Goal: Task Accomplishment & Management: Complete application form

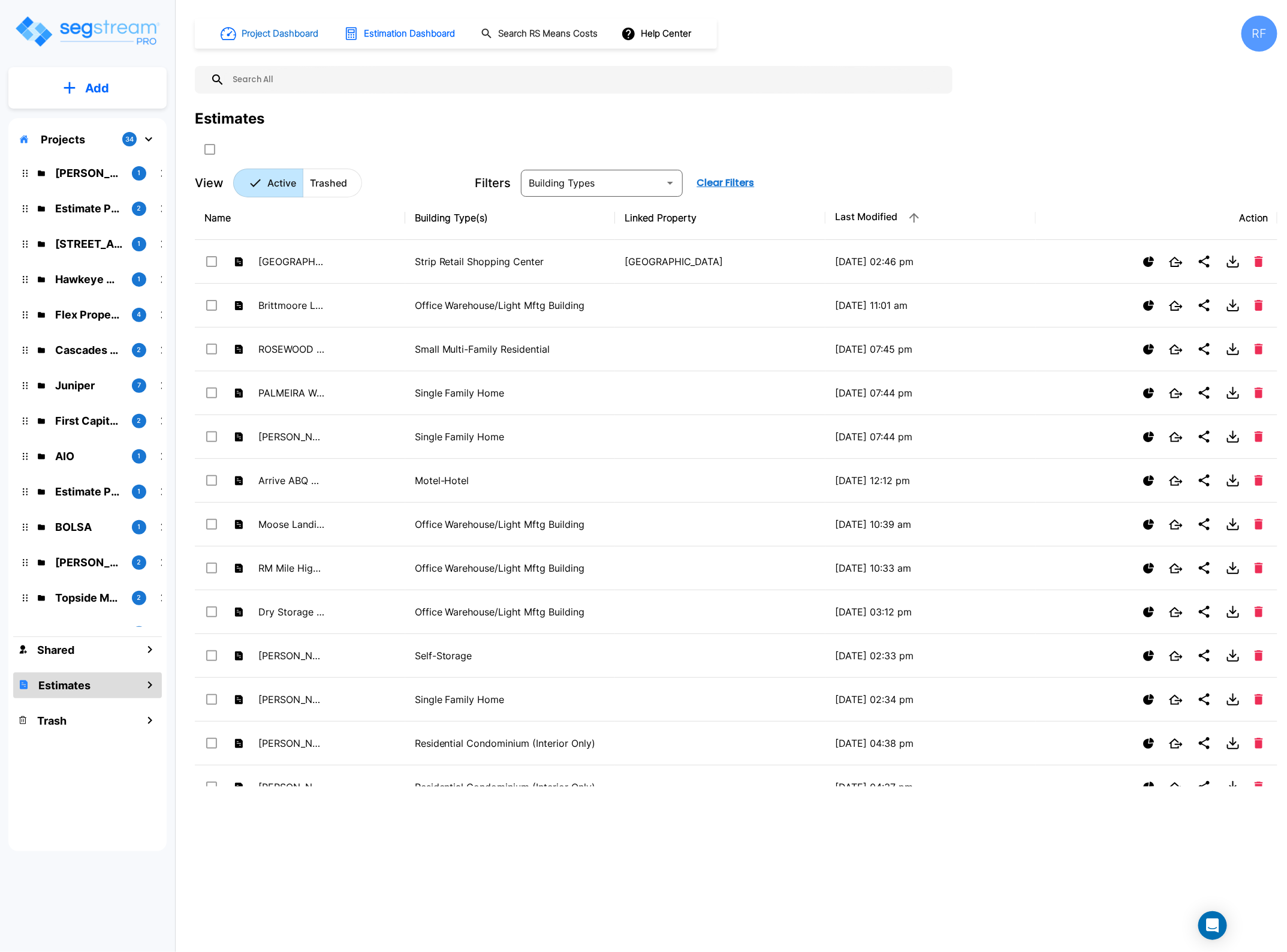
click at [298, 34] on h1 "Project Dashboard" at bounding box center [279, 34] width 76 height 14
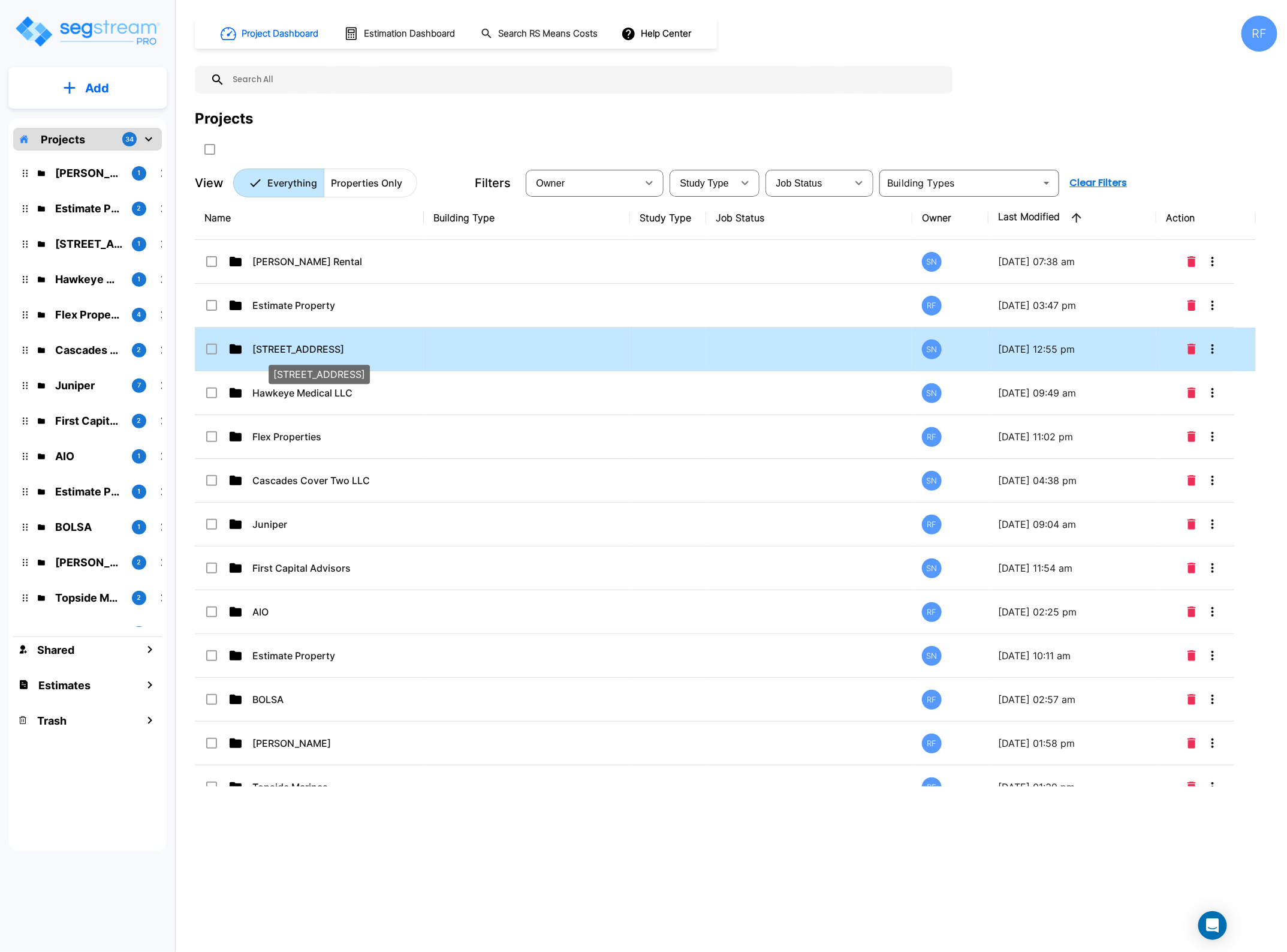
click at [321, 354] on p "[STREET_ADDRESS]" at bounding box center [312, 348] width 120 height 14
checkbox input "true"
click at [321, 354] on p "[STREET_ADDRESS]" at bounding box center [312, 348] width 120 height 14
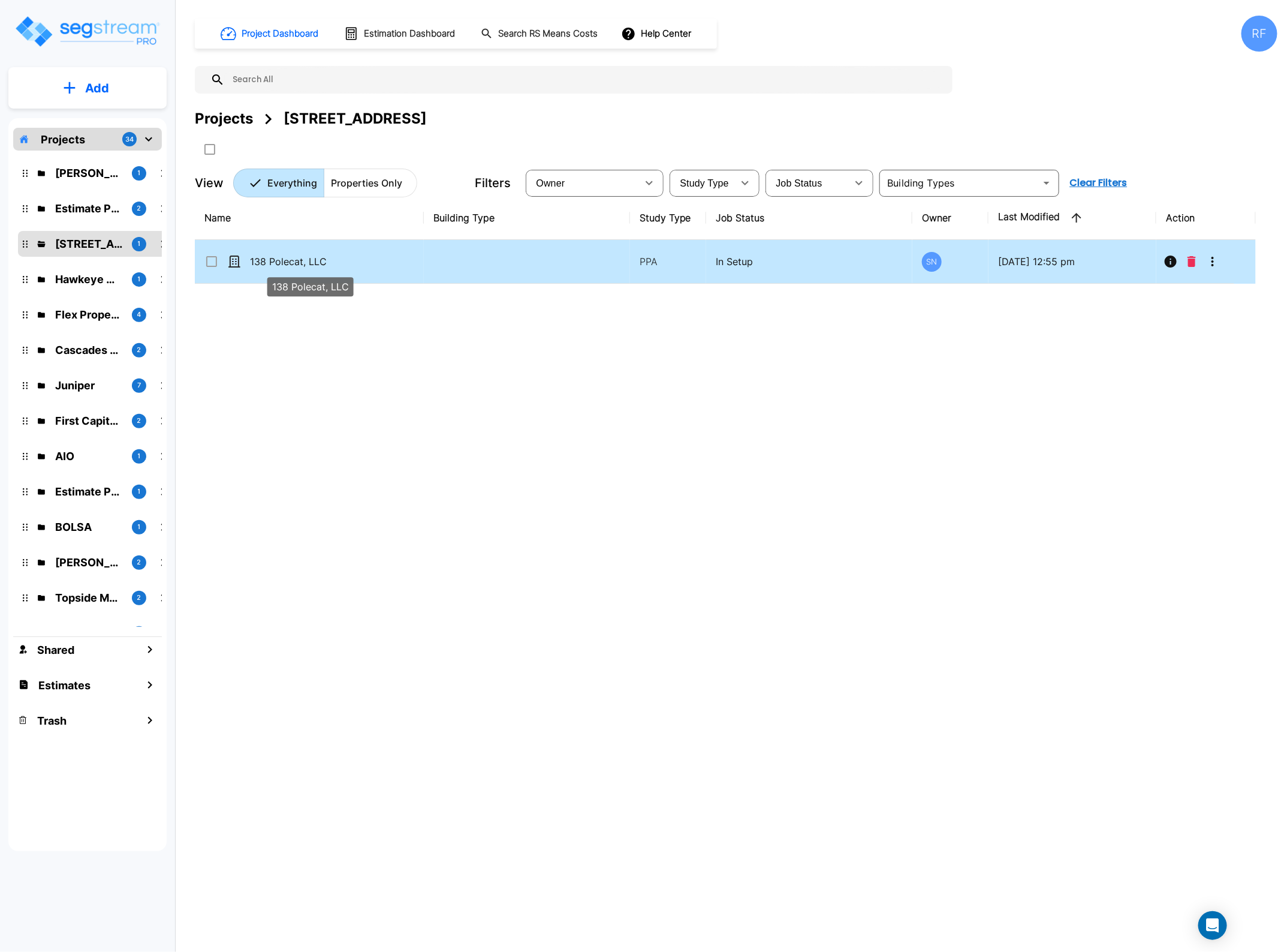
click at [322, 255] on p "138 Polecat, LLC" at bounding box center [310, 261] width 120 height 14
checkbox input "true"
click at [322, 255] on p "138 Polecat, LLC" at bounding box center [310, 261] width 120 height 14
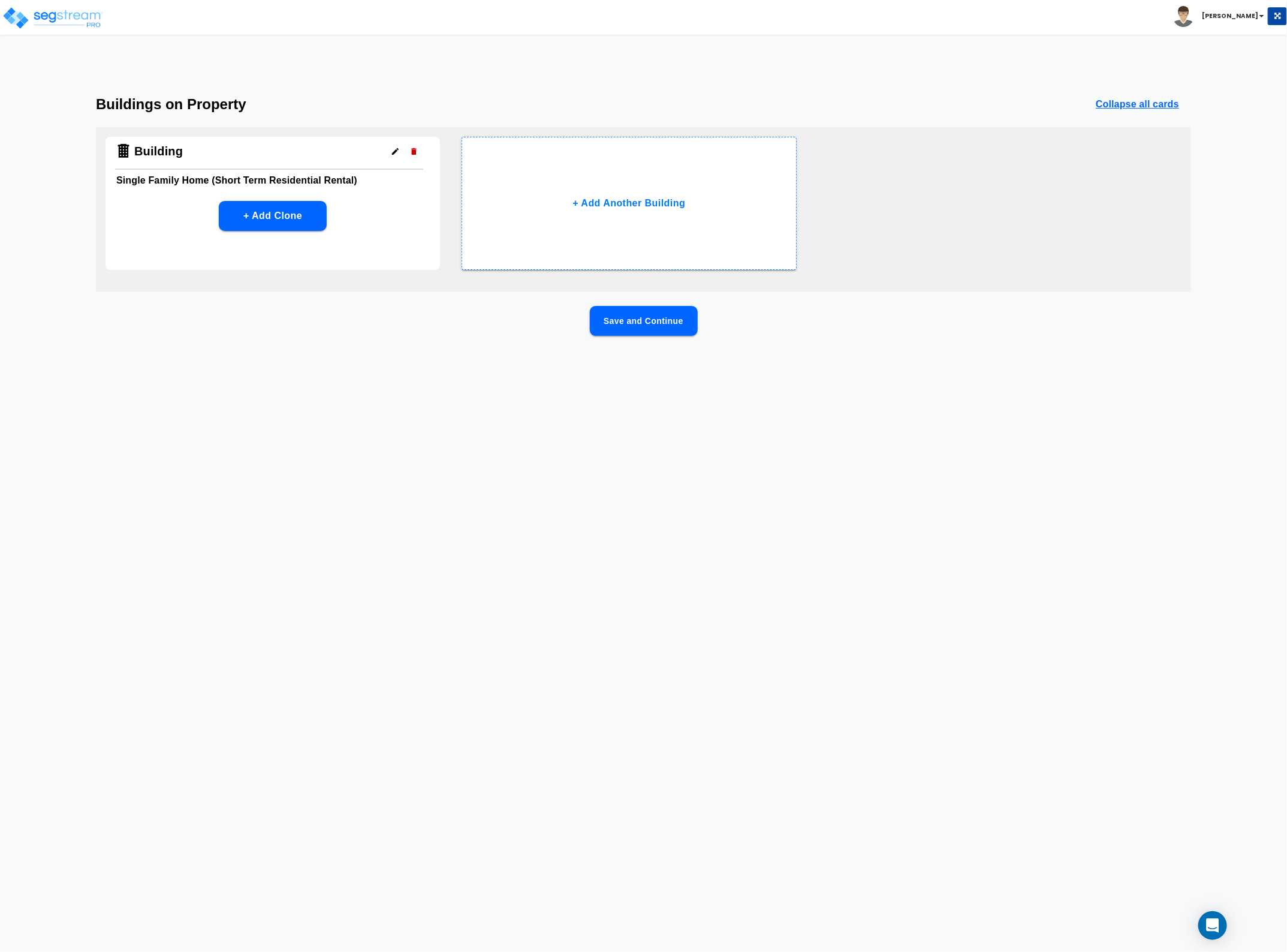
click at [645, 328] on button "Save and Continue" at bounding box center [644, 321] width 108 height 30
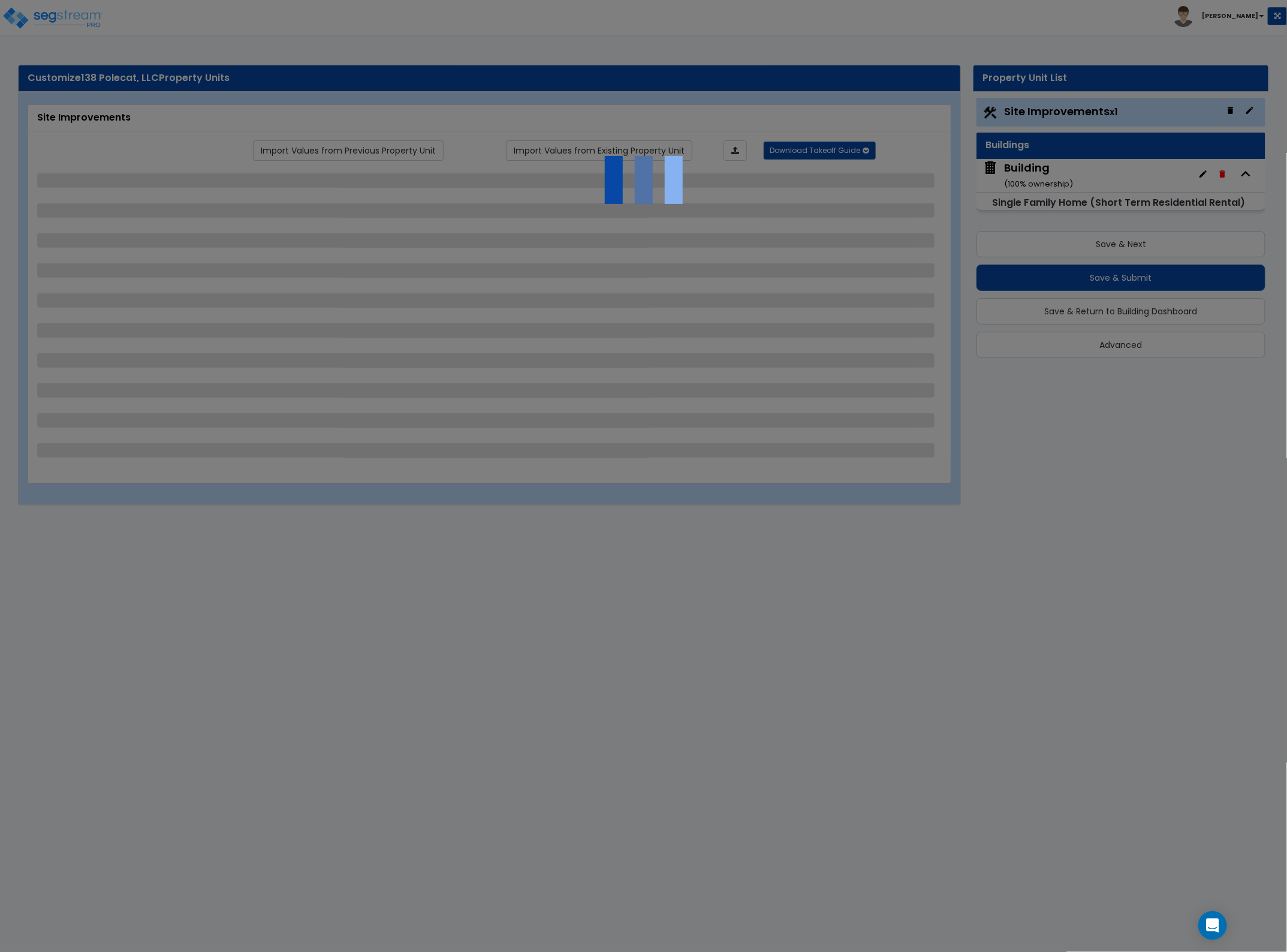
select select "2"
select select "1"
select select "3"
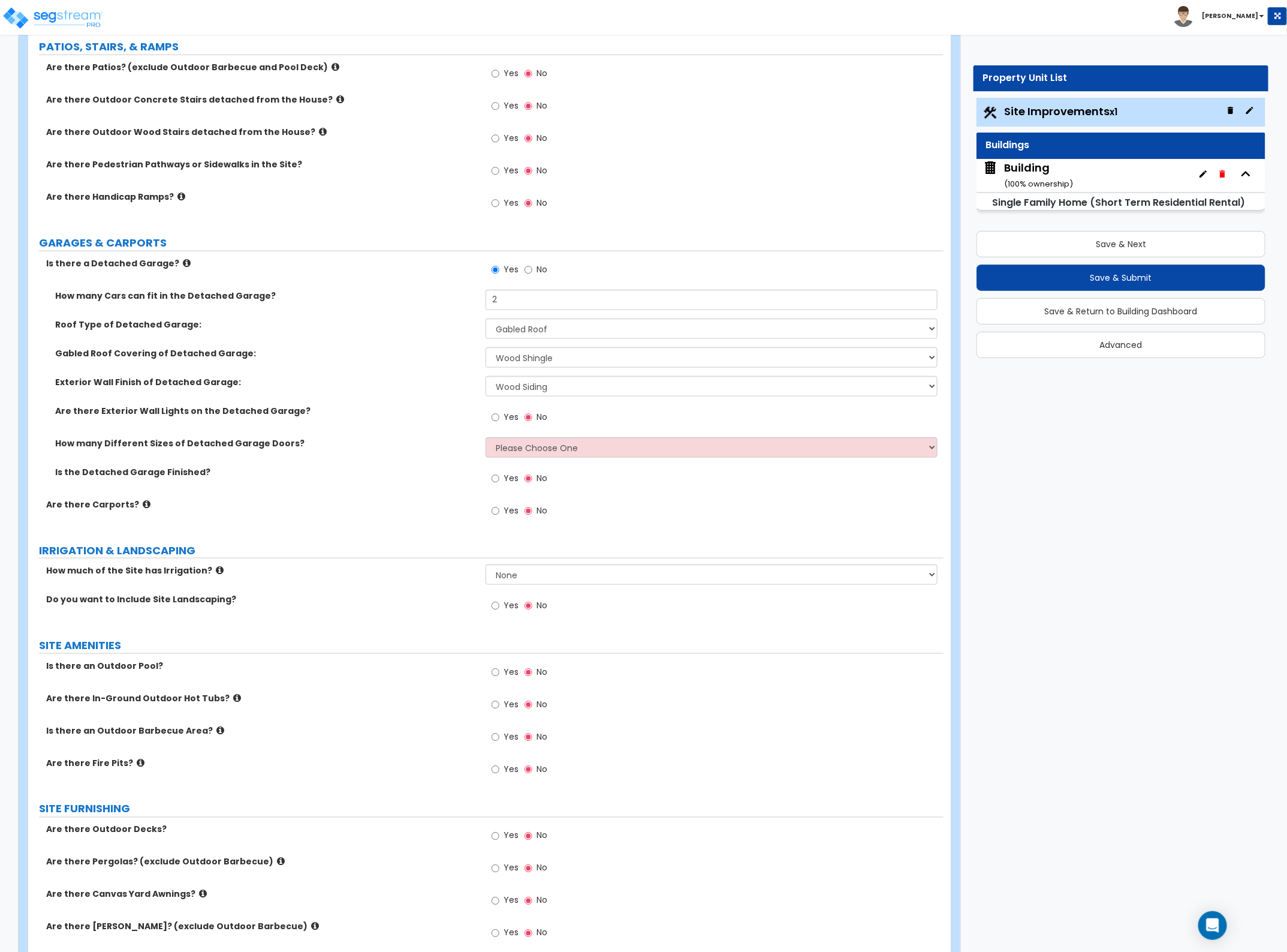
scroll to position [496, 0]
click at [1064, 169] on div "Building ( 100 % ownership)" at bounding box center [1039, 176] width 69 height 30
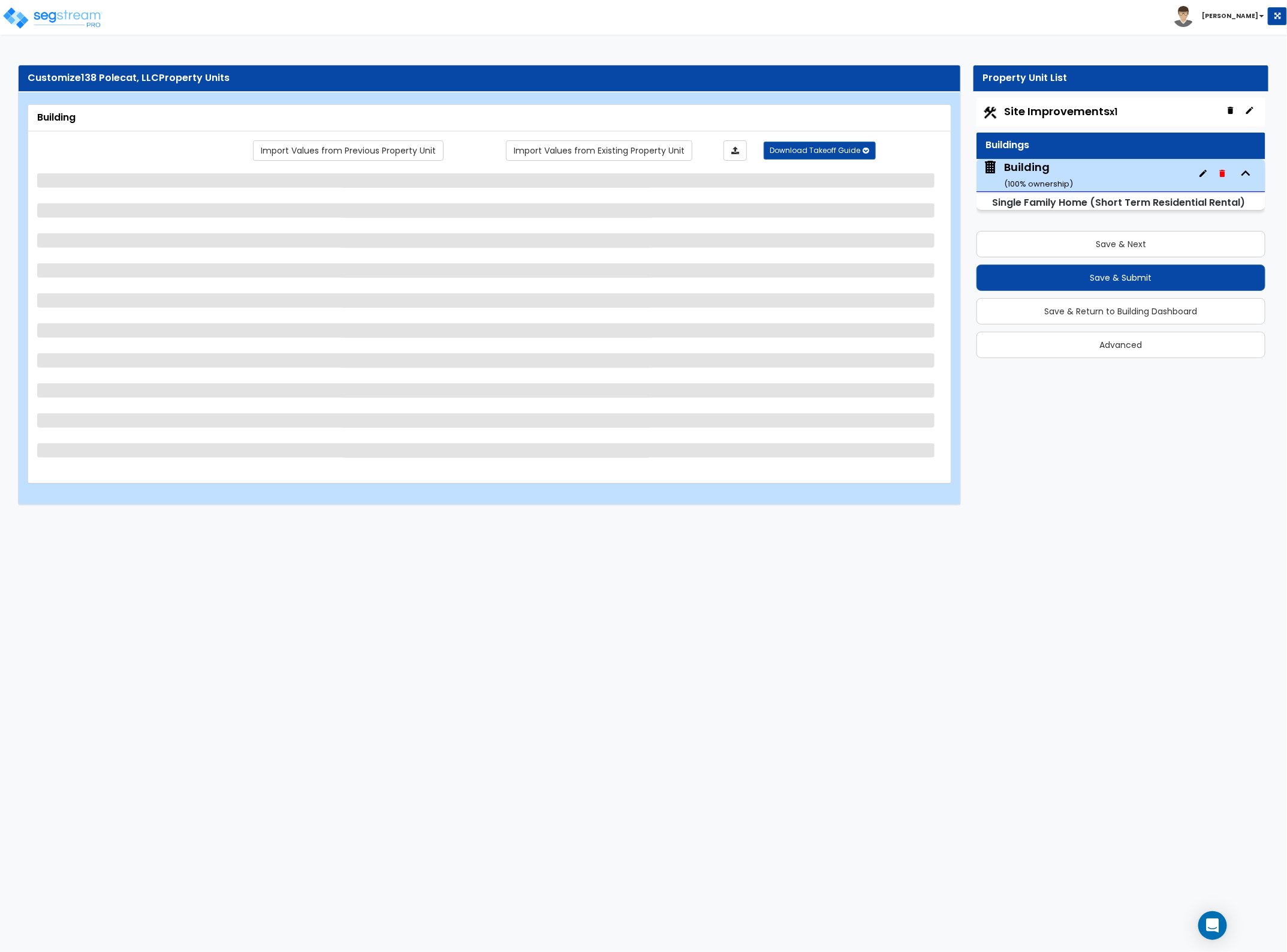
scroll to position [0, 0]
select select "2"
select select "7"
select select "3"
select select "5"
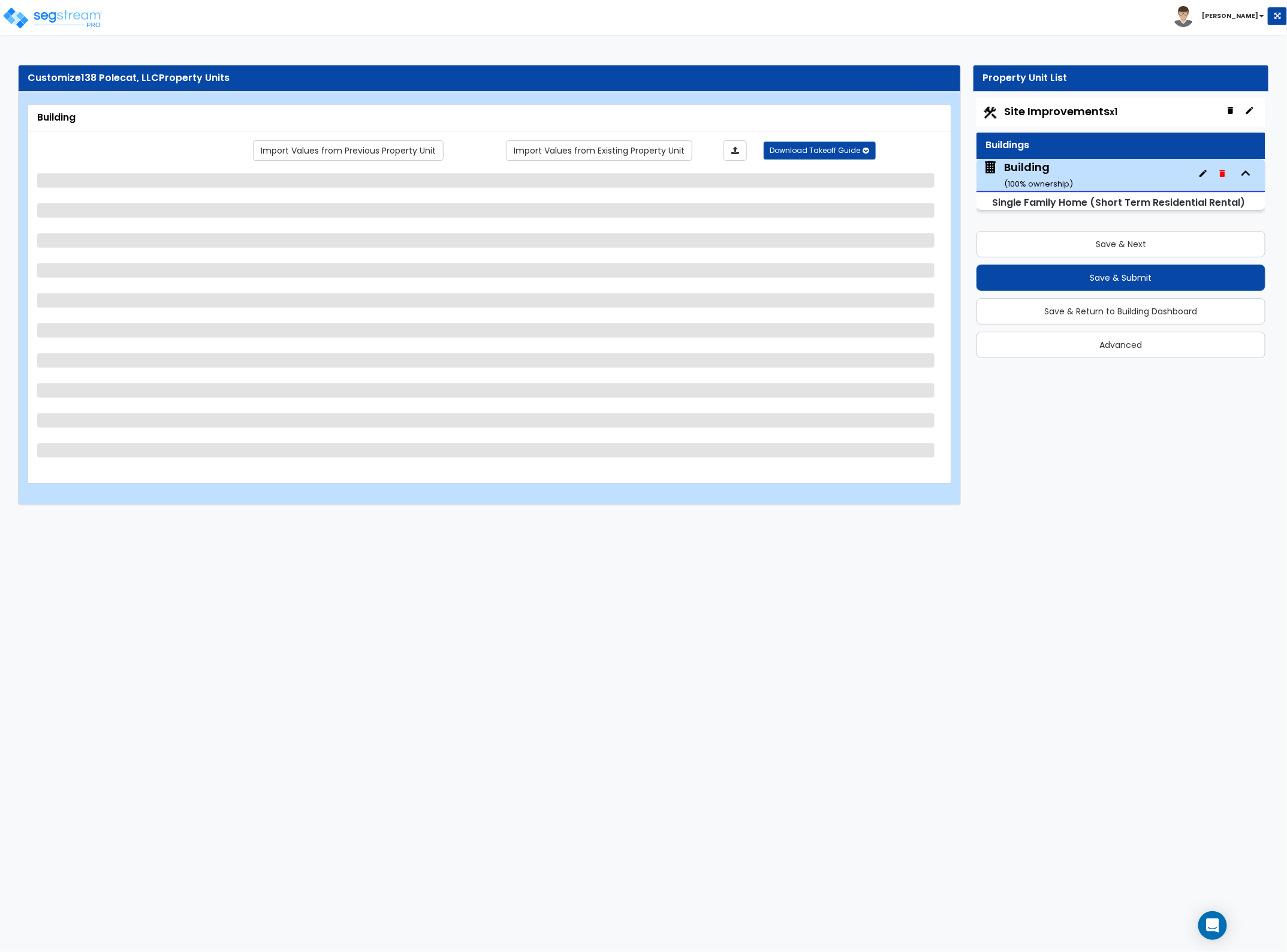
select select "2"
select select "1"
select select "3"
select select "2"
select select "4"
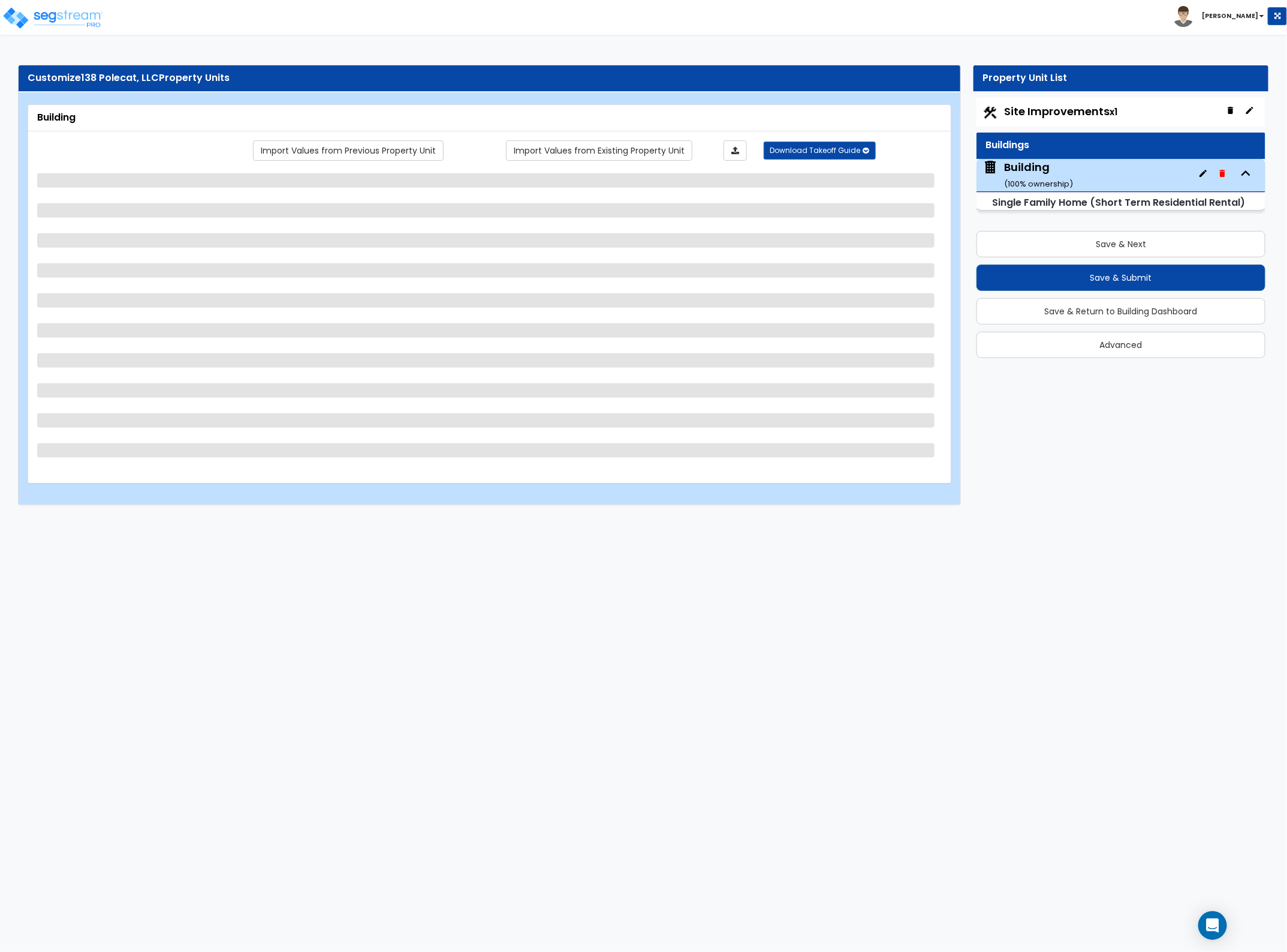
select select "3"
select select "1"
select select "3"
select select "5"
select select "1"
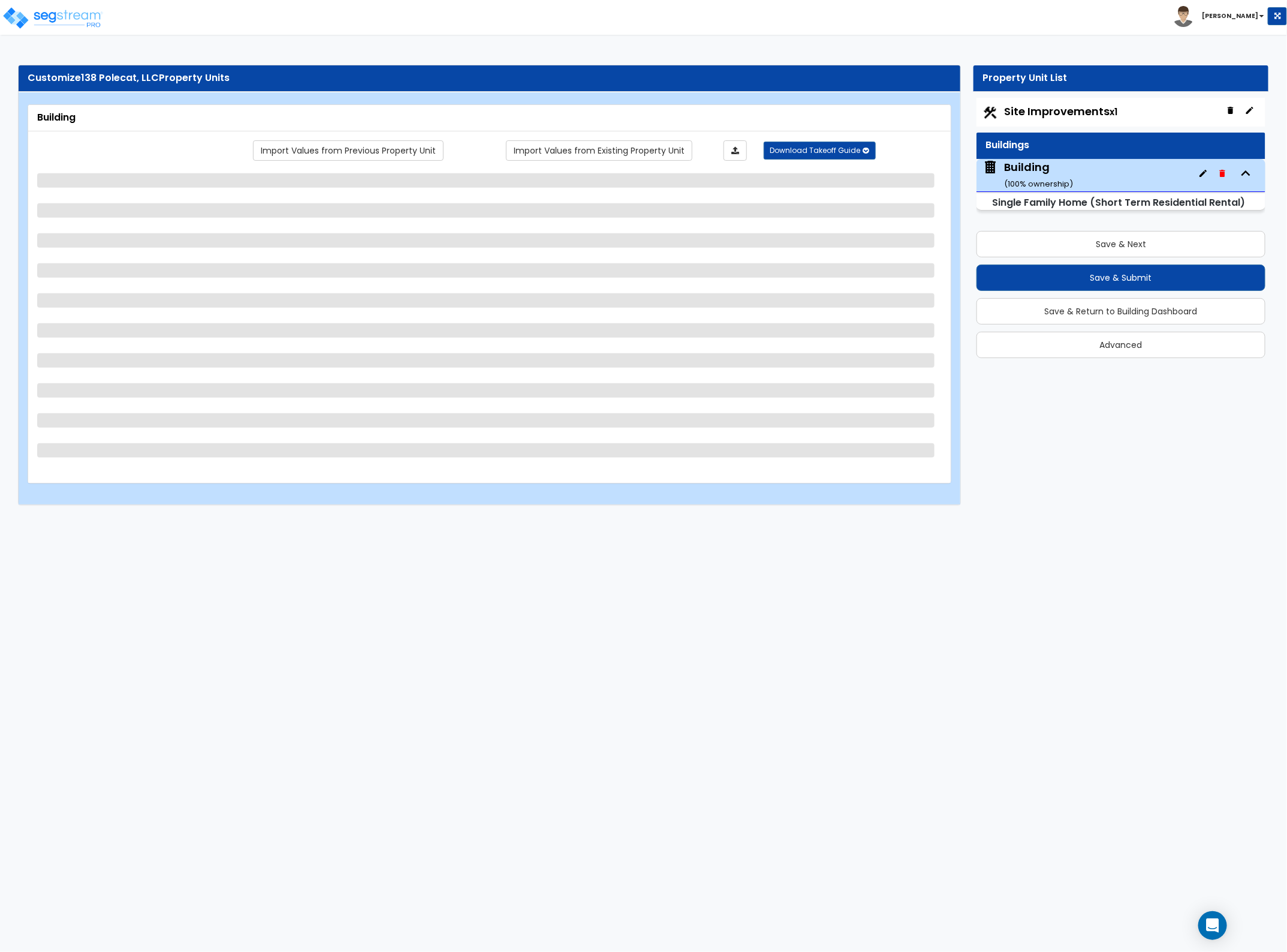
select select "1"
select select "2"
select select "5"
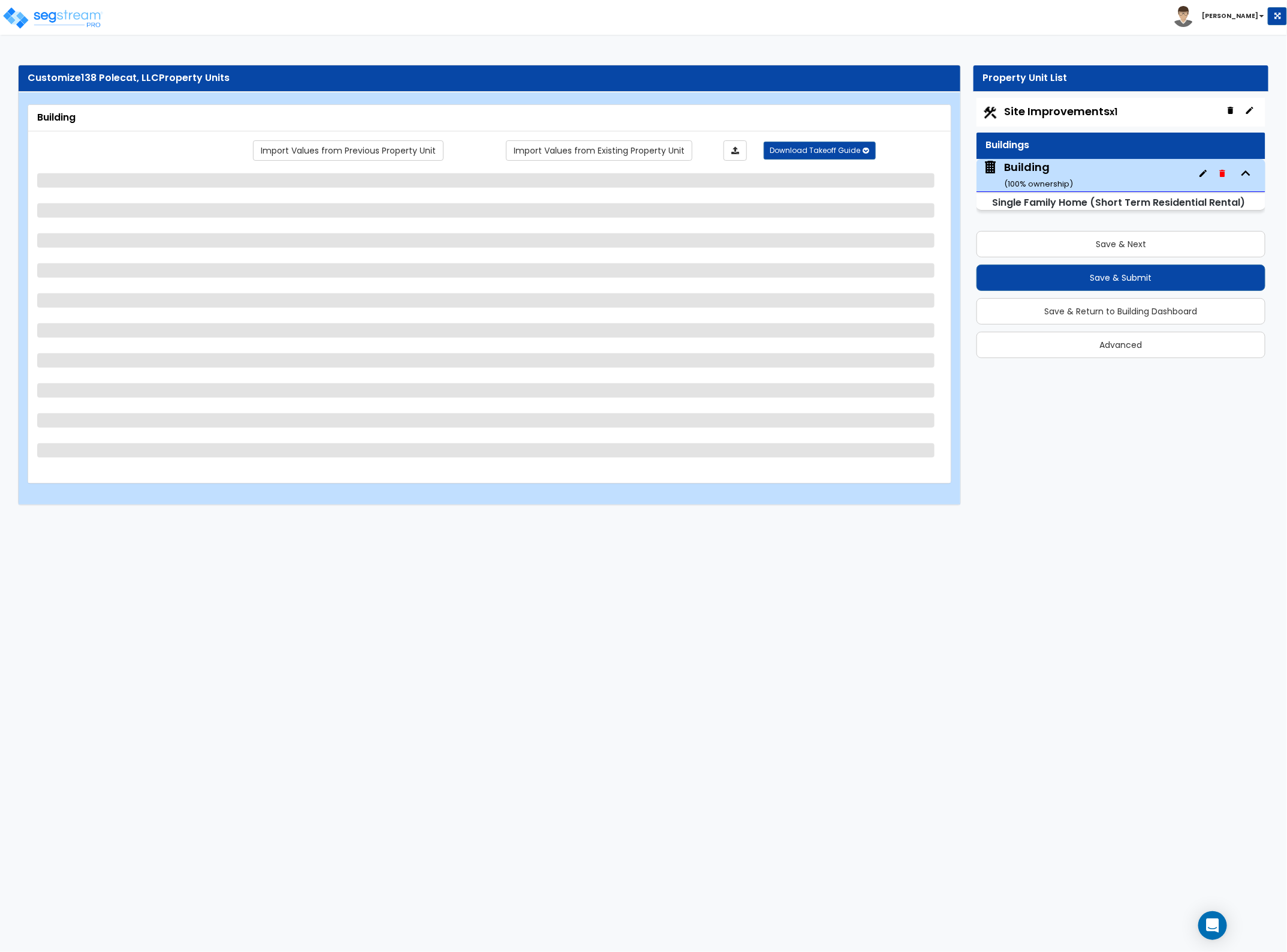
select select "1"
select select "3"
select select "7"
select select "3"
select select "2"
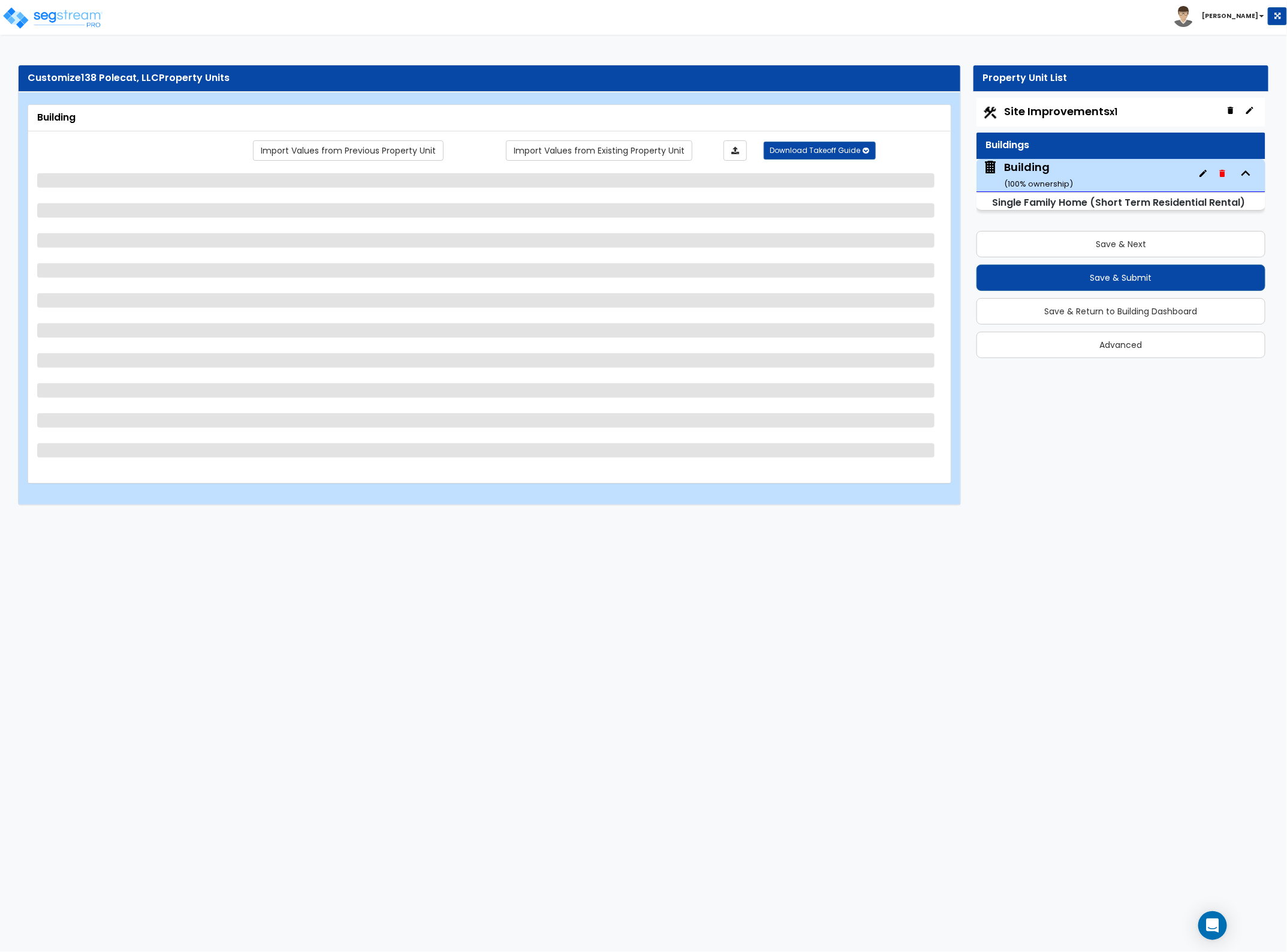
select select "3"
select select "1"
select select "3"
select select "1"
select select "4"
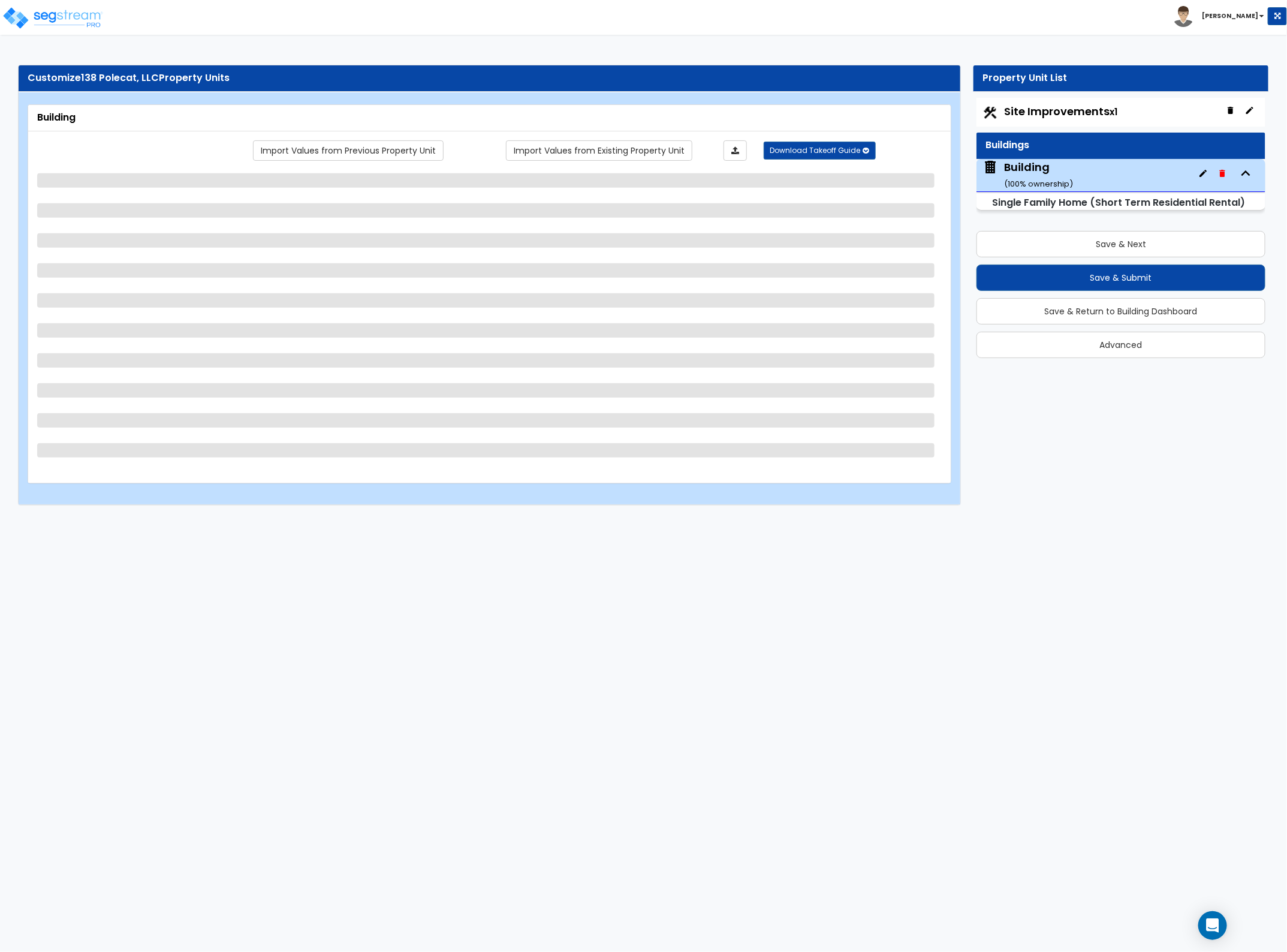
select select "2"
select select "5"
select select "1"
select select "2"
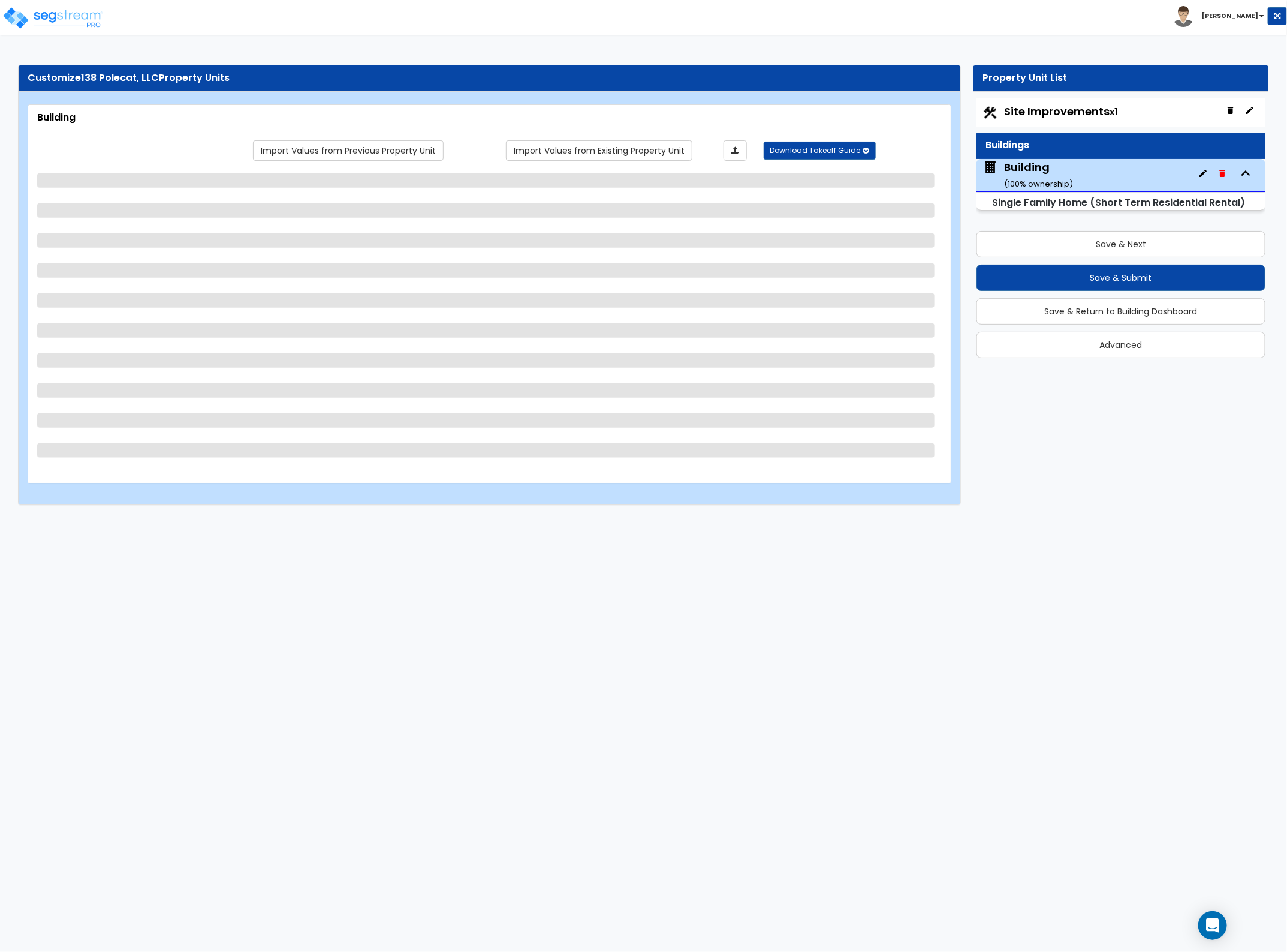
select select "5"
select select "1"
select select "7"
select select "1"
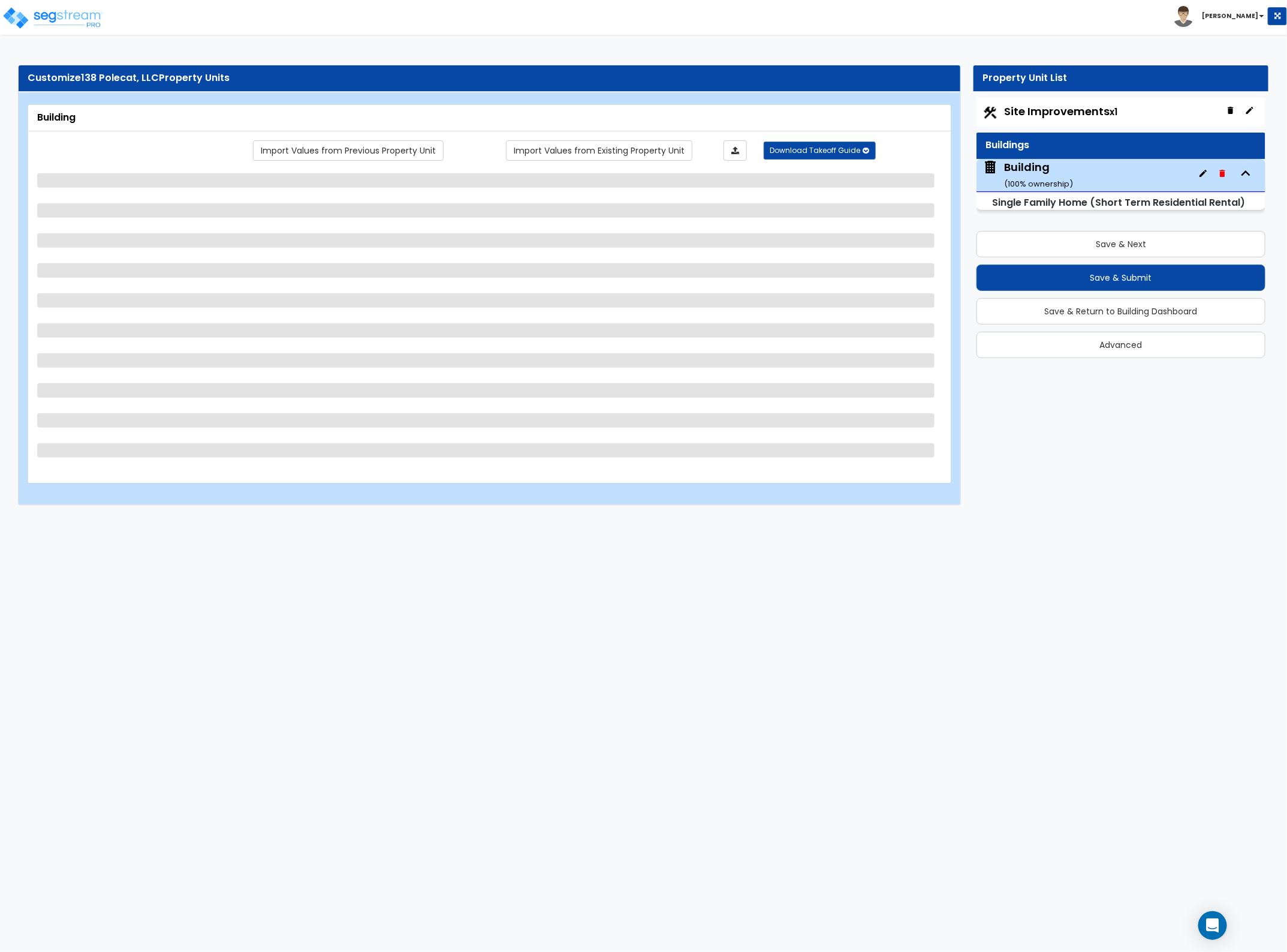
select select "1"
select select "2"
select select "1"
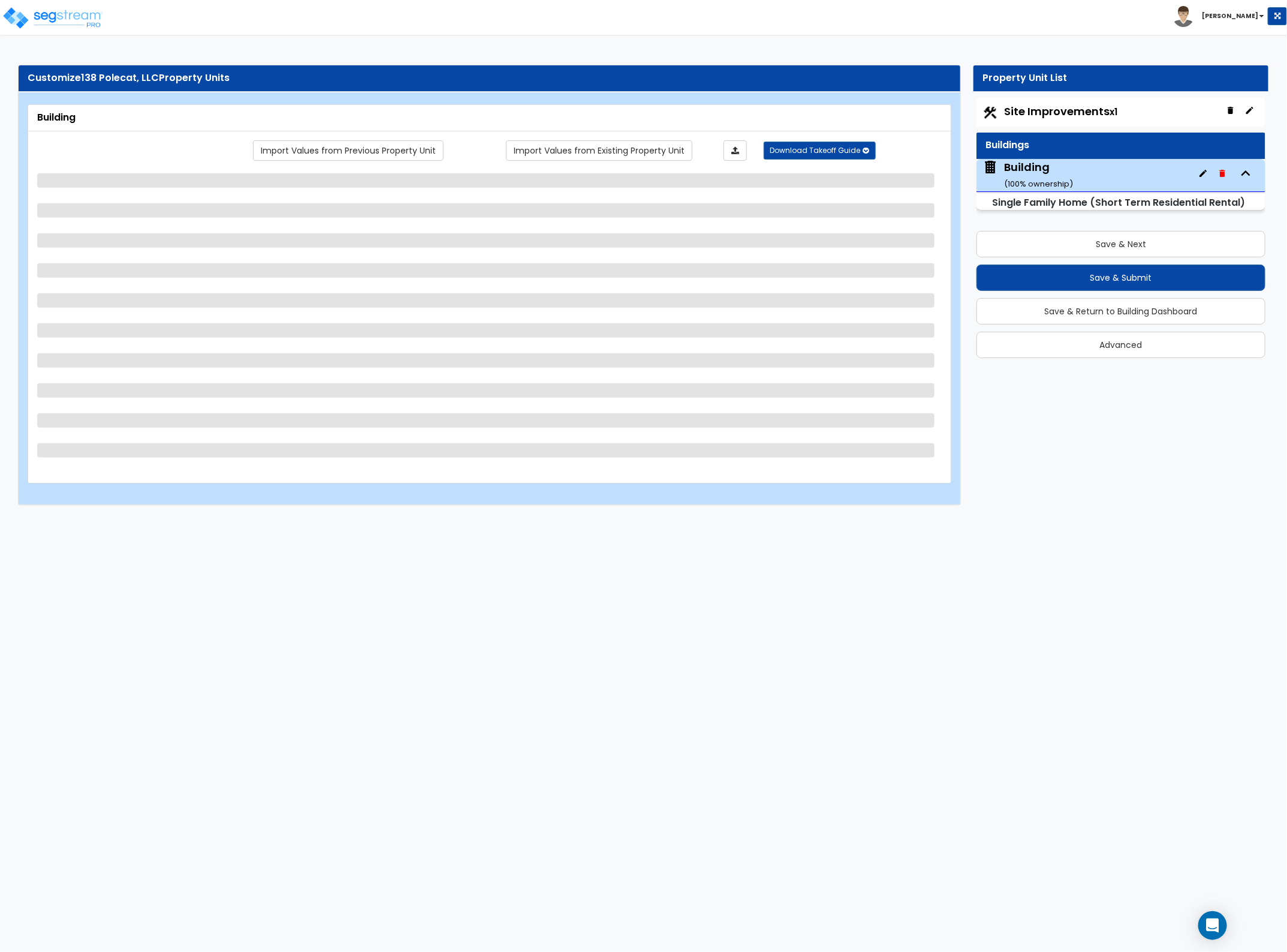
select select "2"
select select "4"
select select "3"
select select "2"
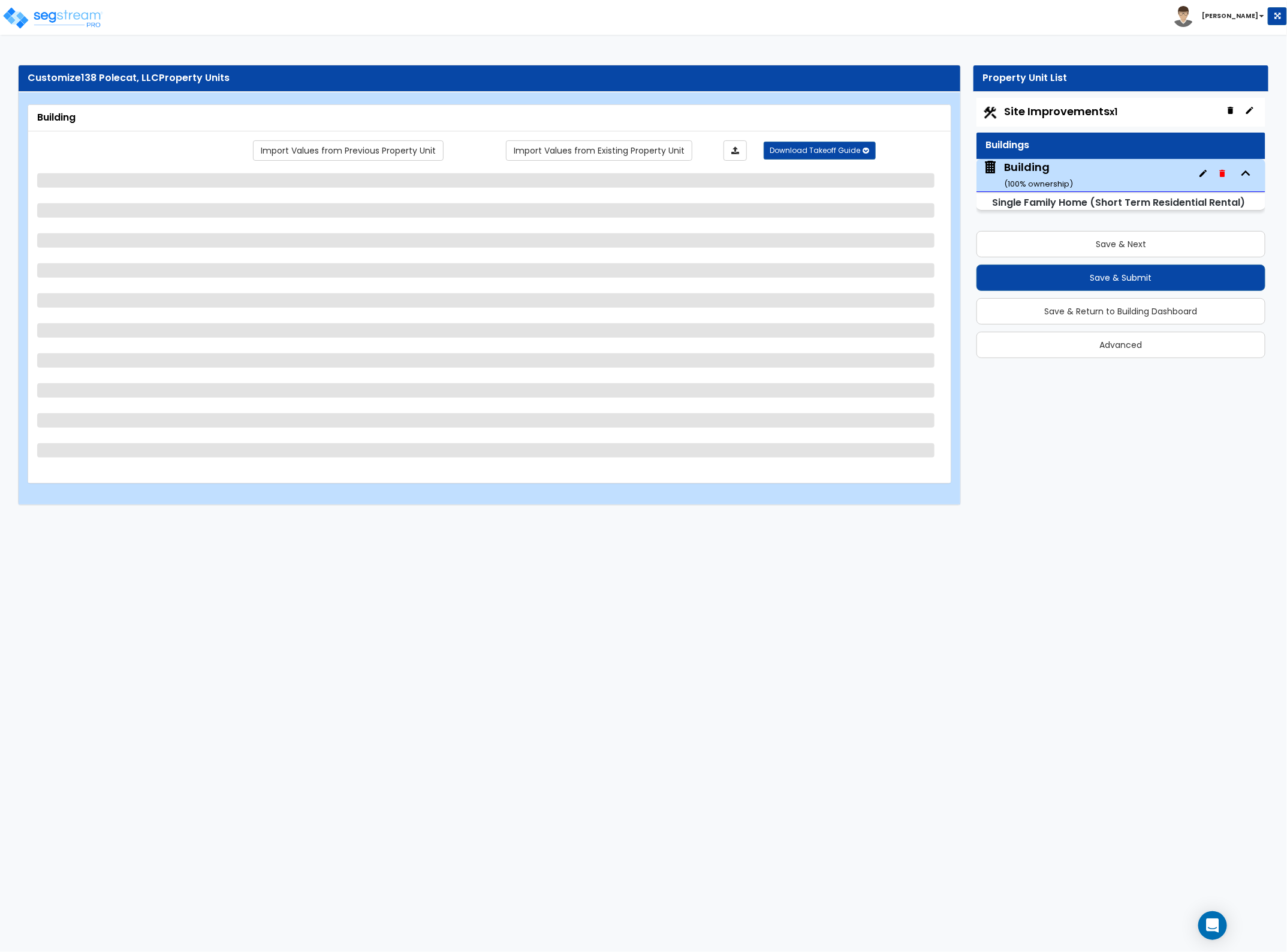
select select "1"
select select "2"
select select "3"
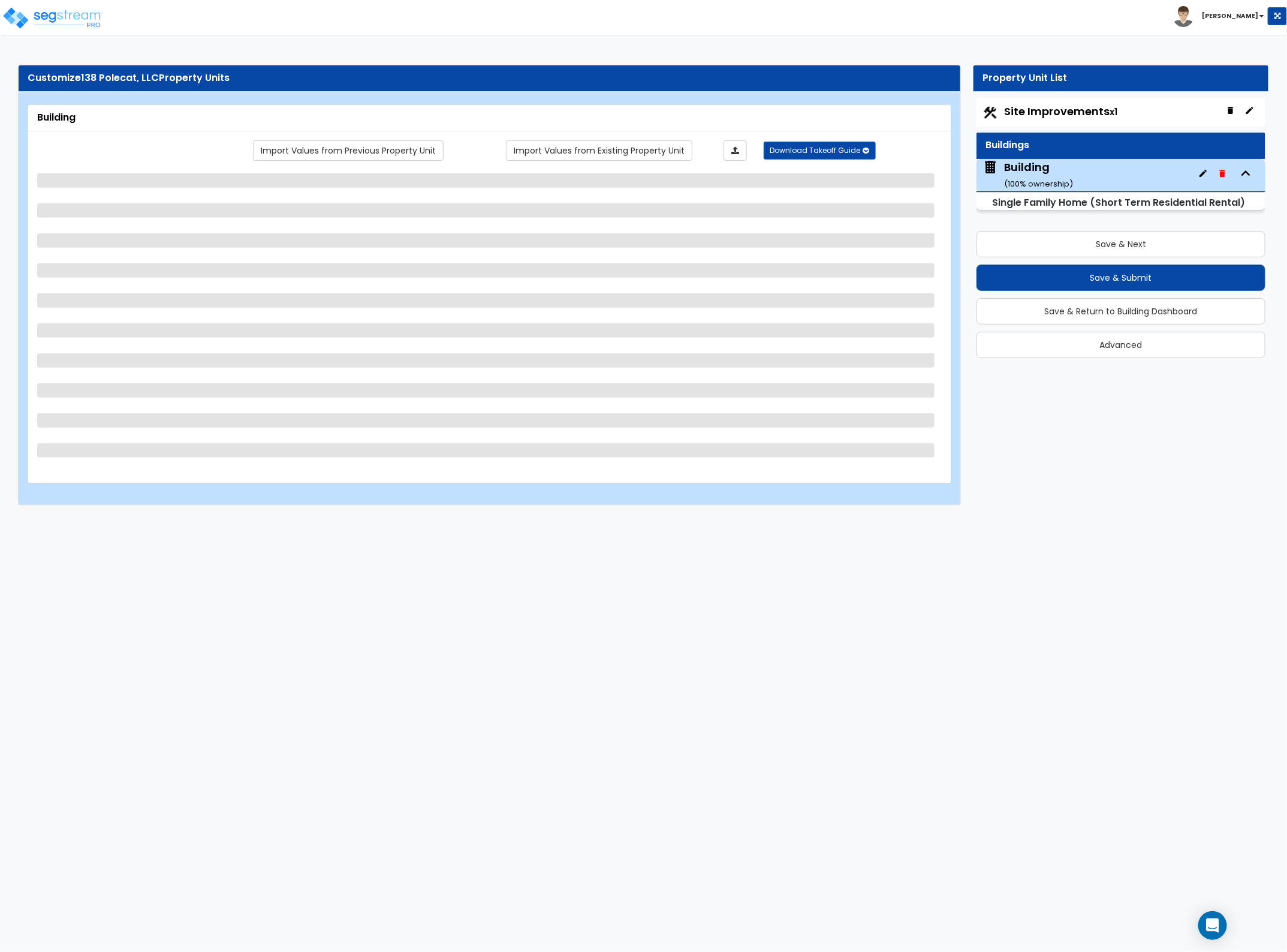
select select "2"
select select "1"
select select "2"
select select "3"
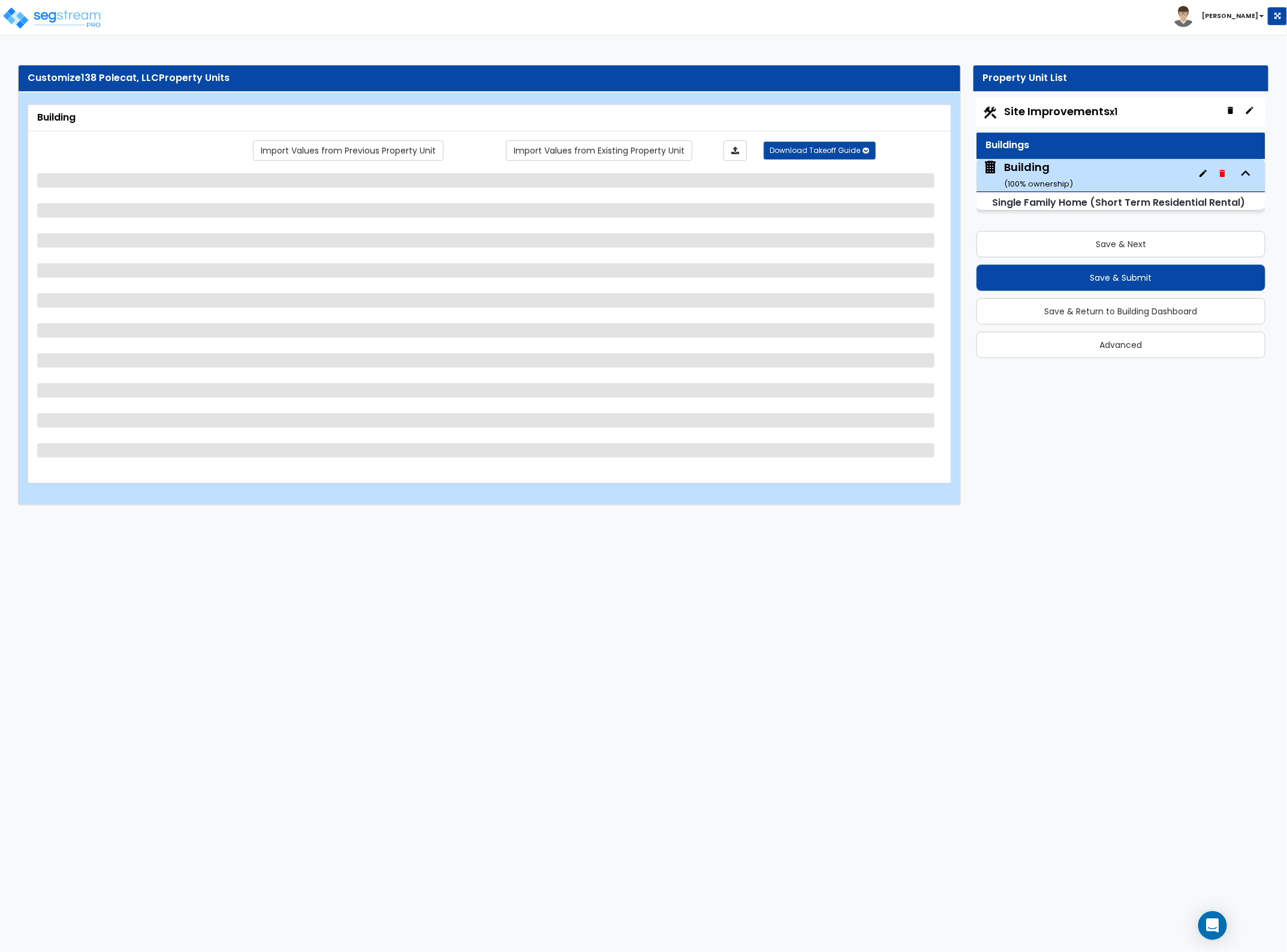
select select "2"
select select "1"
select select "2"
select select "1"
select select "3"
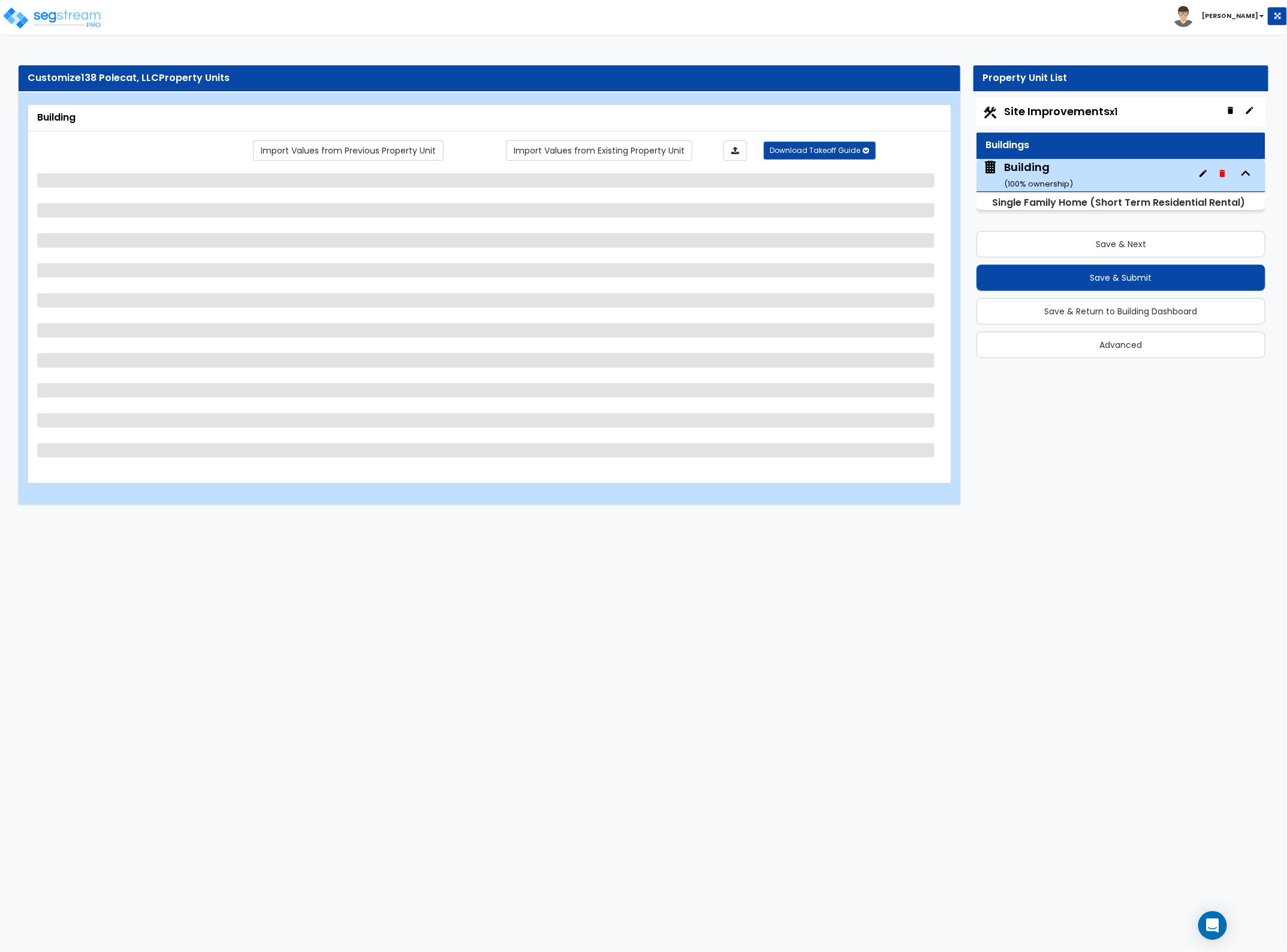
select select "2"
select select "1"
select select "2"
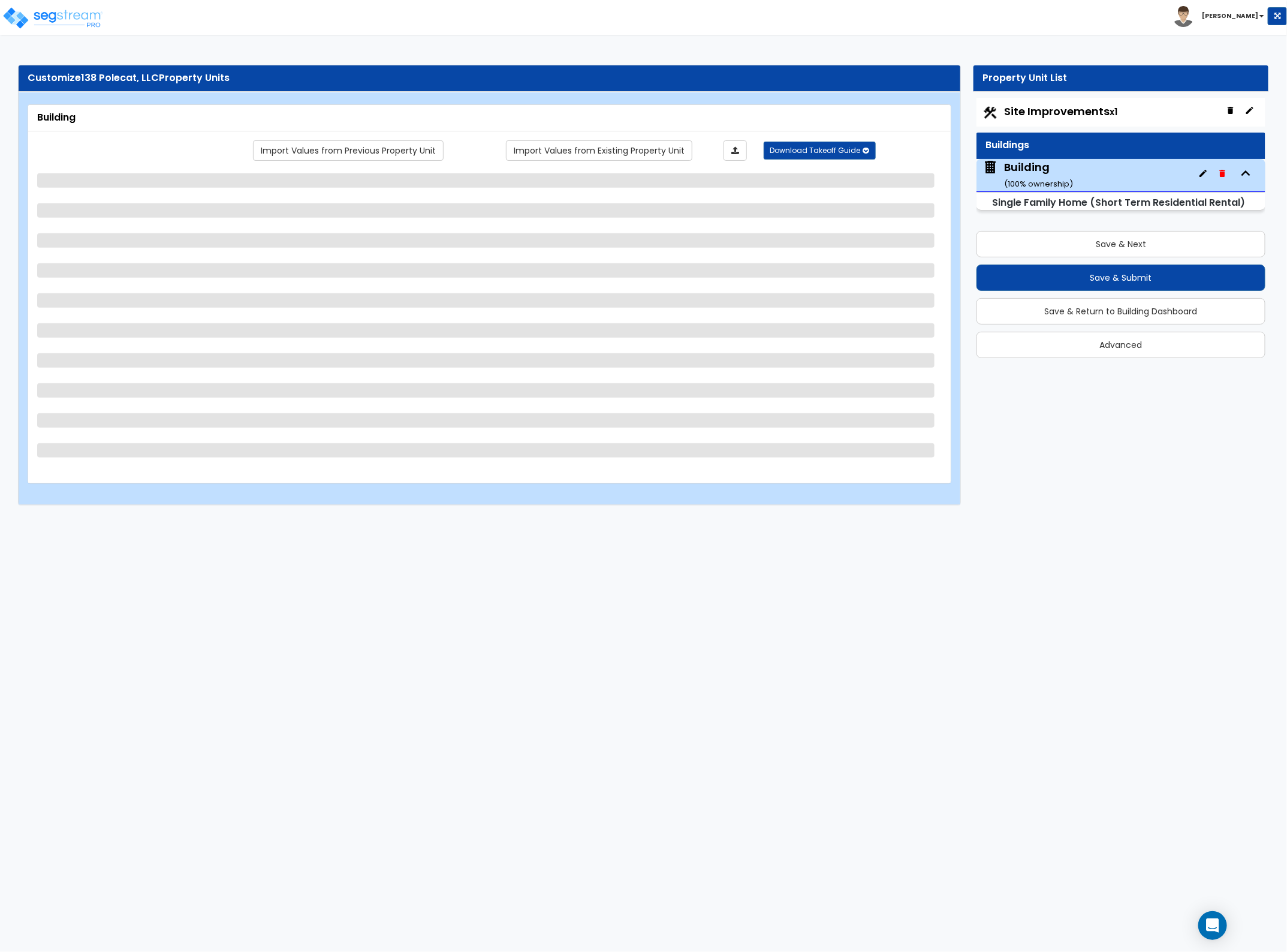
select select "3"
select select "2"
select select "1"
select select "2"
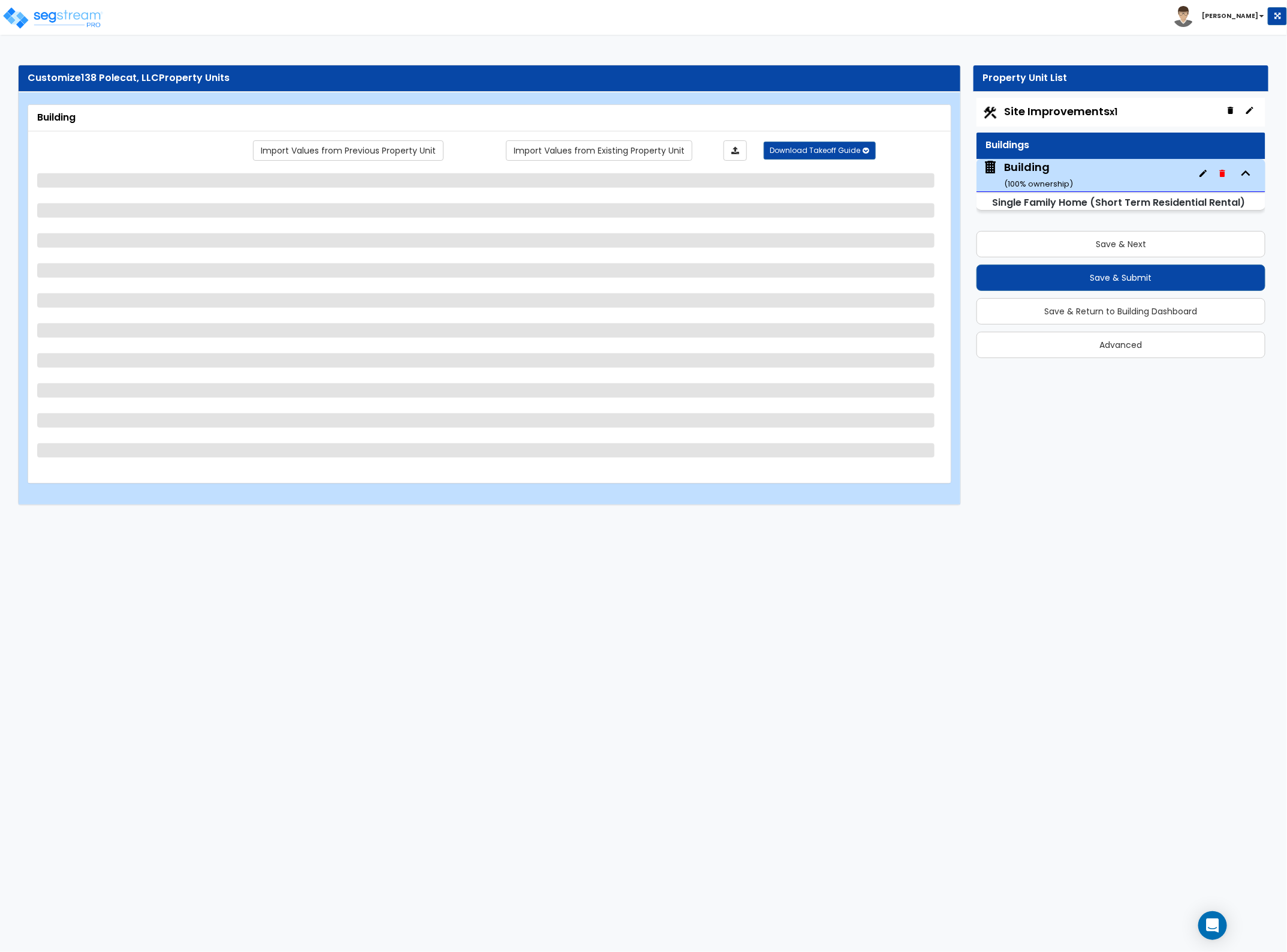
select select "2"
select select "3"
select select "2"
select select "1"
select select "2"
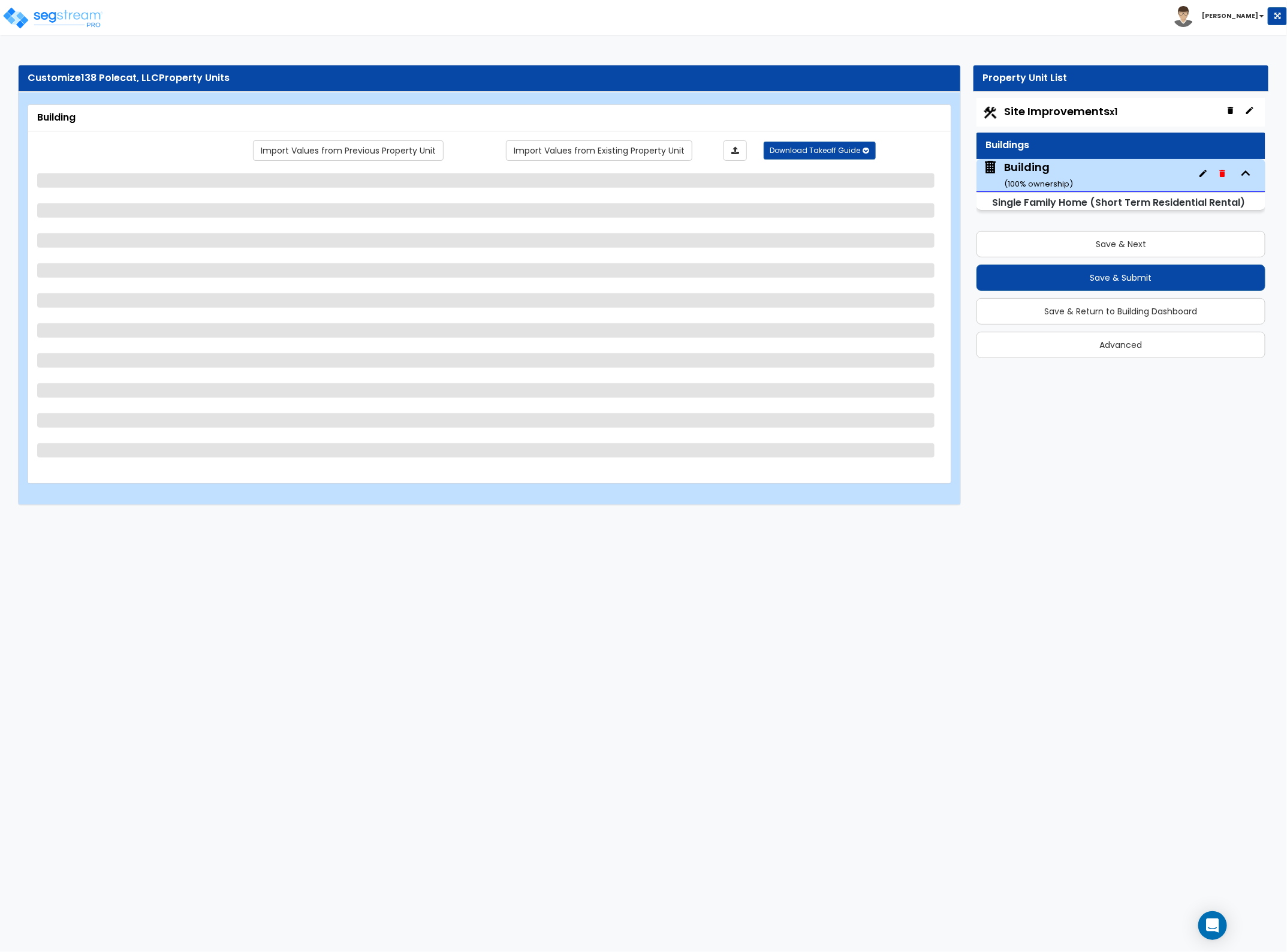
select select "2"
select select "3"
select select "2"
select select "1"
select select "2"
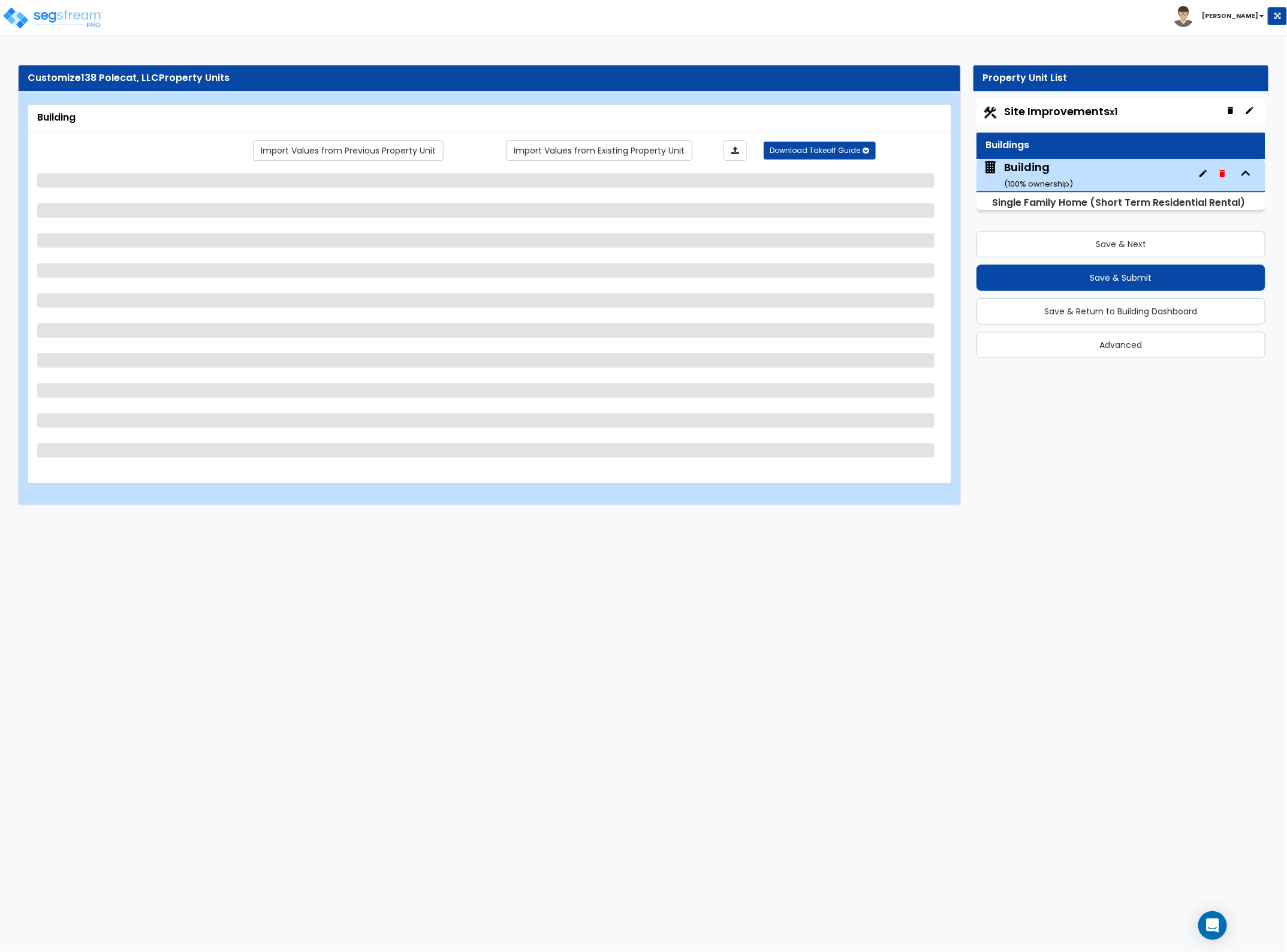
select select "1"
select select "3"
select select "2"
select select "1"
select select "2"
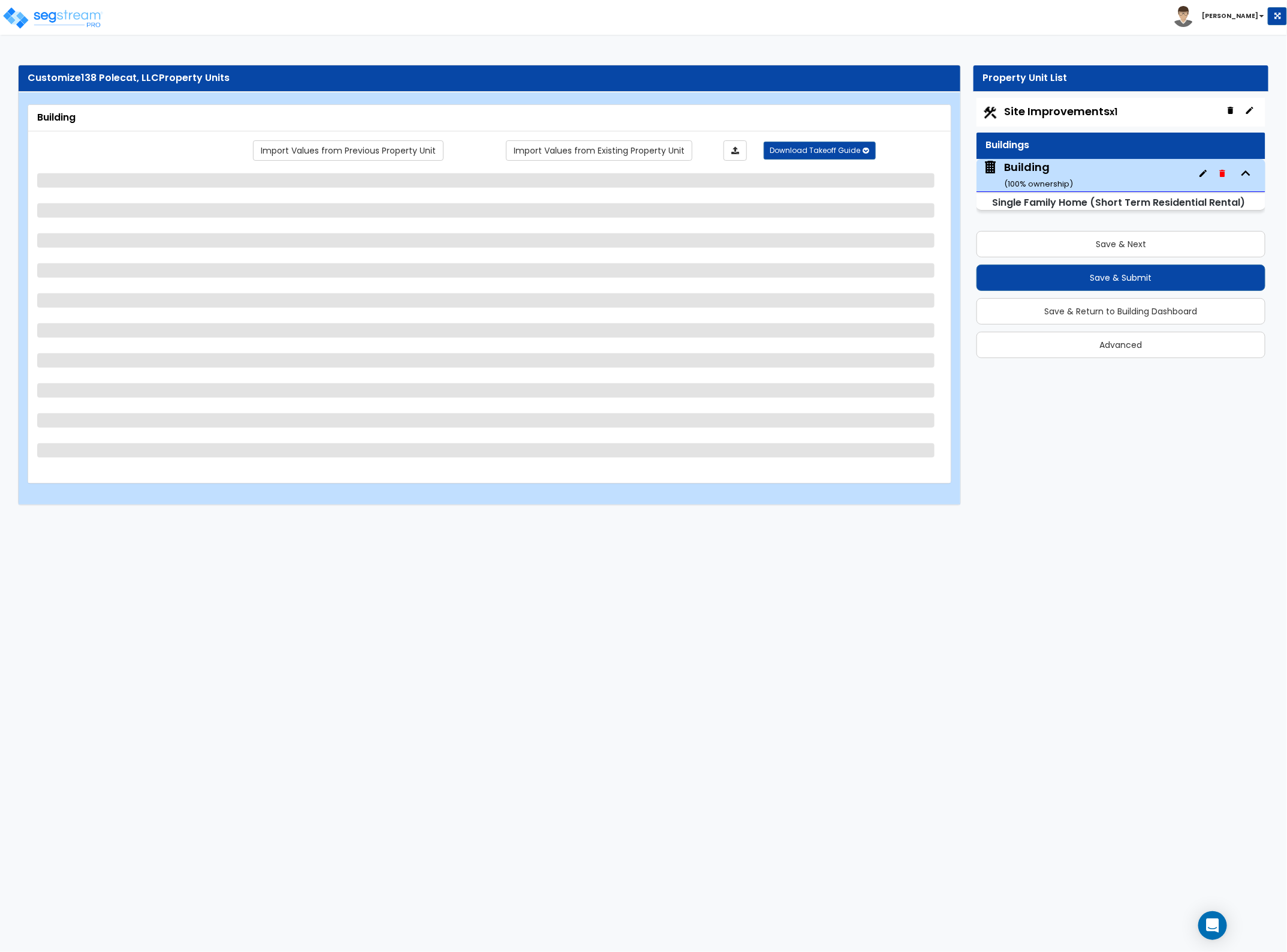
select select "1"
select select "3"
select select "2"
select select "1"
select select "2"
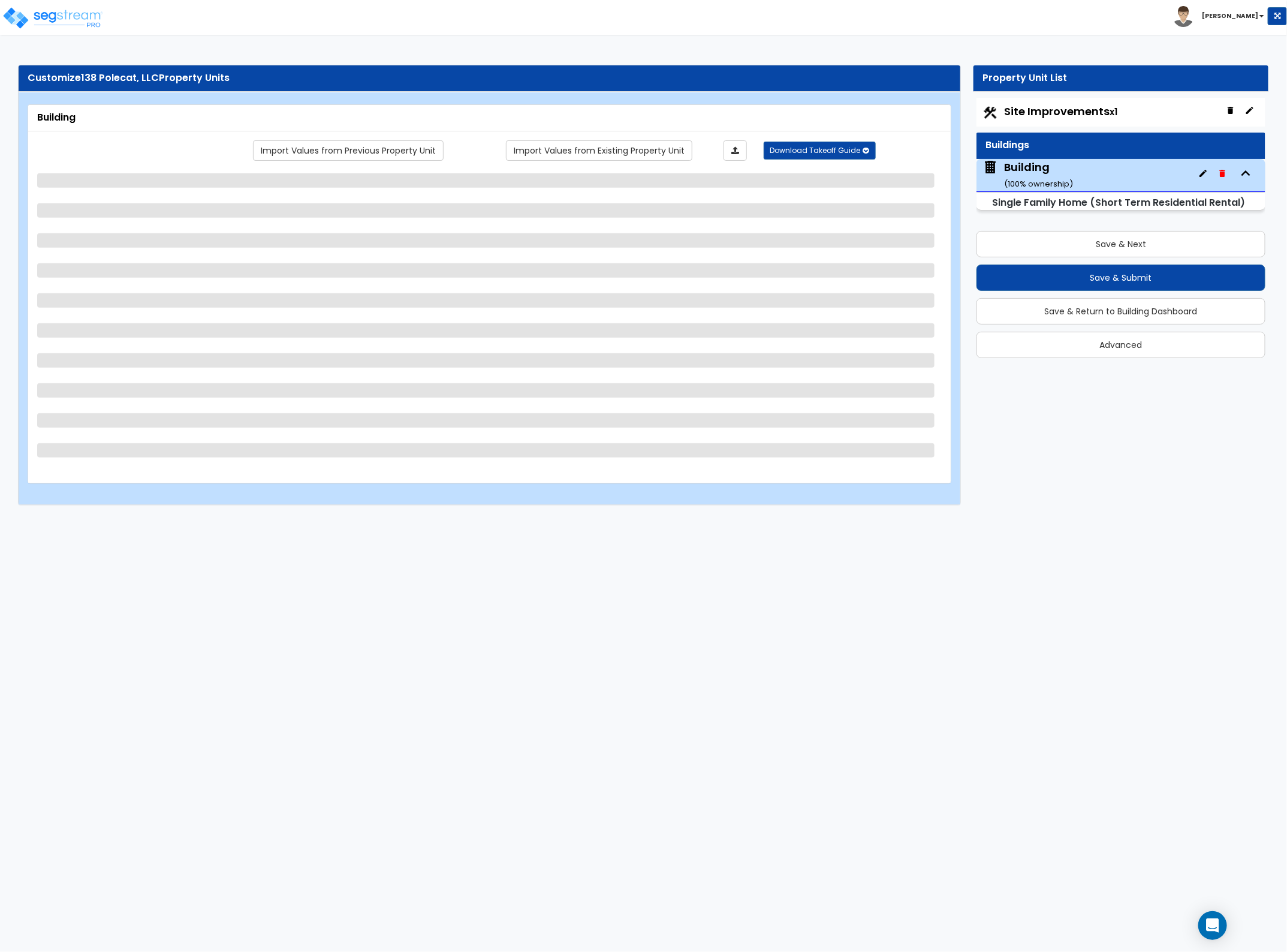
select select "1"
select select "3"
select select "2"
select select "1"
select select "3"
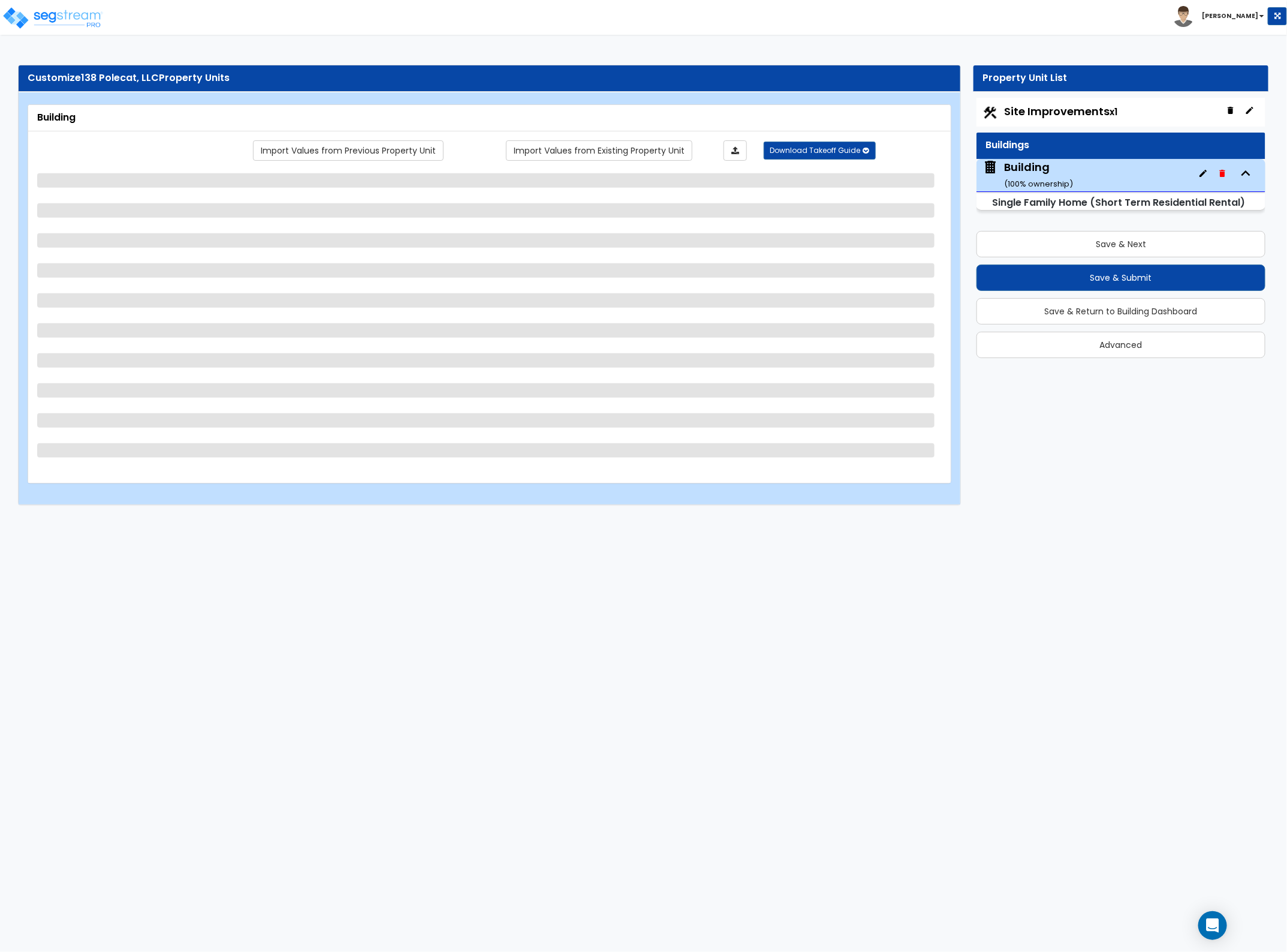
select select "2"
select select "1"
select select "2"
select select "3"
select select "1"
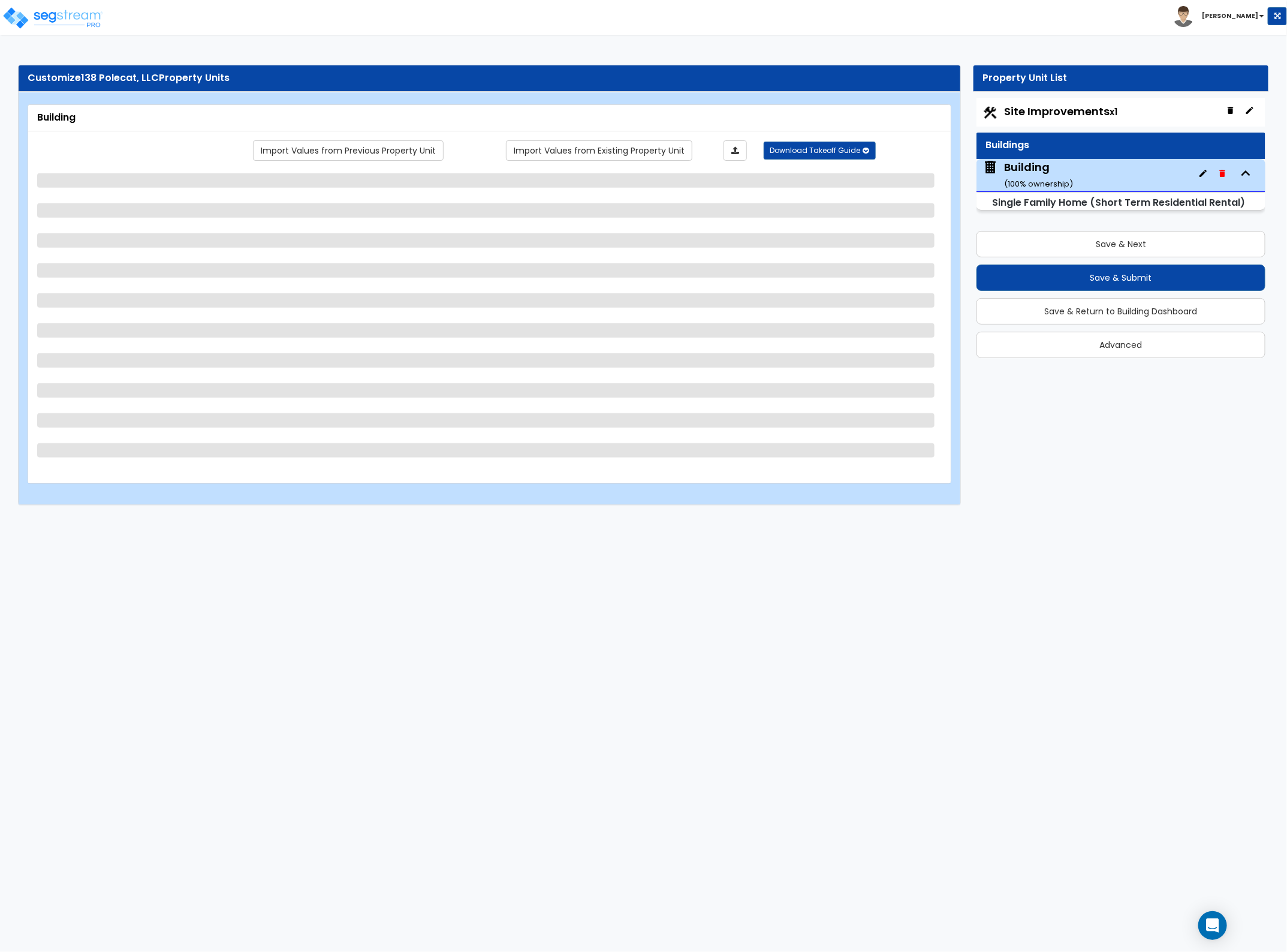
select select "2"
select select "1"
select select "2"
select select "1"
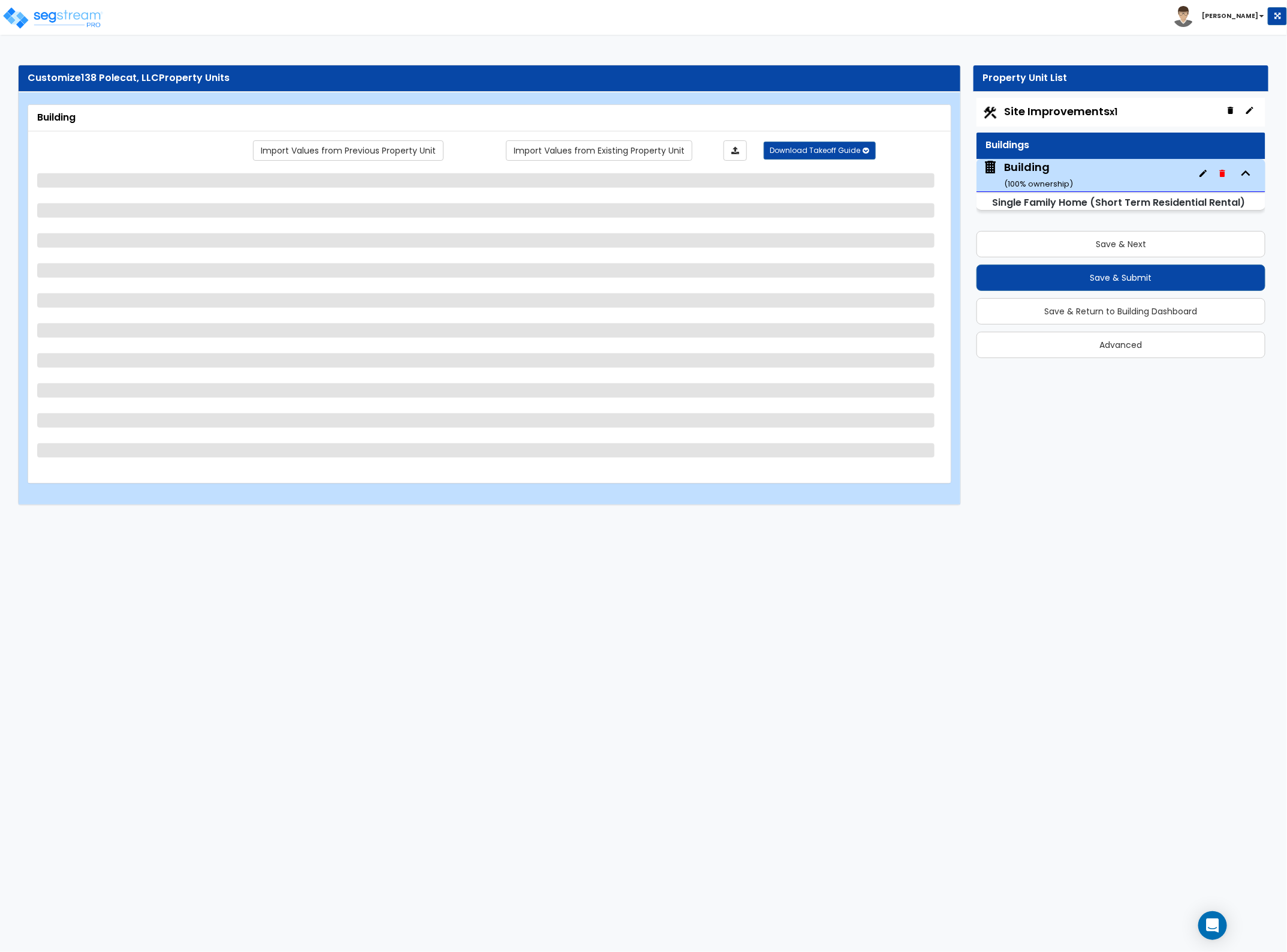
select select "1"
select select "2"
select select "3"
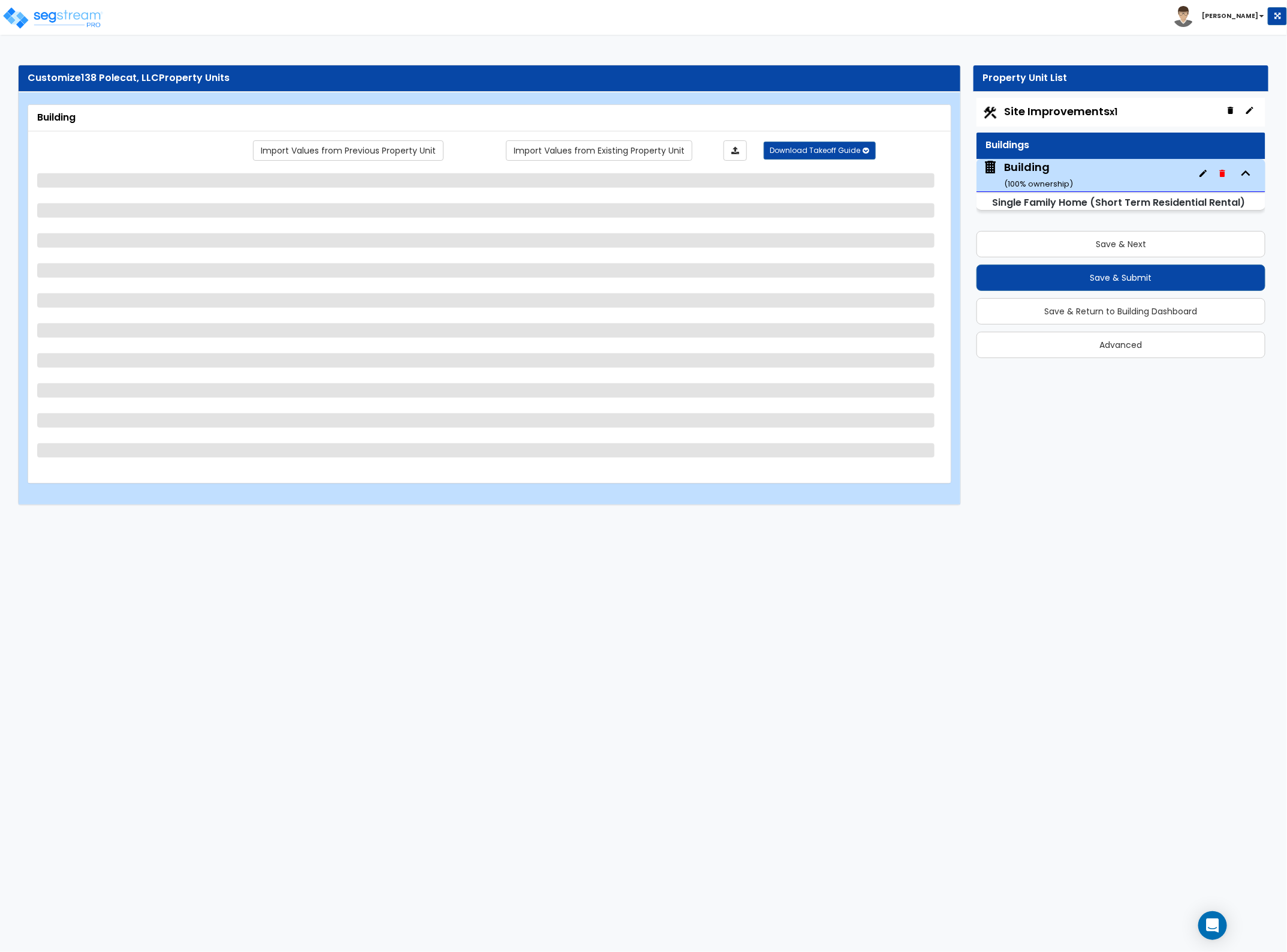
select select "1"
select select "3"
select select "1"
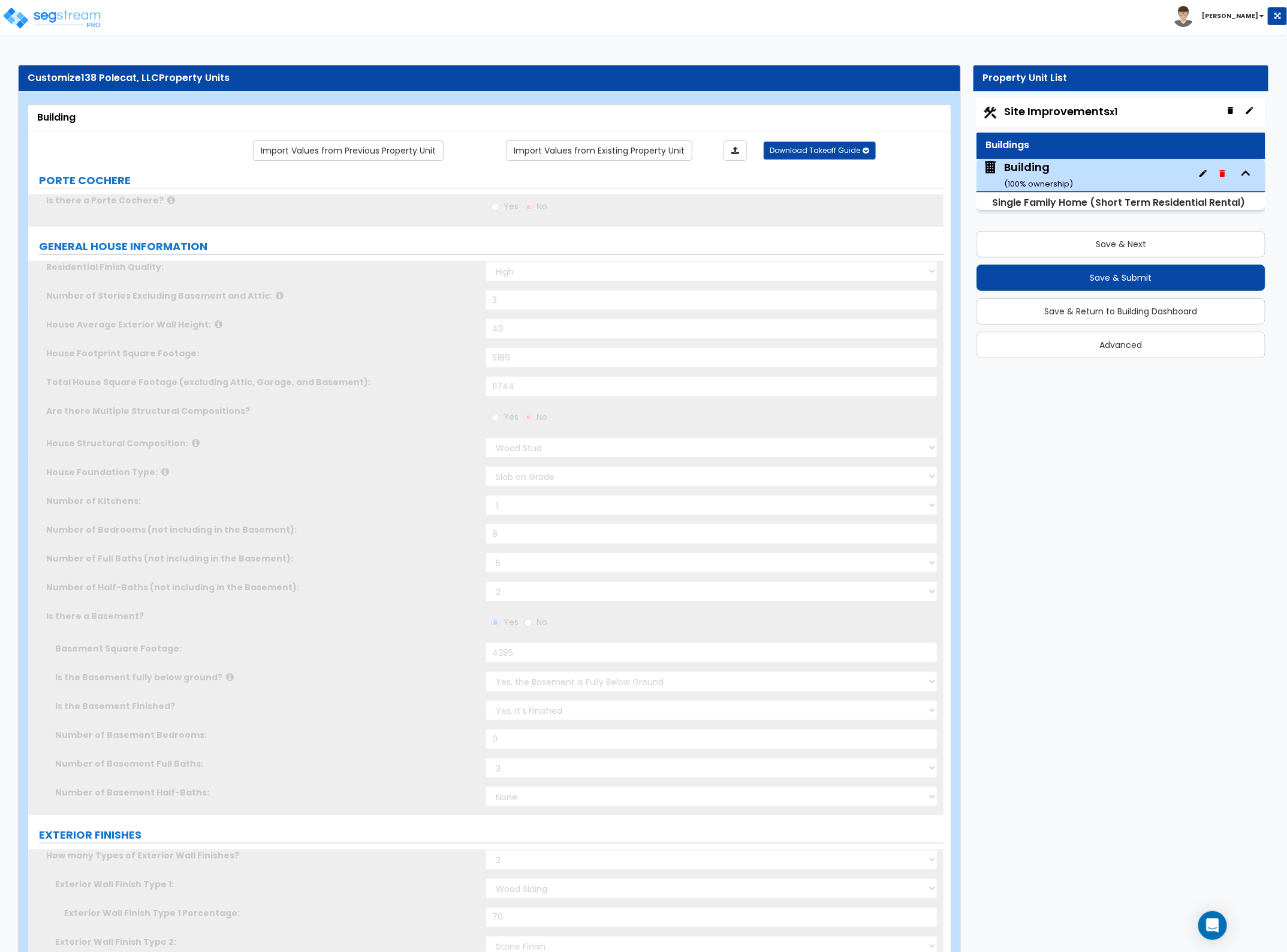
type input "16"
select select "1"
type input "3"
select select "2"
type input "2"
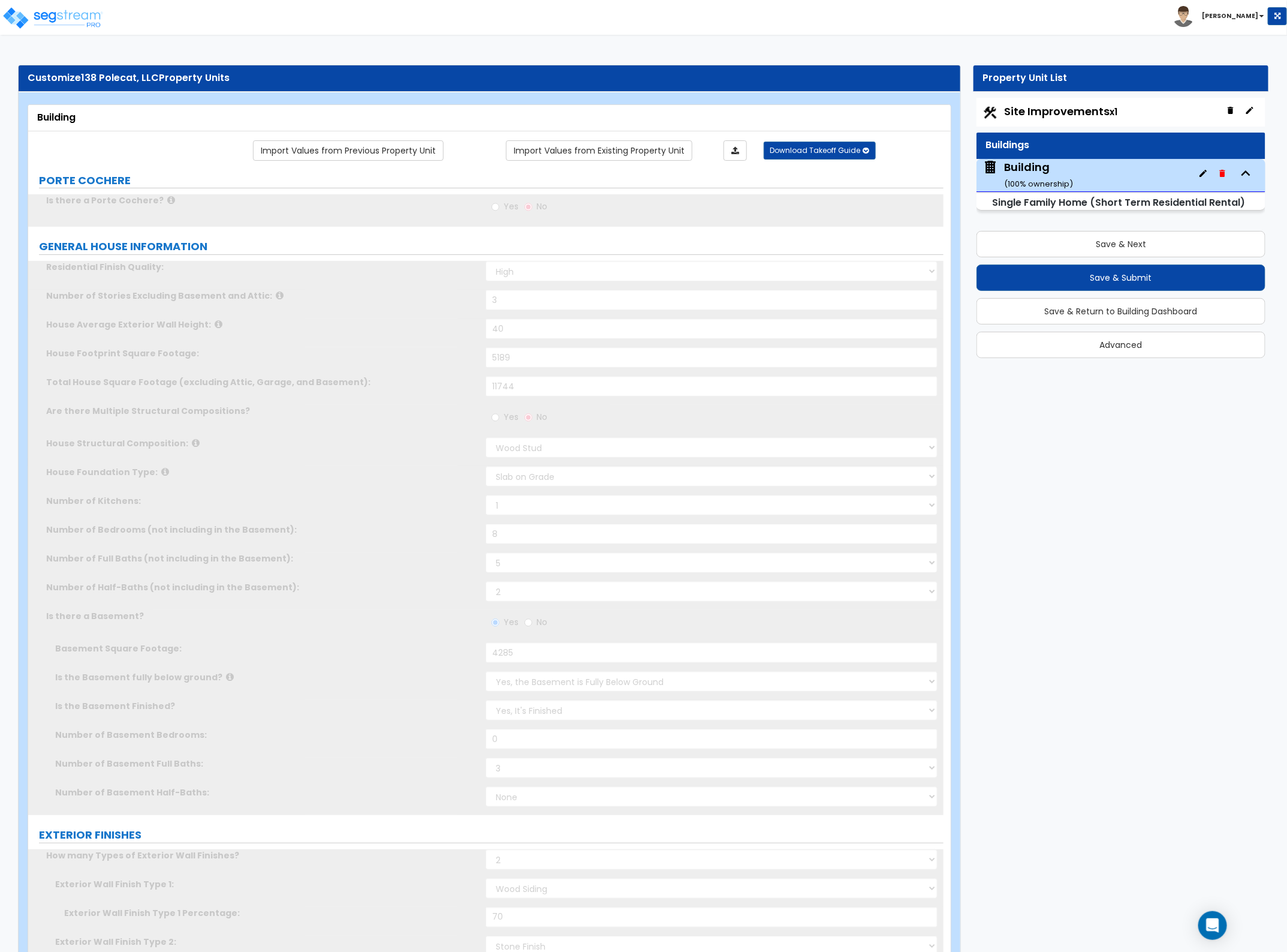
select select "2"
select select "1"
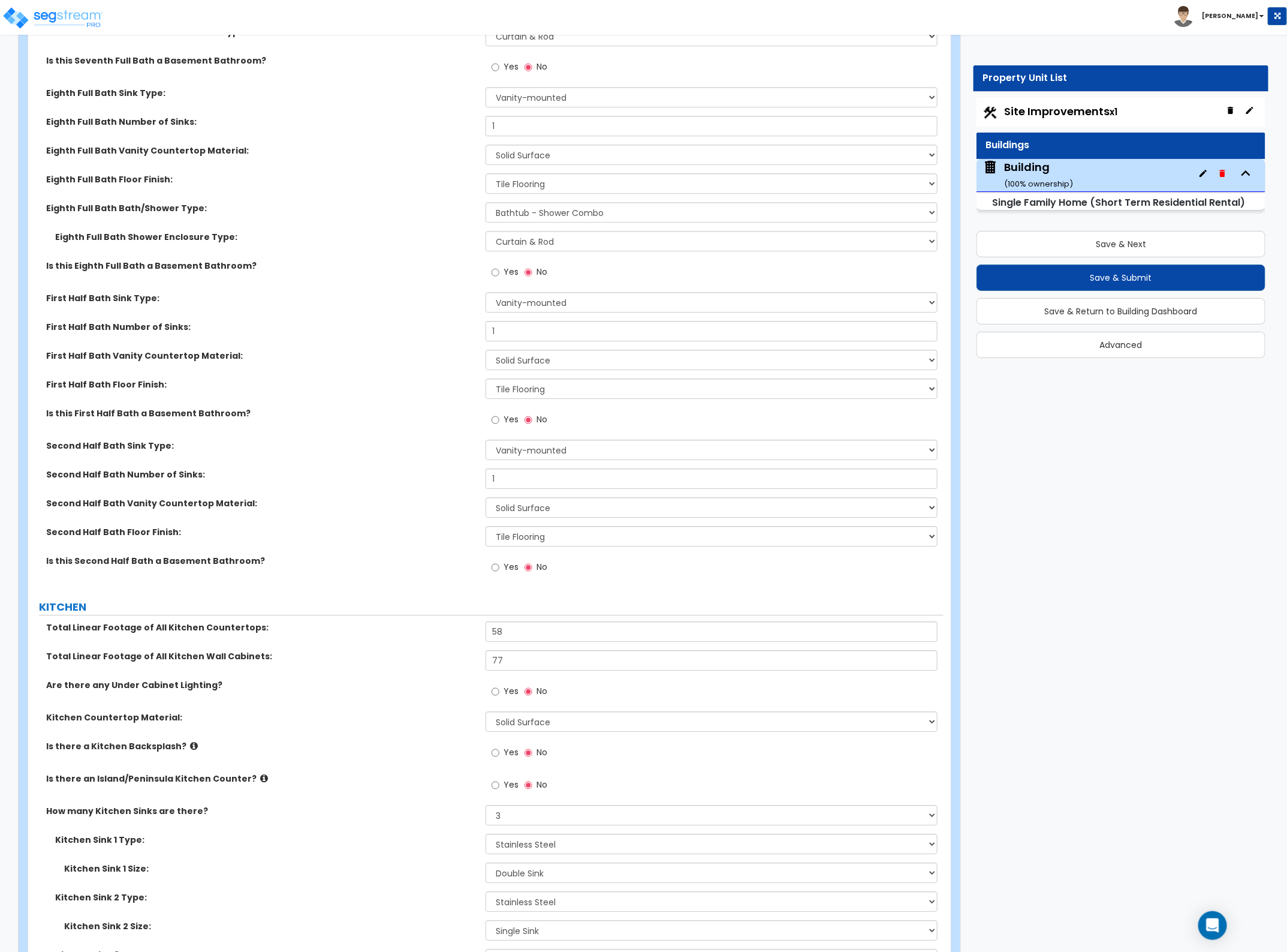
scroll to position [7347, 0]
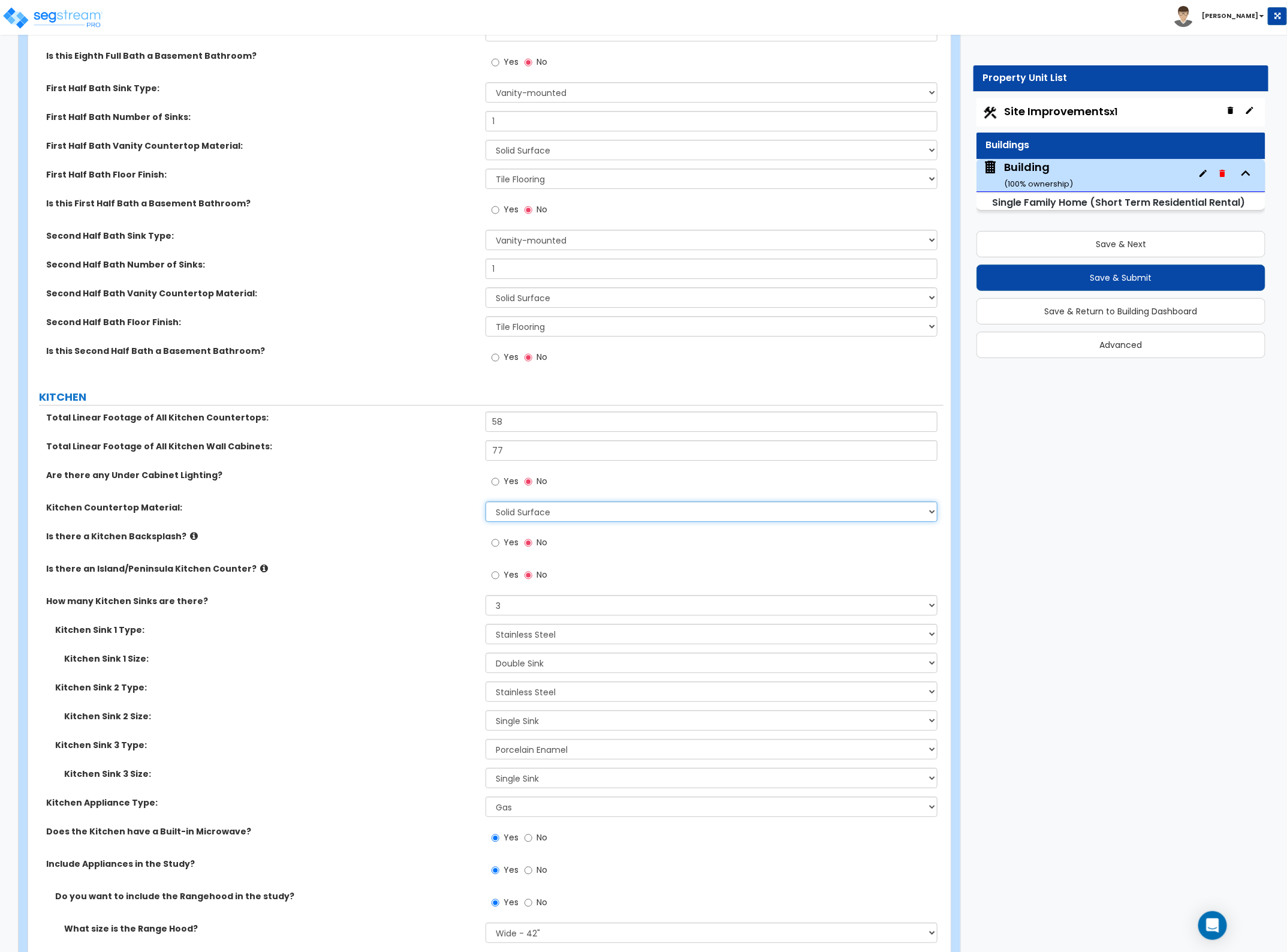
click at [516, 516] on select "Please Choose One Plastic Laminate Solid Surface Stone Quartz Marble Tile Wood …" at bounding box center [711, 512] width 451 height 21
select select "3"
click at [485, 502] on select "Please Choose One Plastic Laminate Solid Surface Stone Quartz Marble Tile Wood …" at bounding box center [711, 512] width 451 height 21
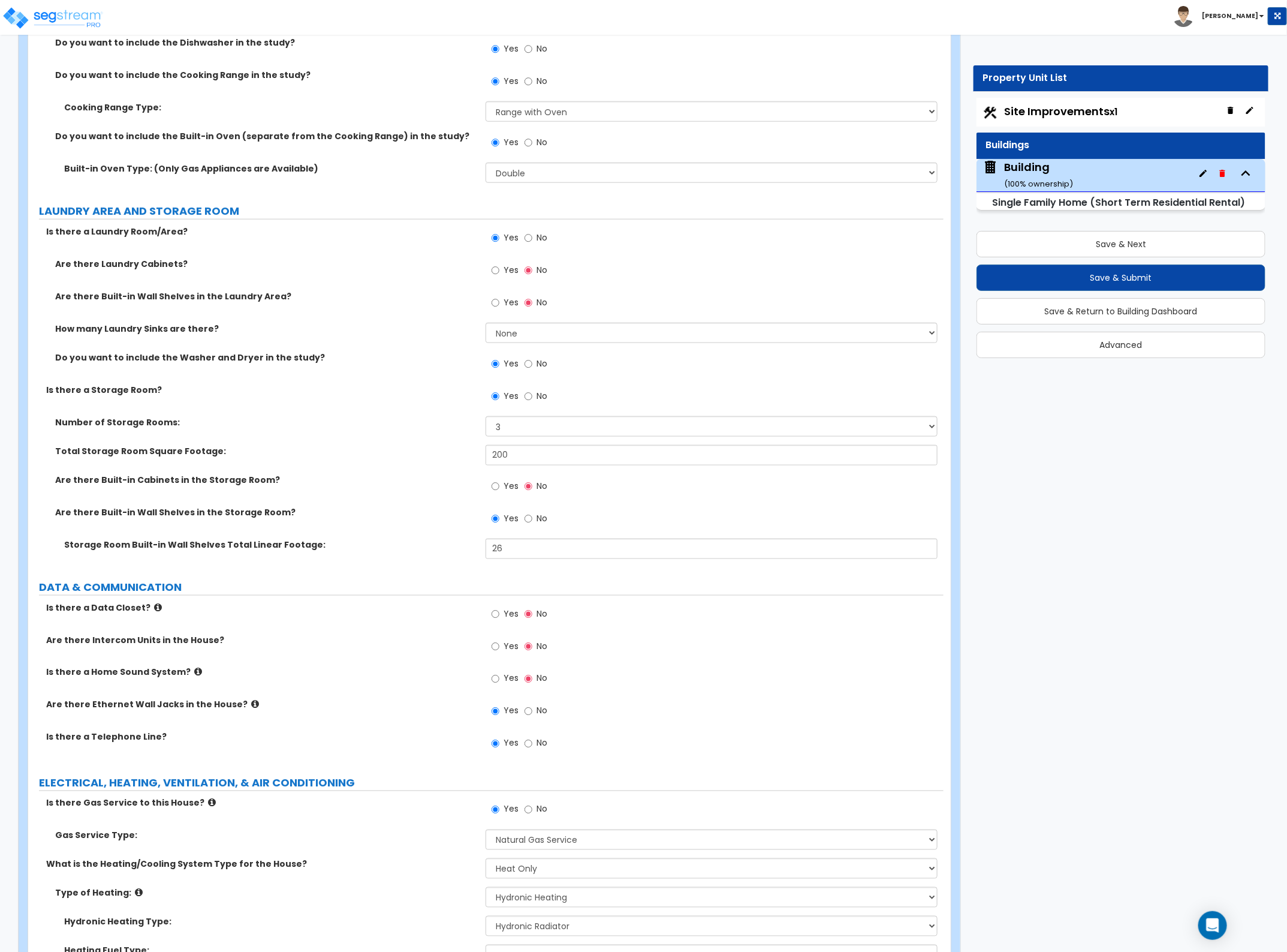
scroll to position [8396, 0]
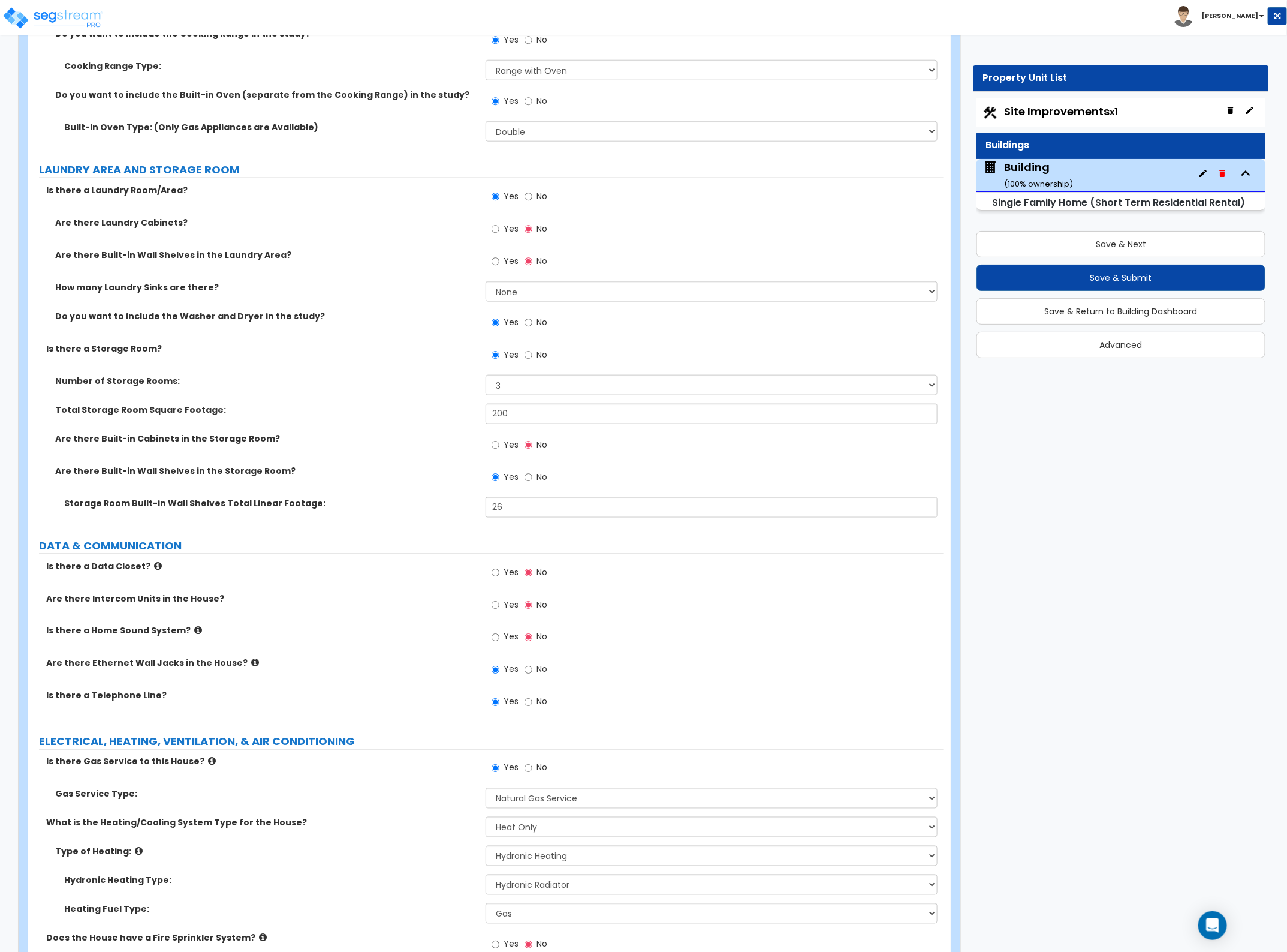
click at [508, 630] on label "Yes" at bounding box center [505, 638] width 27 height 21
click at [500, 631] on input "Yes" at bounding box center [496, 638] width 8 height 13
radio input "true"
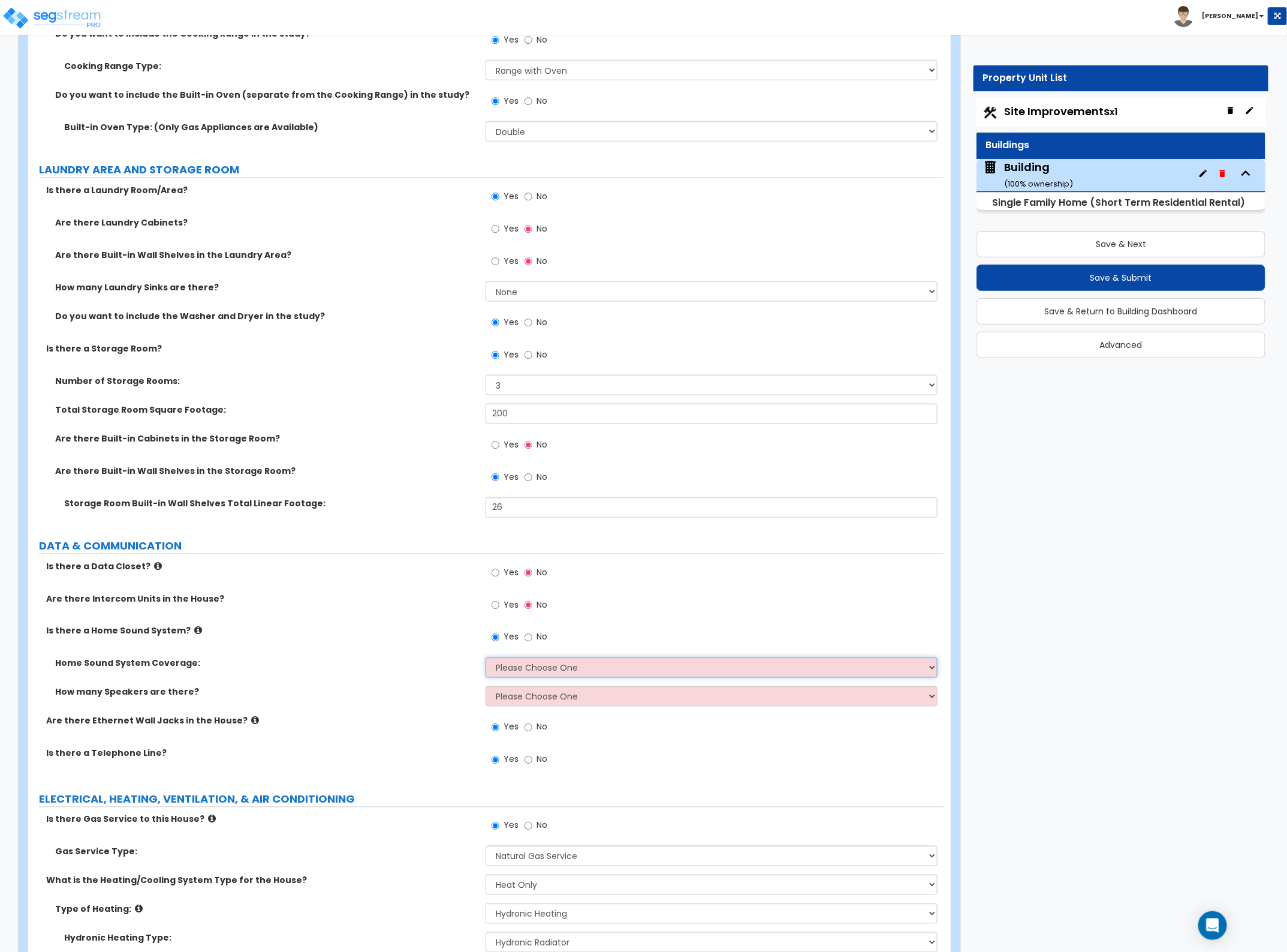
click at [525, 663] on select "Please Choose One All Areas Enter Percent Coverage" at bounding box center [711, 668] width 451 height 21
select select "1"
click at [485, 657] on select "Please Choose One All Areas Enter Percent Coverage" at bounding box center [711, 668] width 451 height 21
click at [538, 703] on select "Please Choose One Enter Number of Speakers Please Estimate for me" at bounding box center [711, 696] width 451 height 21
select select "2"
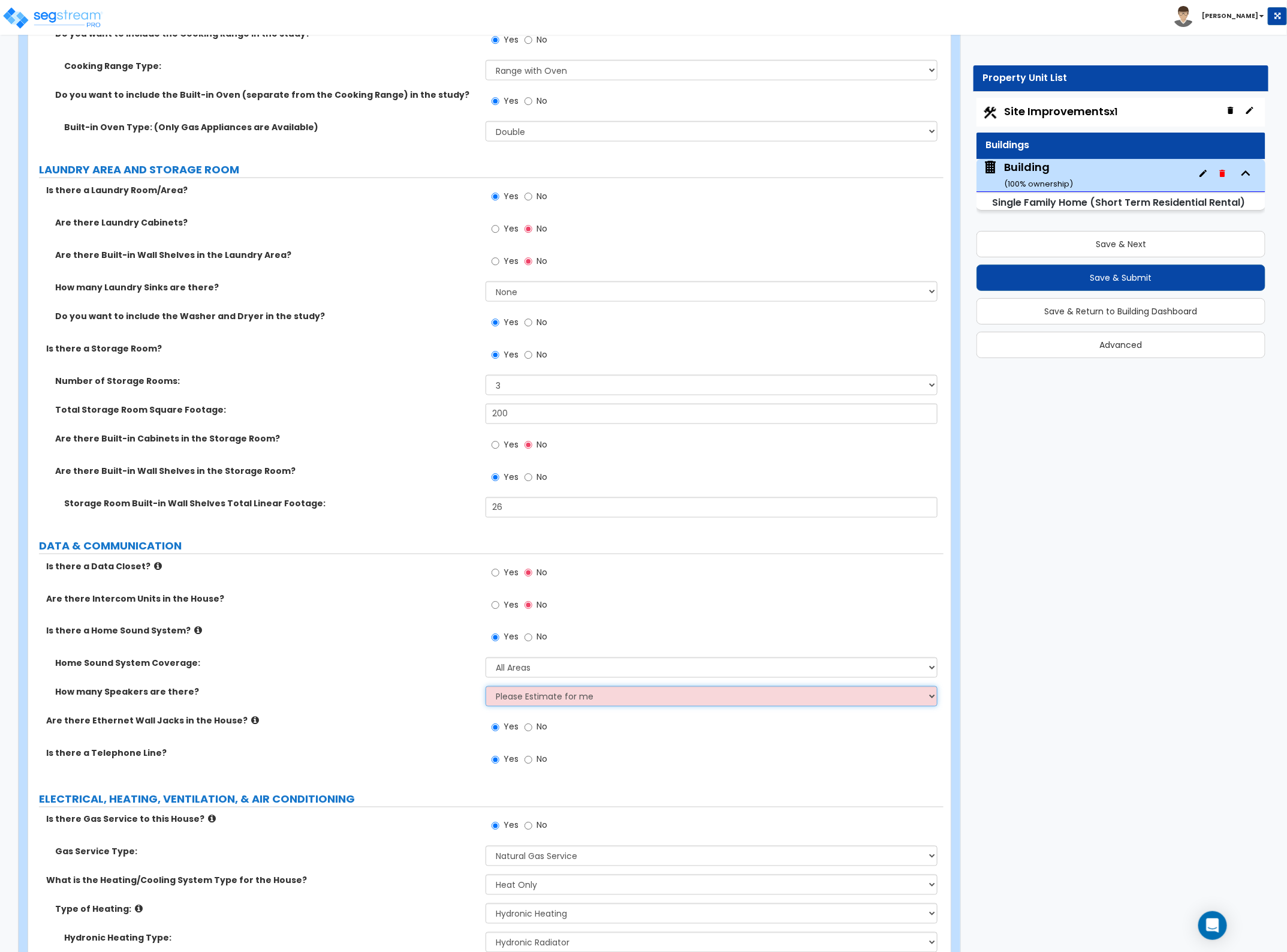
click at [485, 686] on select "Please Choose One Enter Number of Speakers Please Estimate for me" at bounding box center [711, 696] width 451 height 21
click at [669, 610] on div "Yes No" at bounding box center [714, 608] width 457 height 32
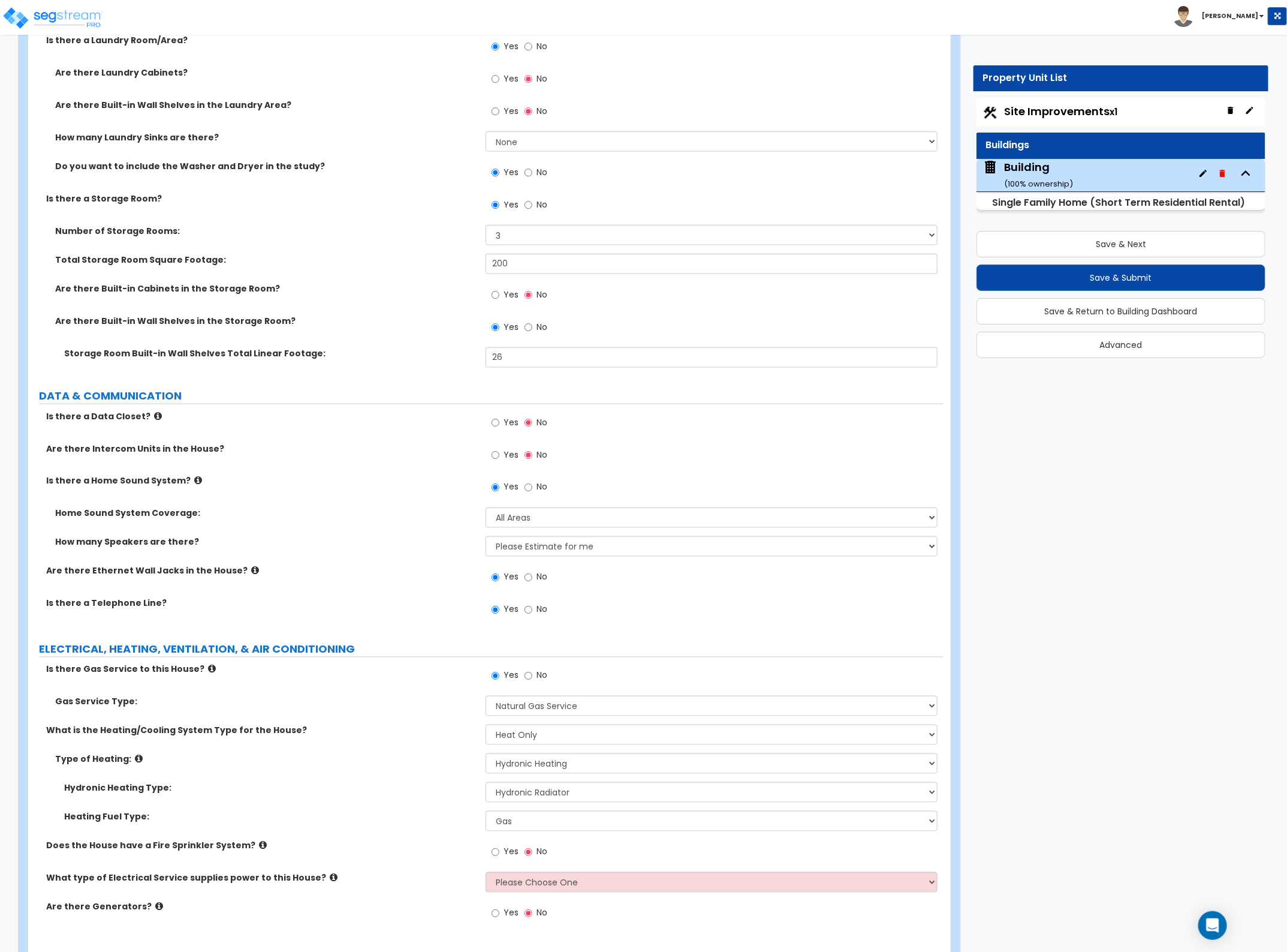
scroll to position [8582, 0]
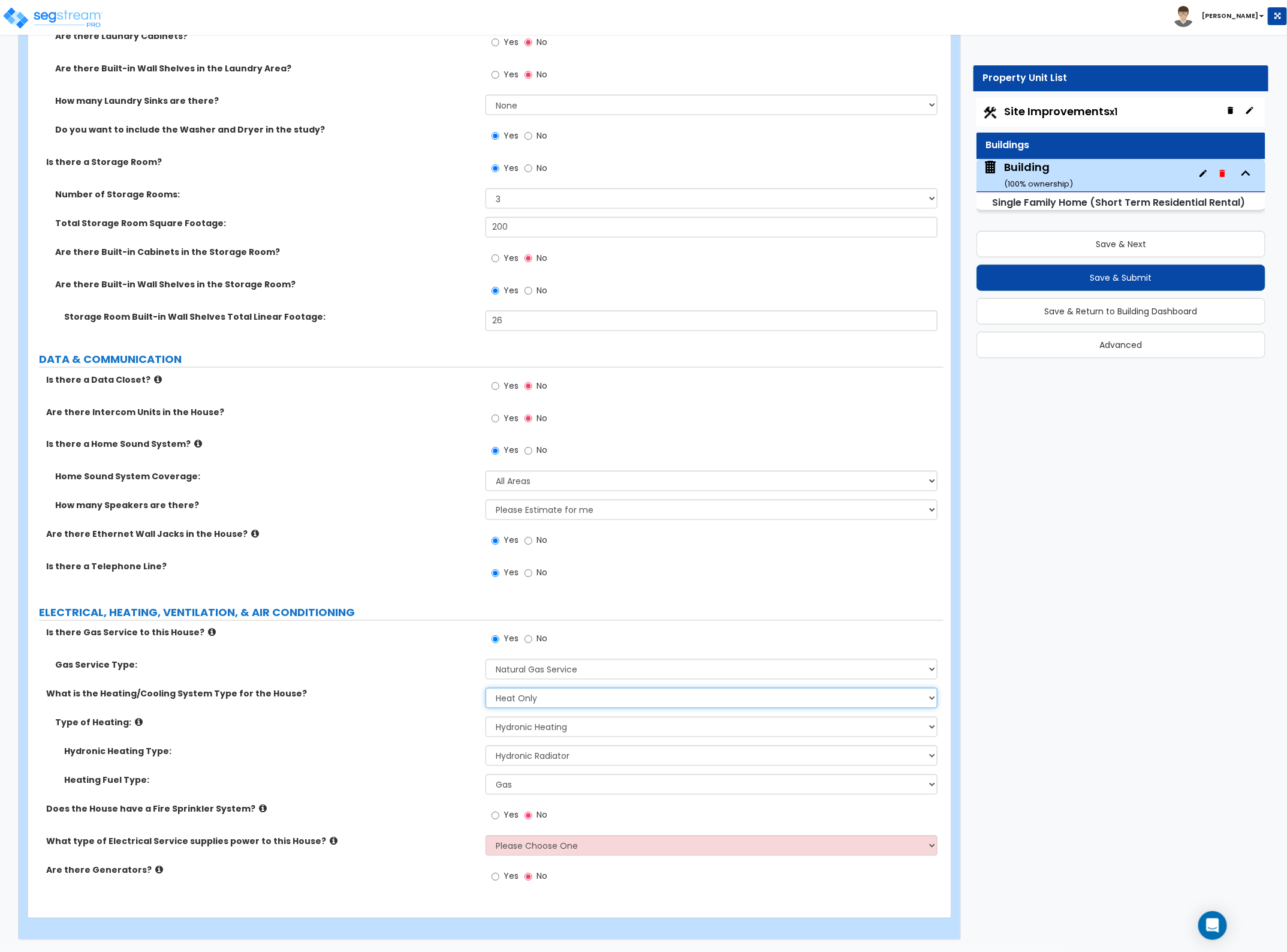
click at [538, 693] on select "None Heat Only Centralized Heating & Cooling Thru Wall Air Conditioners Mini Sp…" at bounding box center [711, 698] width 451 height 21
click at [485, 688] on select "None Heat Only Centralized Heating & Cooling Thru Wall Air Conditioners Mini Sp…" at bounding box center [711, 698] width 451 height 21
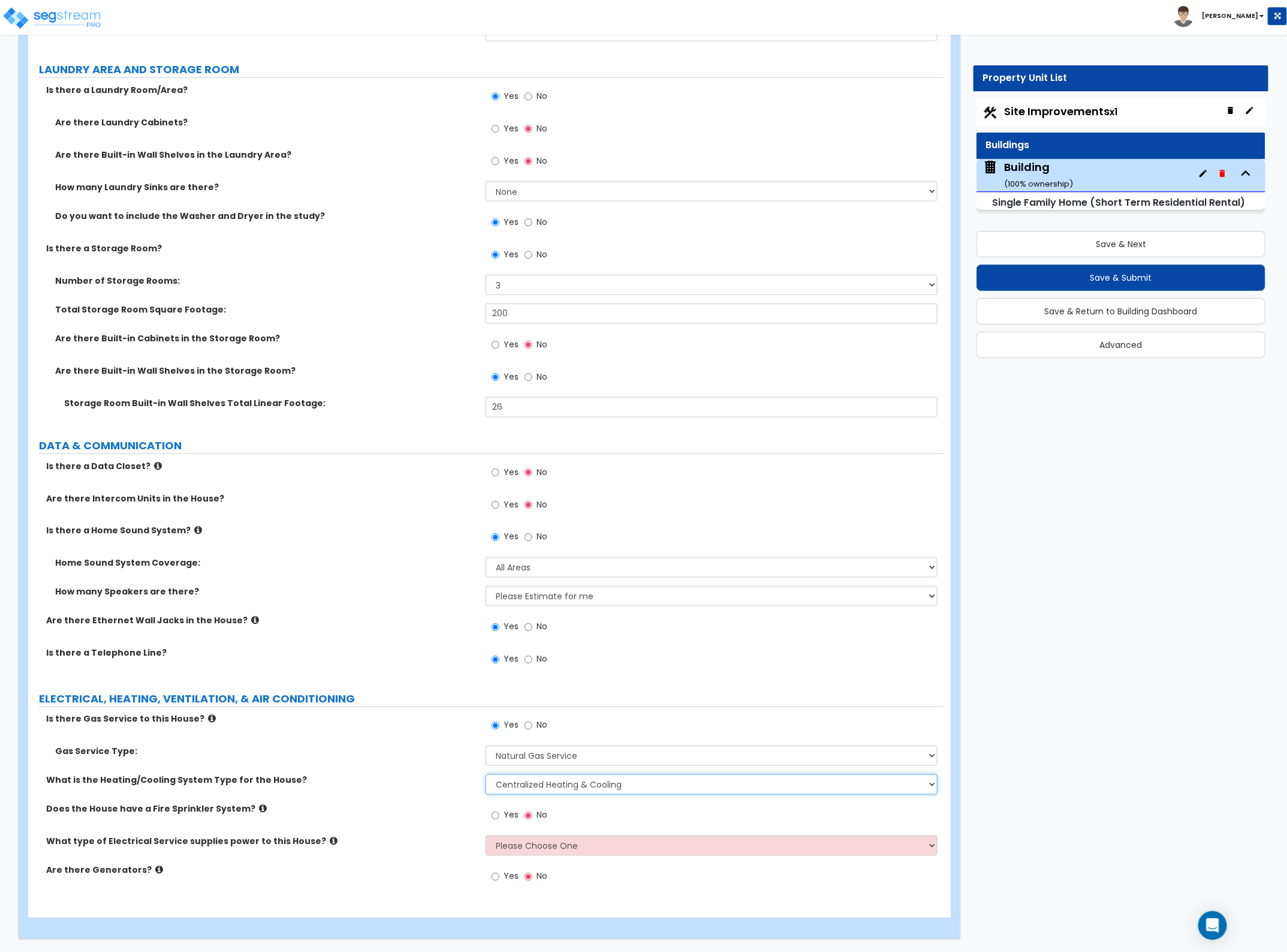
scroll to position [8496, 0]
click at [625, 789] on select "None Heat Only Centralized Heating & Cooling Thru Wall Air Conditioners Mini Sp…" at bounding box center [711, 785] width 451 height 21
select select "1"
click at [485, 774] on select "None Heat Only Centralized Heating & Cooling Thru Wall Air Conditioners Mini Sp…" at bounding box center [711, 785] width 451 height 21
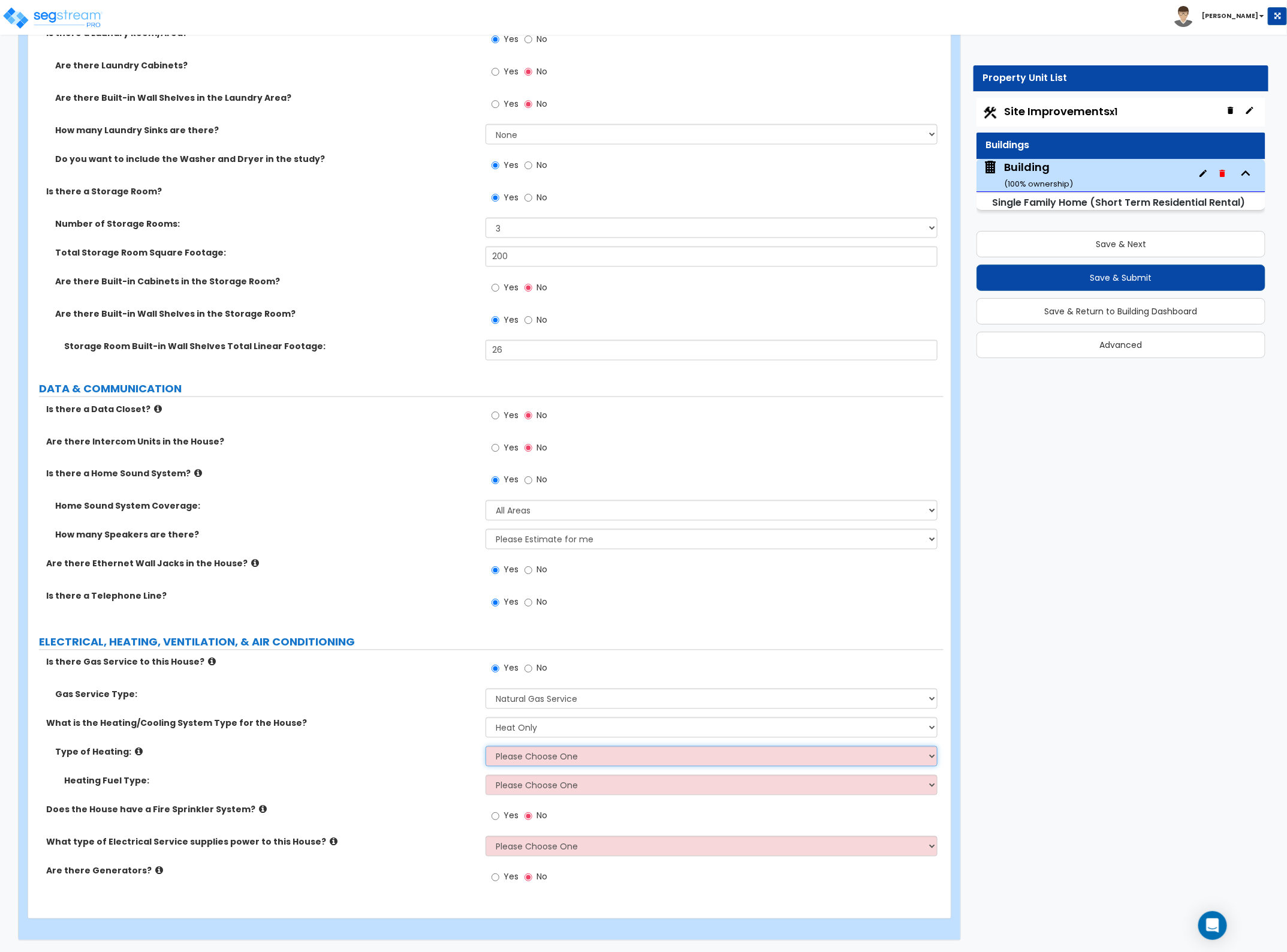
click at [583, 754] on select "Please Choose One Wall Heater Electric Baseboard Heater Hydronic Heating Radian…" at bounding box center [711, 756] width 451 height 21
select select "4"
click at [485, 746] on select "Please Choose One Wall Heater Electric Baseboard Heater Hydronic Heating Radian…" at bounding box center [711, 756] width 451 height 21
click at [582, 795] on div "Heating Fuel Type: Please Choose One Gas Electric" at bounding box center [486, 789] width 916 height 28
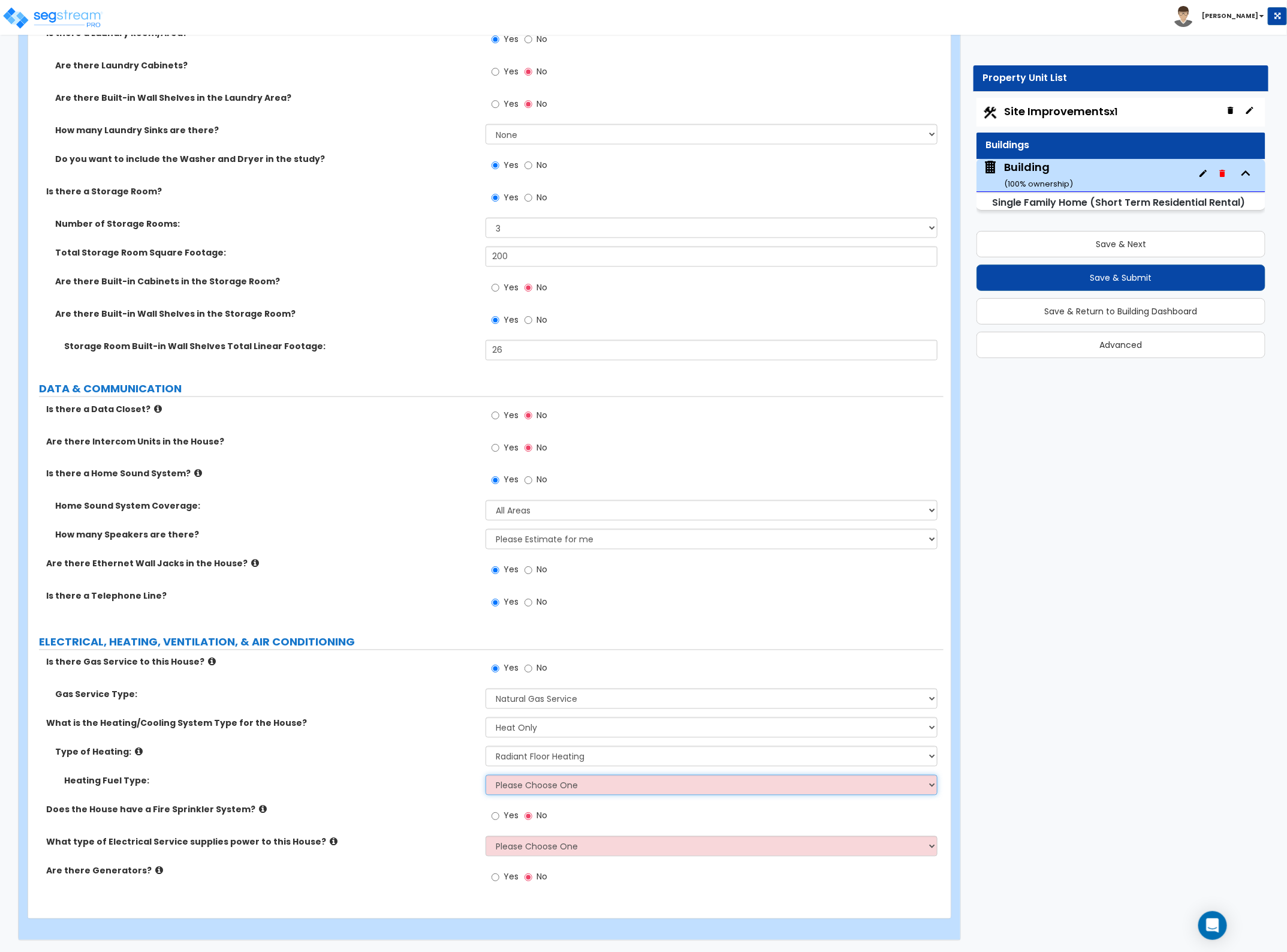
click at [582, 790] on select "Please Choose One Gas Electric" at bounding box center [711, 785] width 451 height 21
select select "1"
click at [485, 774] on select "Please Choose One Gas Electric" at bounding box center [711, 785] width 451 height 21
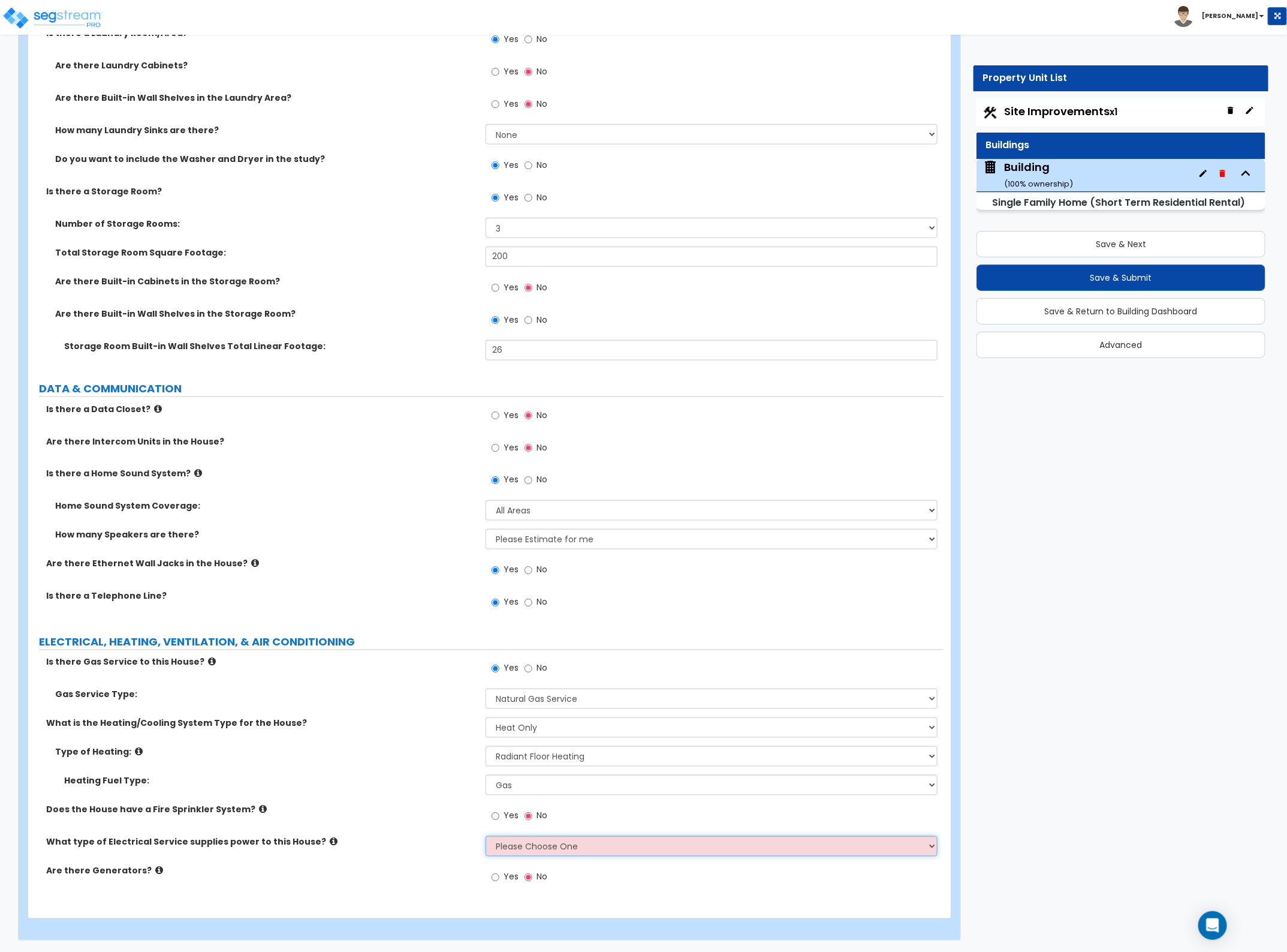
click at [571, 842] on select "Please Choose One Overhead Underground" at bounding box center [711, 846] width 451 height 21
select select "1"
click at [485, 836] on select "Please Choose One Overhead Underground" at bounding box center [711, 846] width 451 height 21
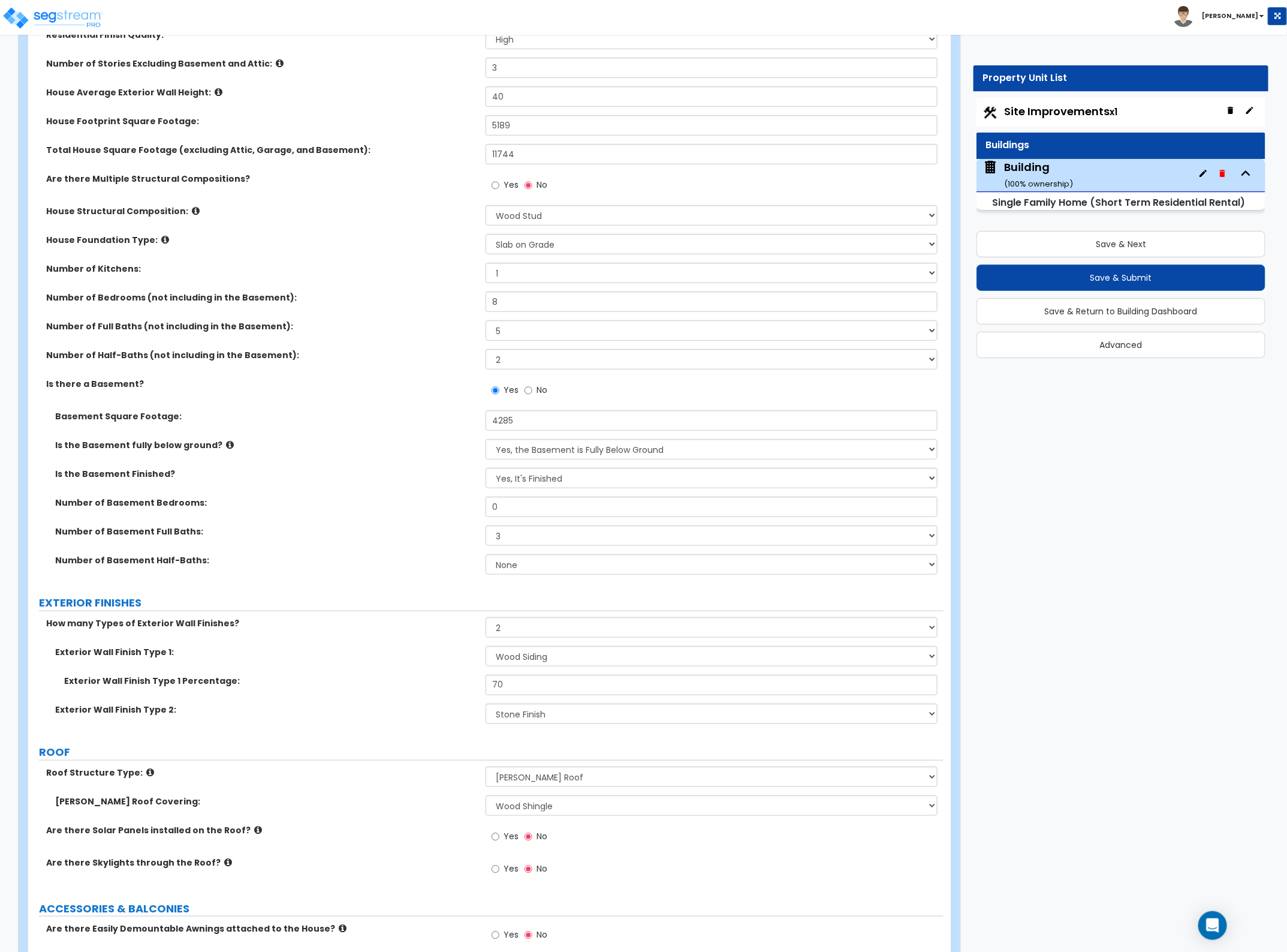
scroll to position [0, 0]
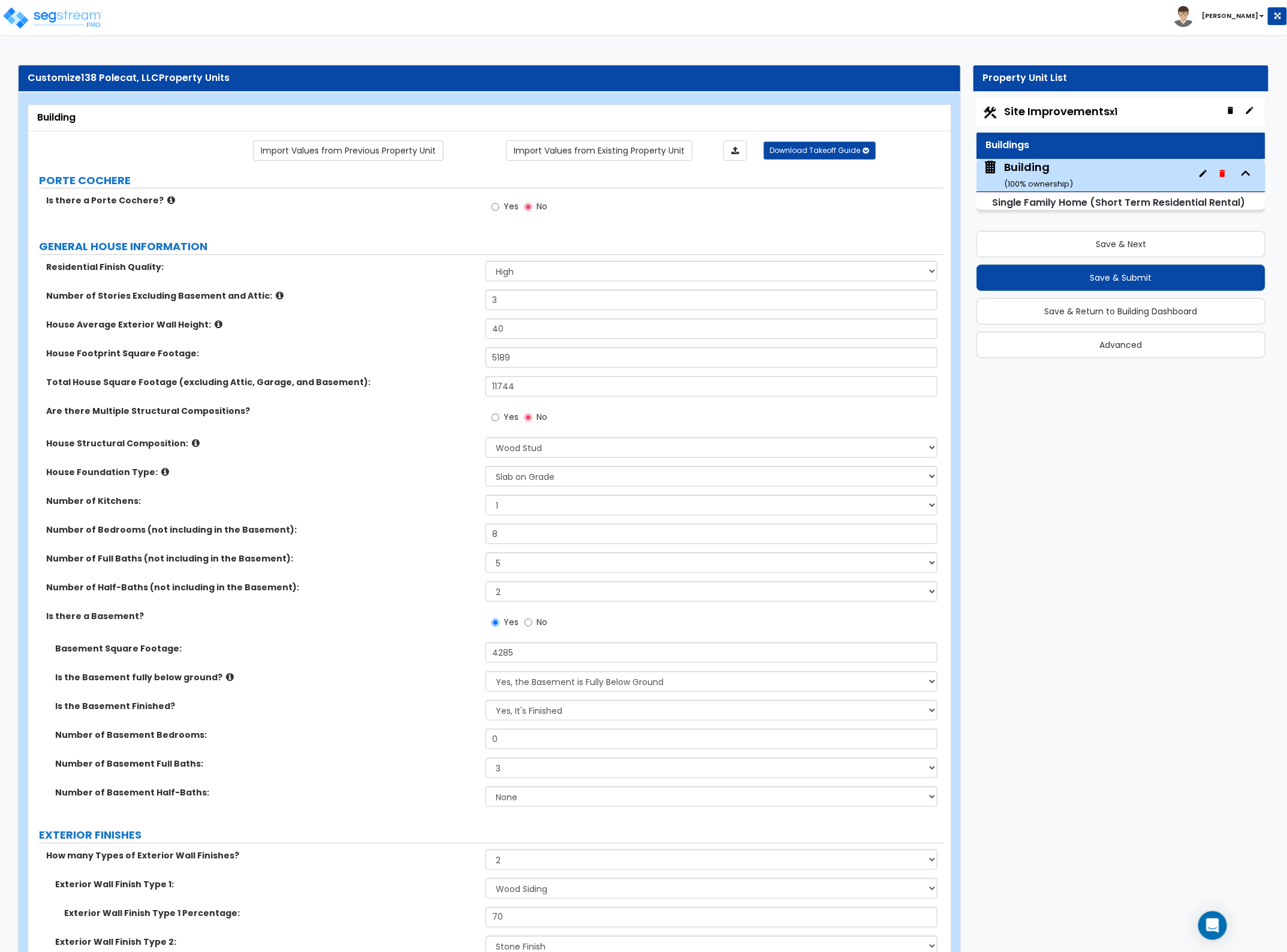
click at [167, 202] on icon at bounding box center [171, 200] width 8 height 9
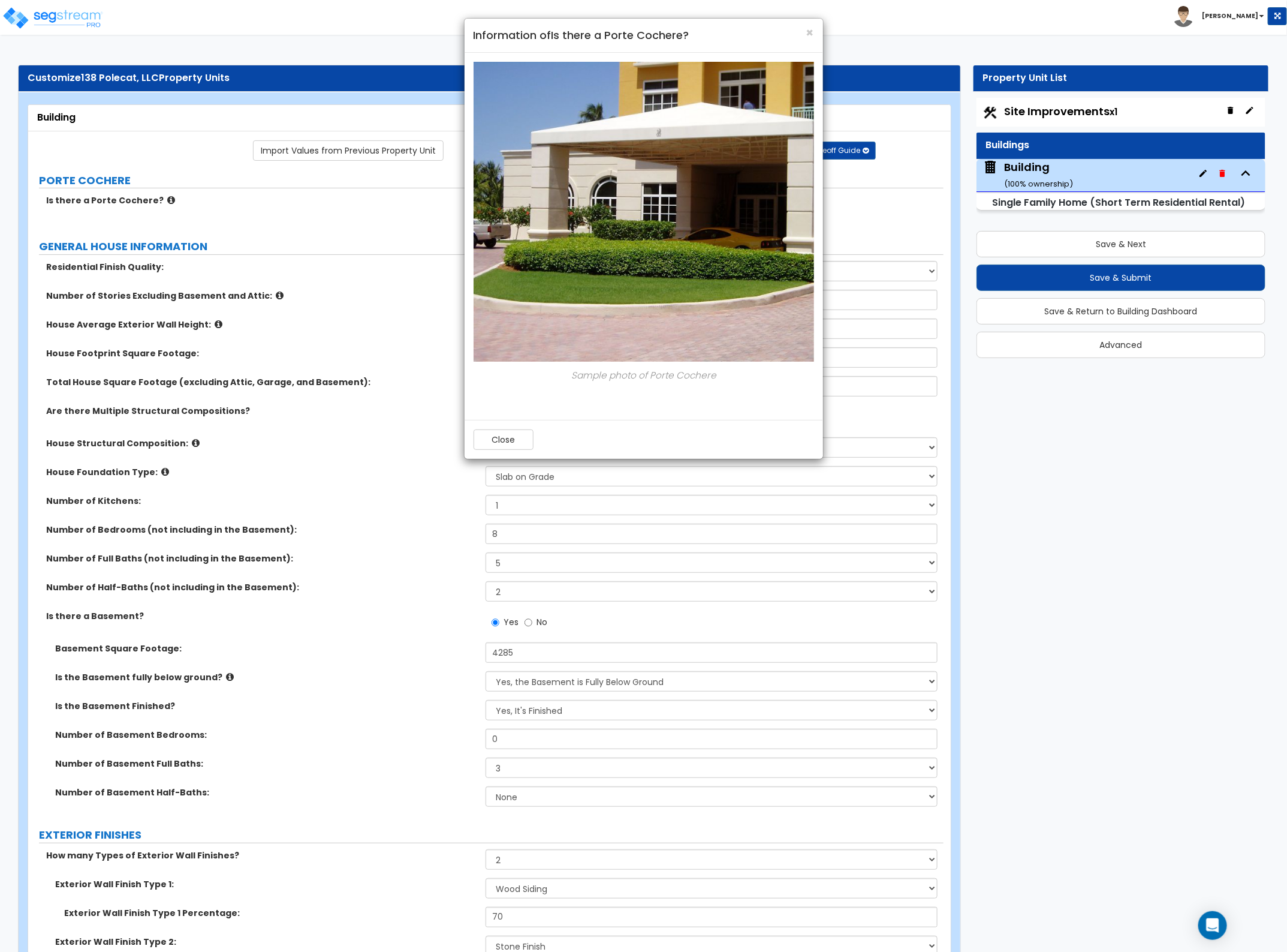
click at [227, 202] on div "× Information of Is there a Porte Cochere? Sample photo of Porte Cochere Close" at bounding box center [643, 476] width 1287 height 952
click at [500, 435] on button "Close" at bounding box center [503, 440] width 59 height 21
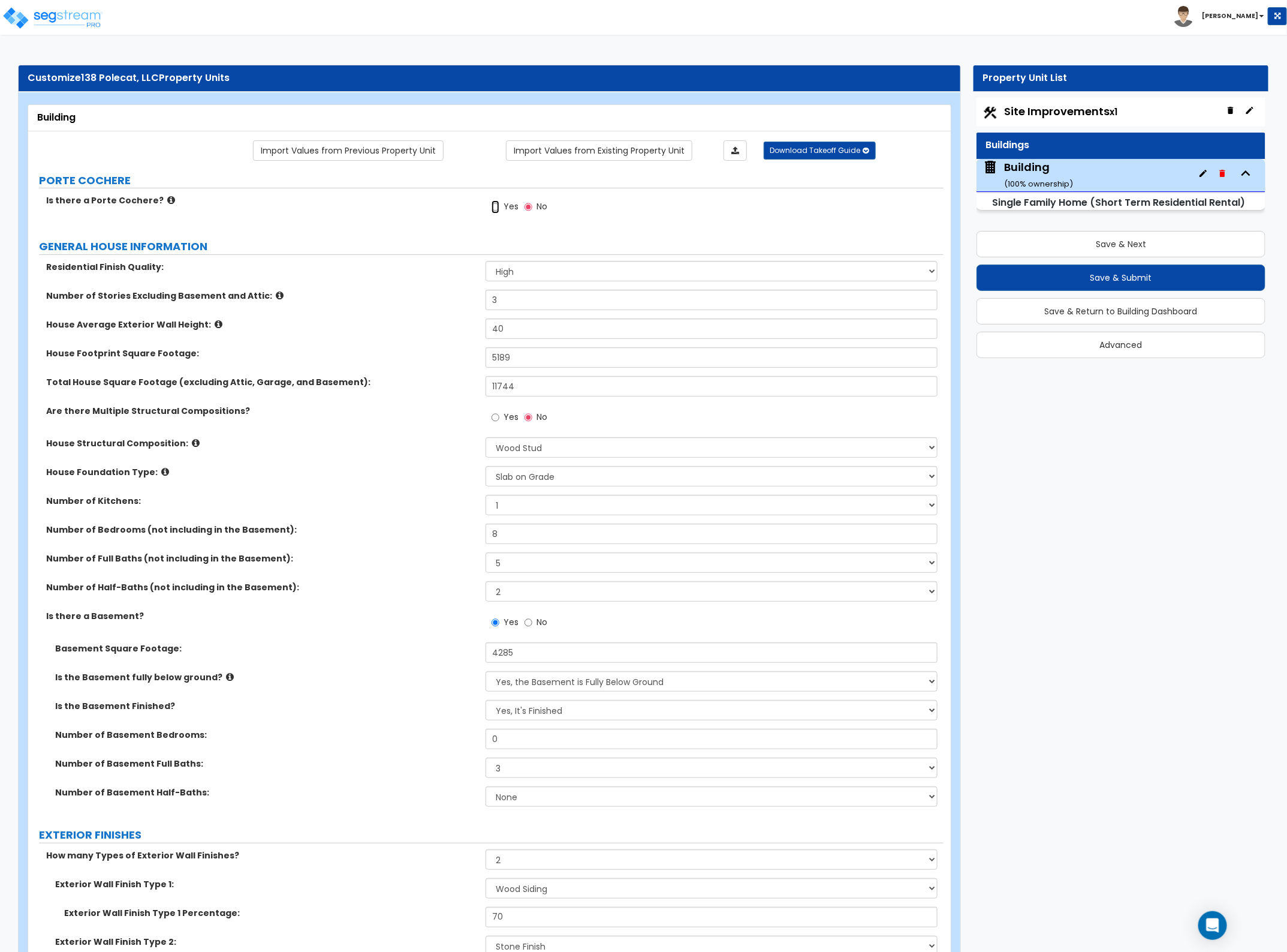
click at [493, 212] on input "Yes" at bounding box center [496, 207] width 8 height 13
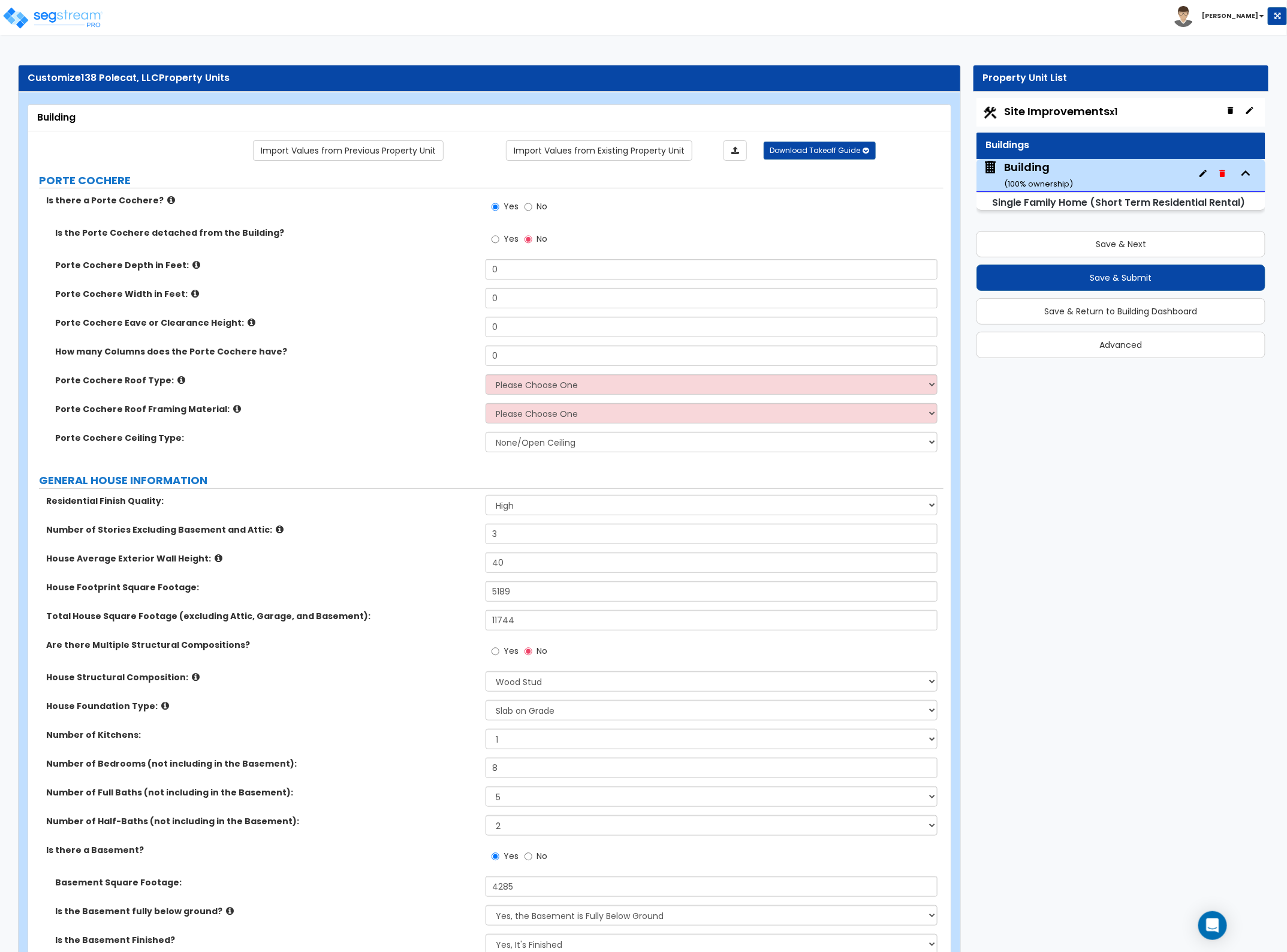
click at [523, 208] on div "Yes No" at bounding box center [519, 208] width 68 height 27
click at [525, 208] on input "No" at bounding box center [529, 207] width 8 height 13
radio input "false"
radio input "true"
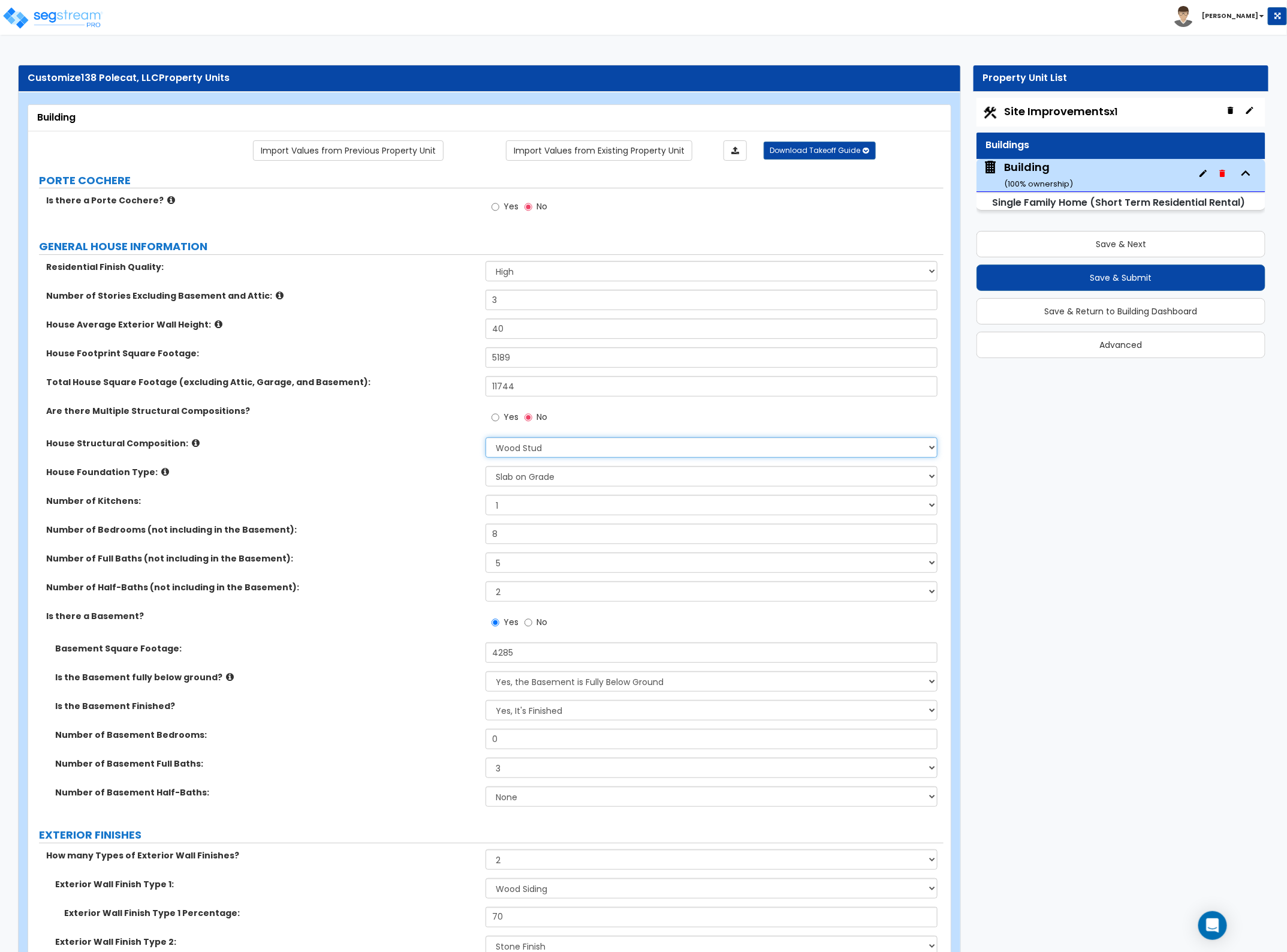
click at [525, 451] on select "Please Choose One Reinforced Concrete Structural Steel Brick Masonry CMU Masonr…" at bounding box center [711, 448] width 451 height 21
click at [384, 415] on label "Are there Multiple Structural Compositions?" at bounding box center [262, 411] width 431 height 12
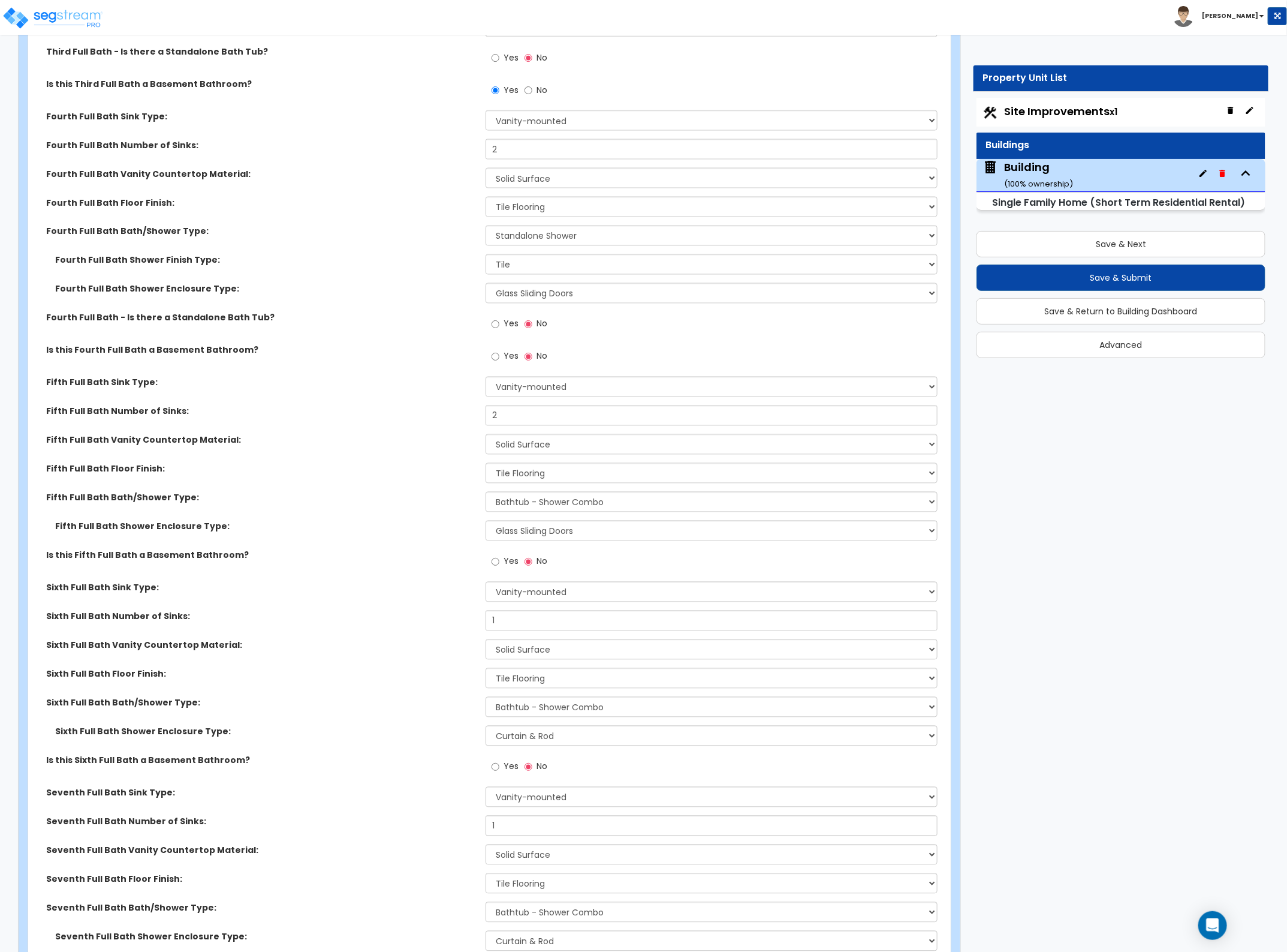
scroll to position [6230, 0]
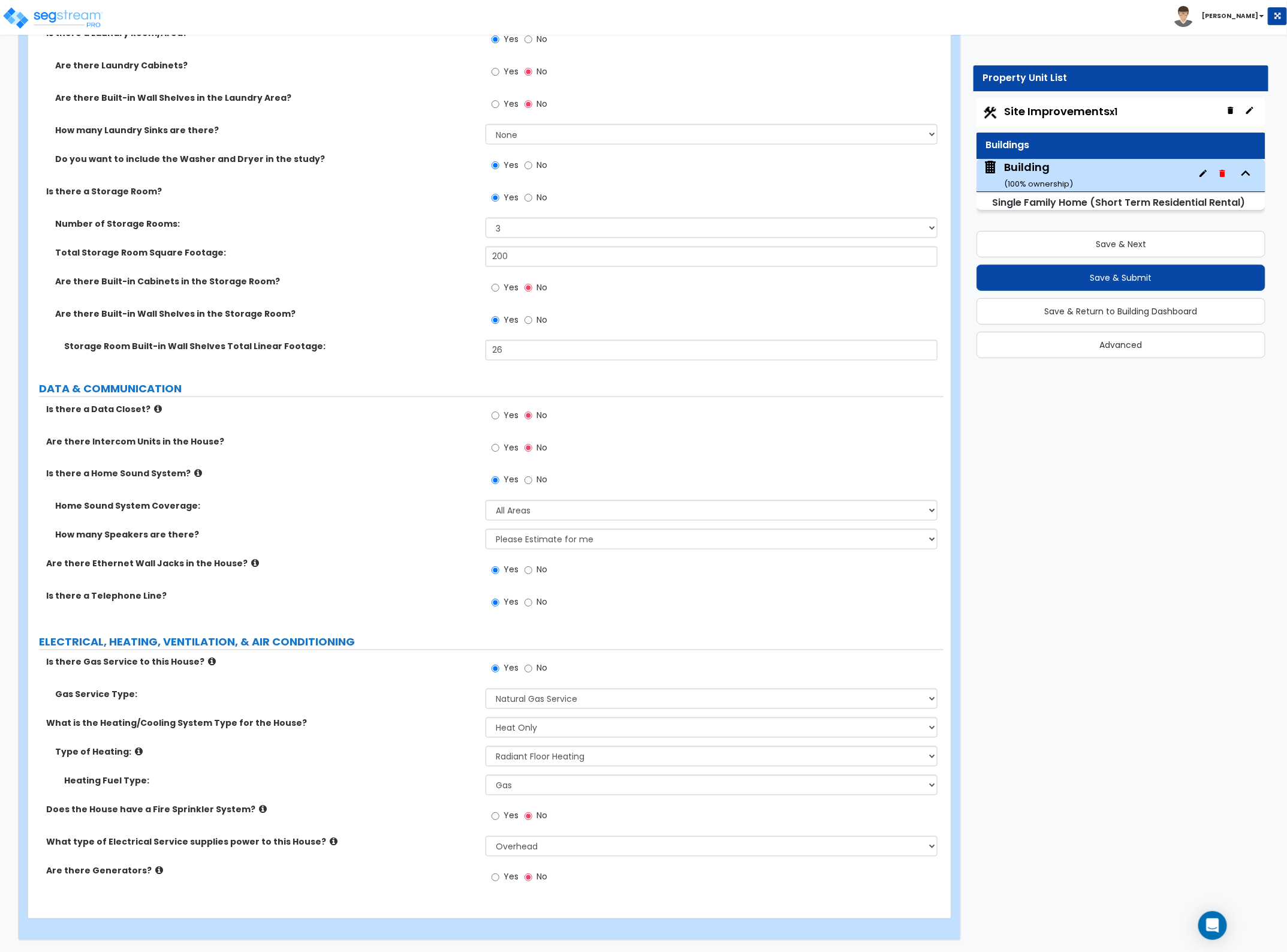
scroll to position [4982, 0]
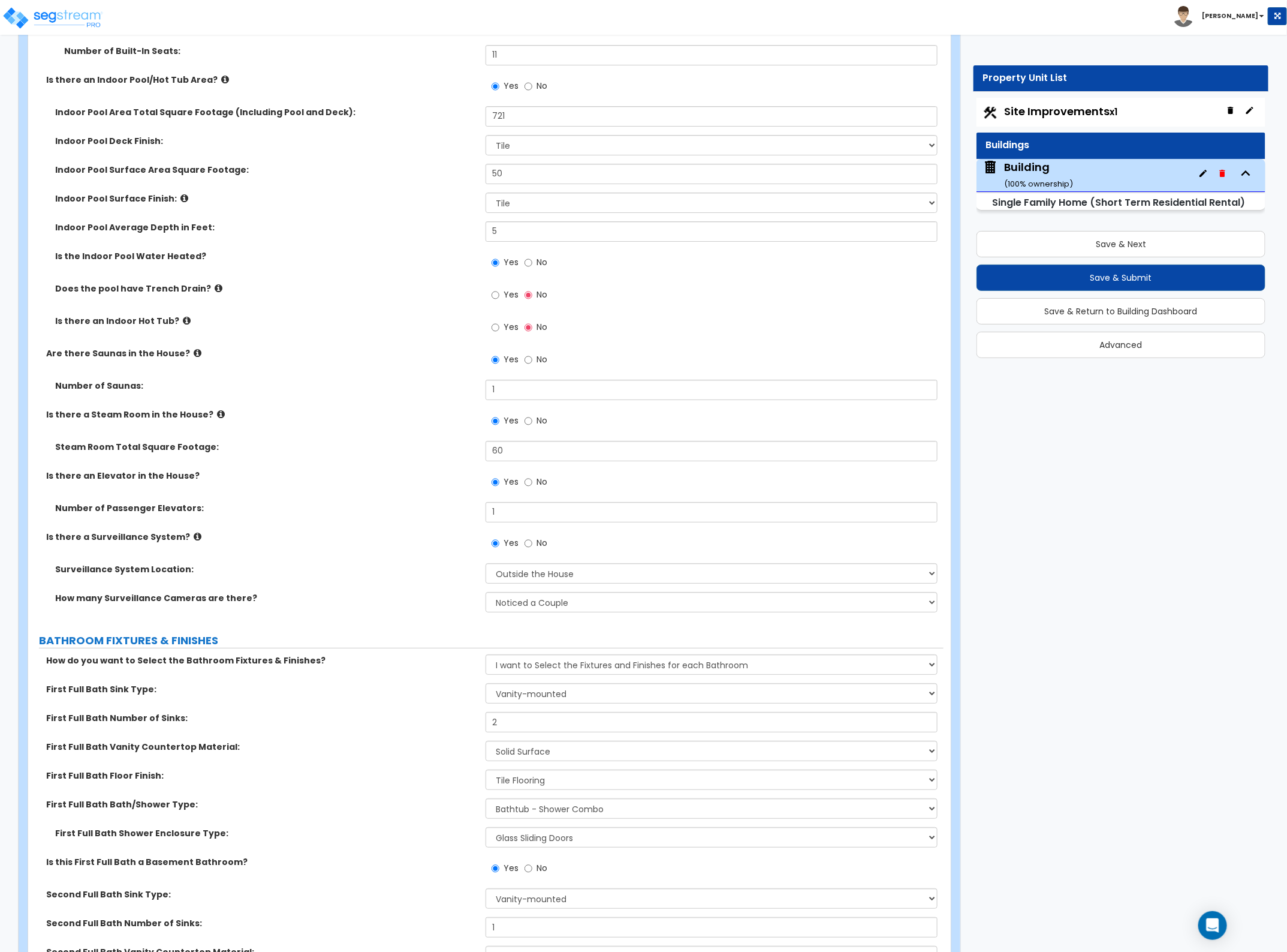
click at [726, 314] on div "Yes No" at bounding box center [714, 298] width 457 height 32
click at [1102, 249] on button "Save & Next" at bounding box center [1121, 244] width 289 height 26
select select "2"
select select "1"
select select "3"
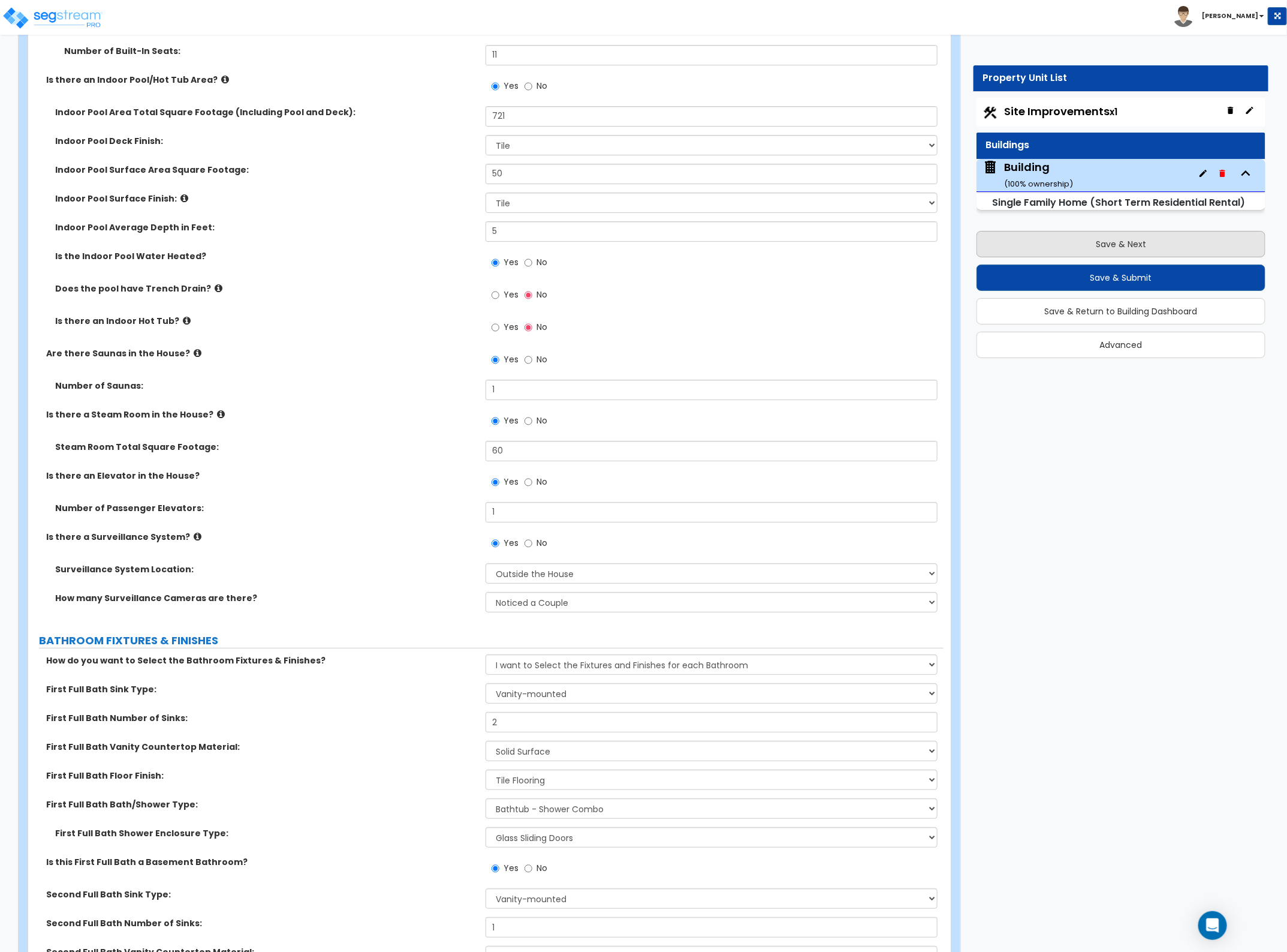
select select "3"
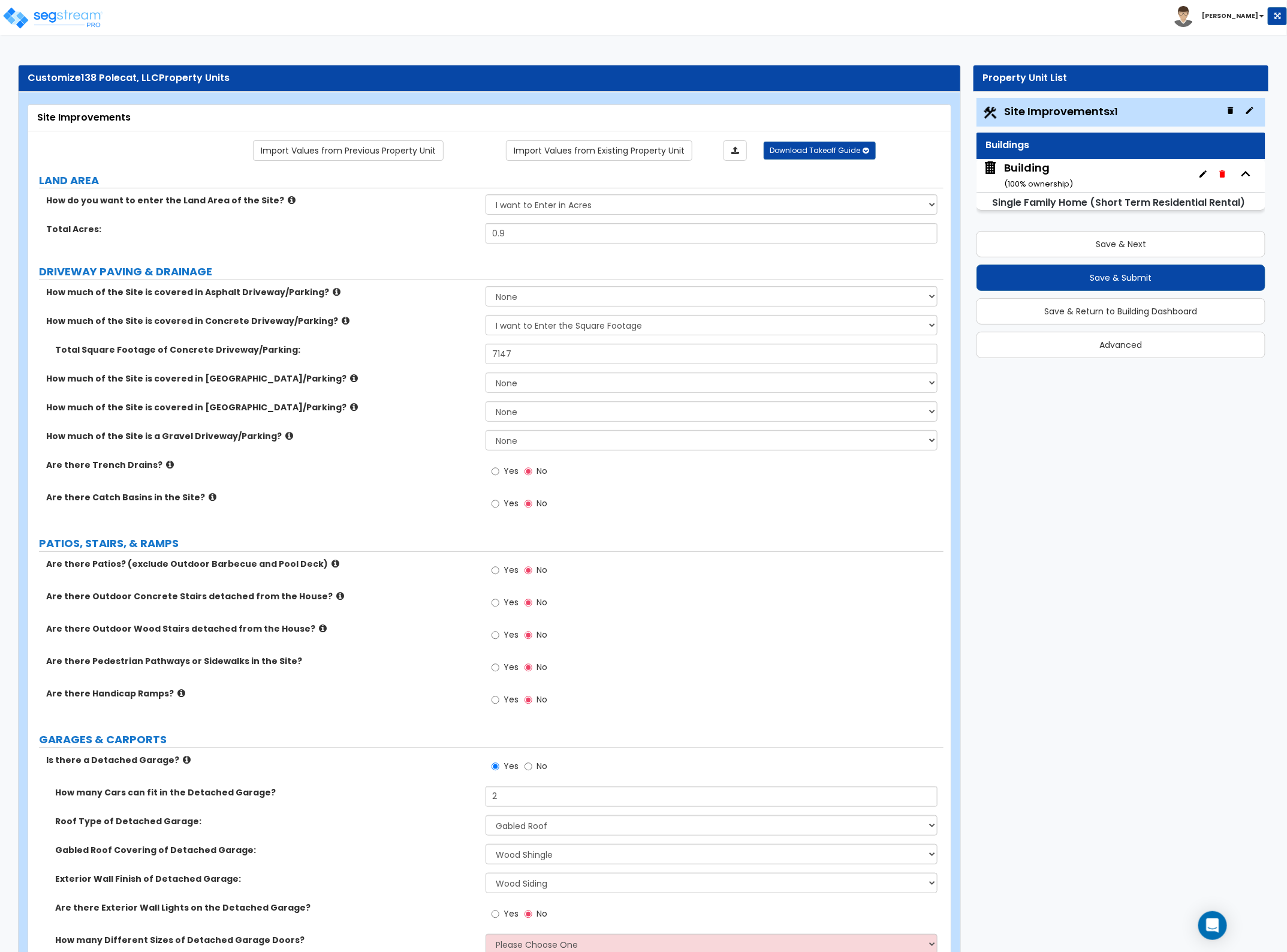
scroll to position [721, 0]
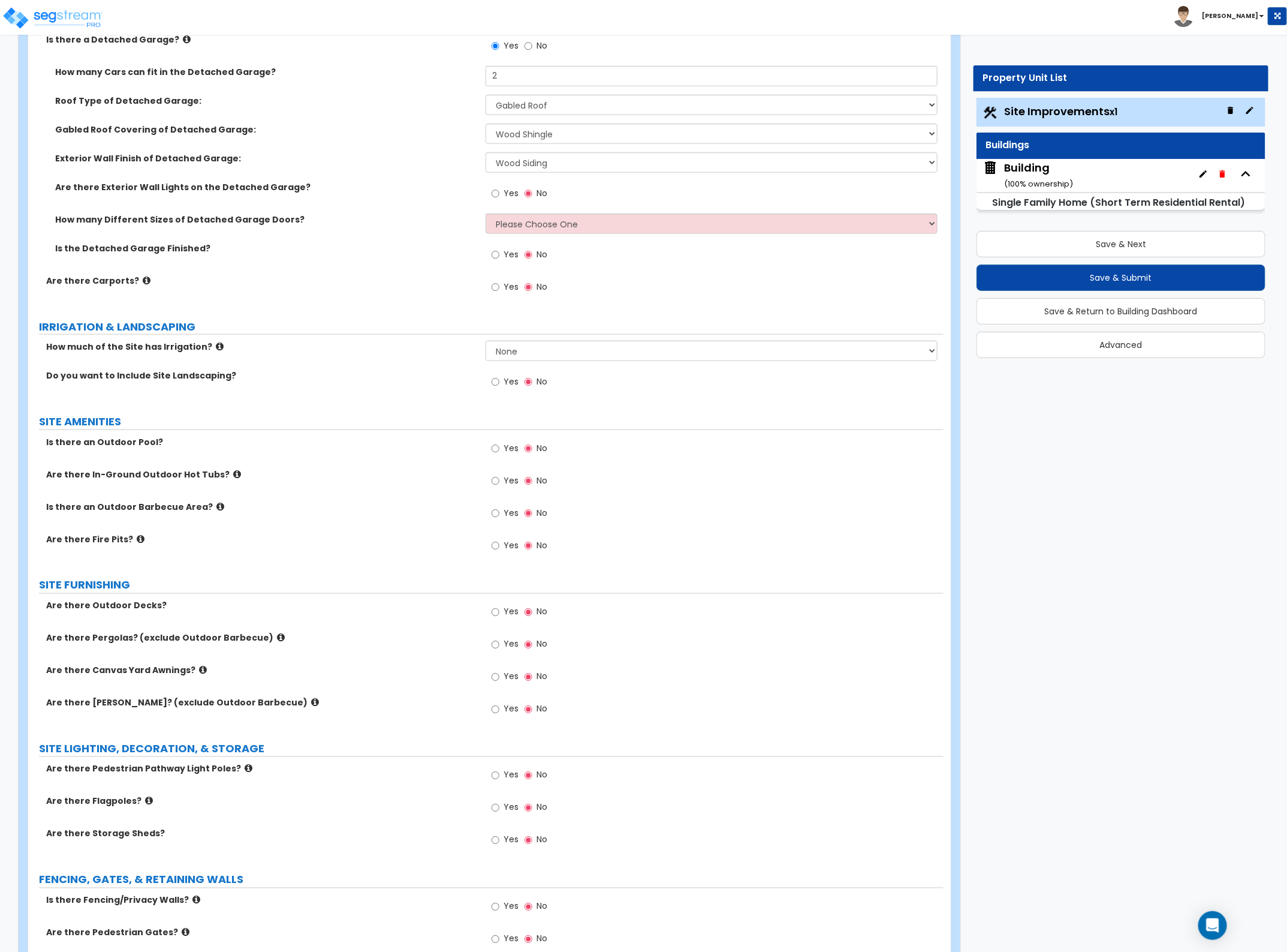
click at [503, 484] on span "Yes" at bounding box center [511, 480] width 15 height 12
click at [500, 484] on input "Yes" at bounding box center [496, 481] width 8 height 13
radio input "true"
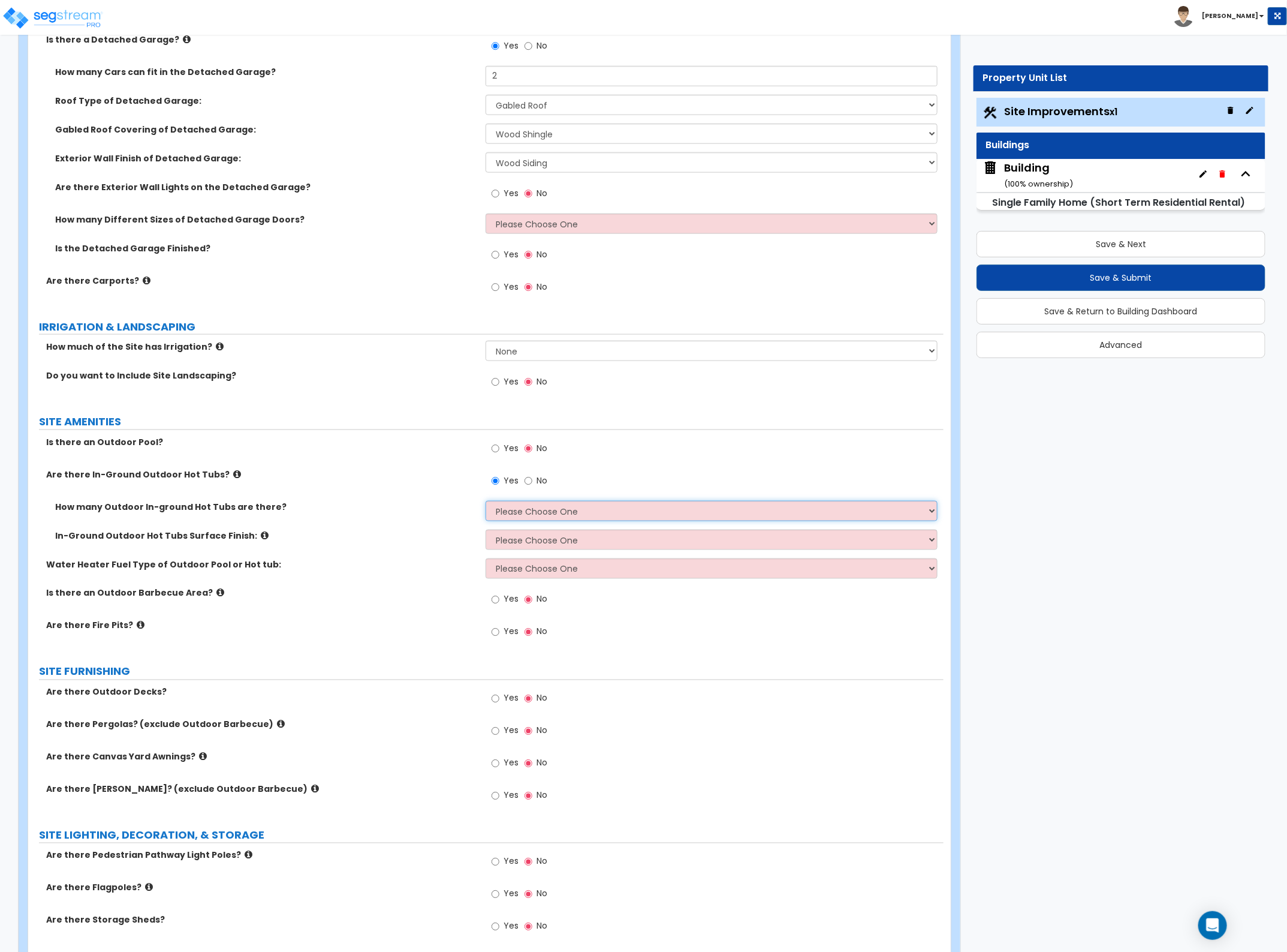
click at [501, 510] on select "Please Choose One 1 2 3 4" at bounding box center [711, 511] width 451 height 21
select select "1"
click at [485, 502] on select "Please Choose One 1 2 3 4" at bounding box center [711, 511] width 451 height 21
click at [514, 537] on select "Please Choose One Tile Plaster" at bounding box center [711, 540] width 451 height 21
select select "1"
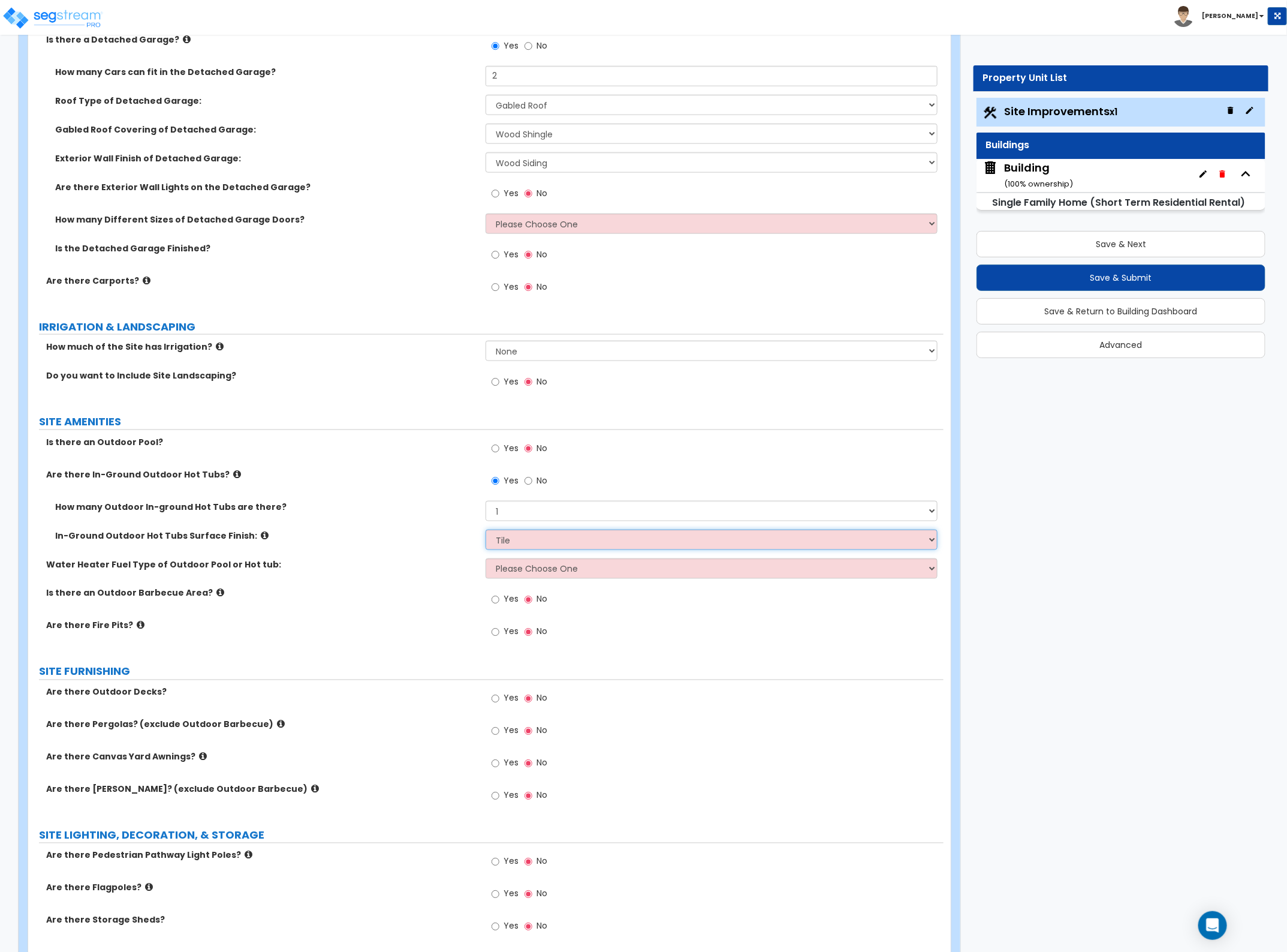
click at [485, 531] on select "Please Choose One Tile Plaster" at bounding box center [711, 540] width 451 height 21
click at [532, 568] on select "Please Choose One Gas Electric" at bounding box center [711, 569] width 451 height 21
select select "1"
click at [485, 559] on select "Please Choose One Gas Electric" at bounding box center [711, 569] width 451 height 21
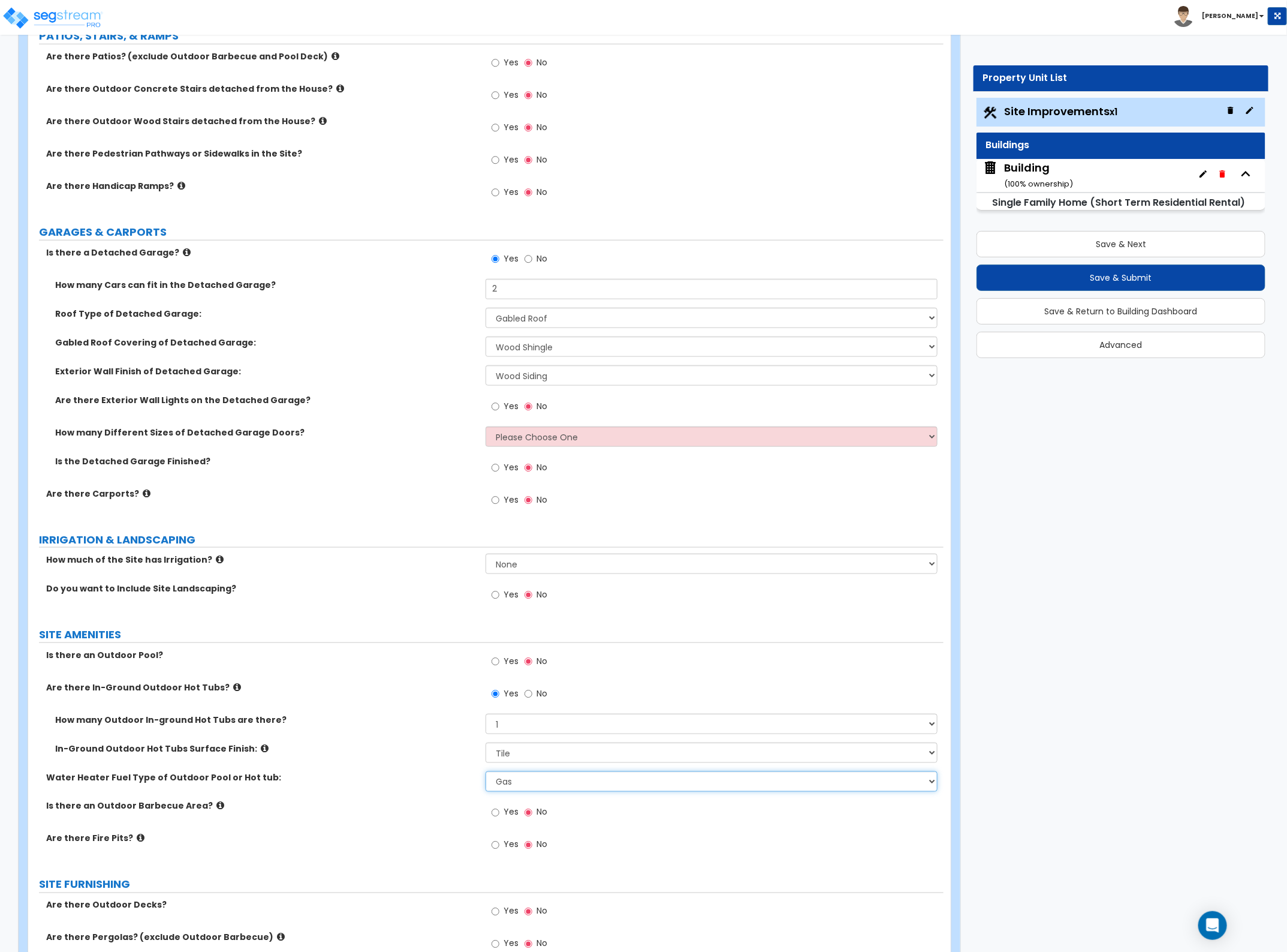
scroll to position [0, 0]
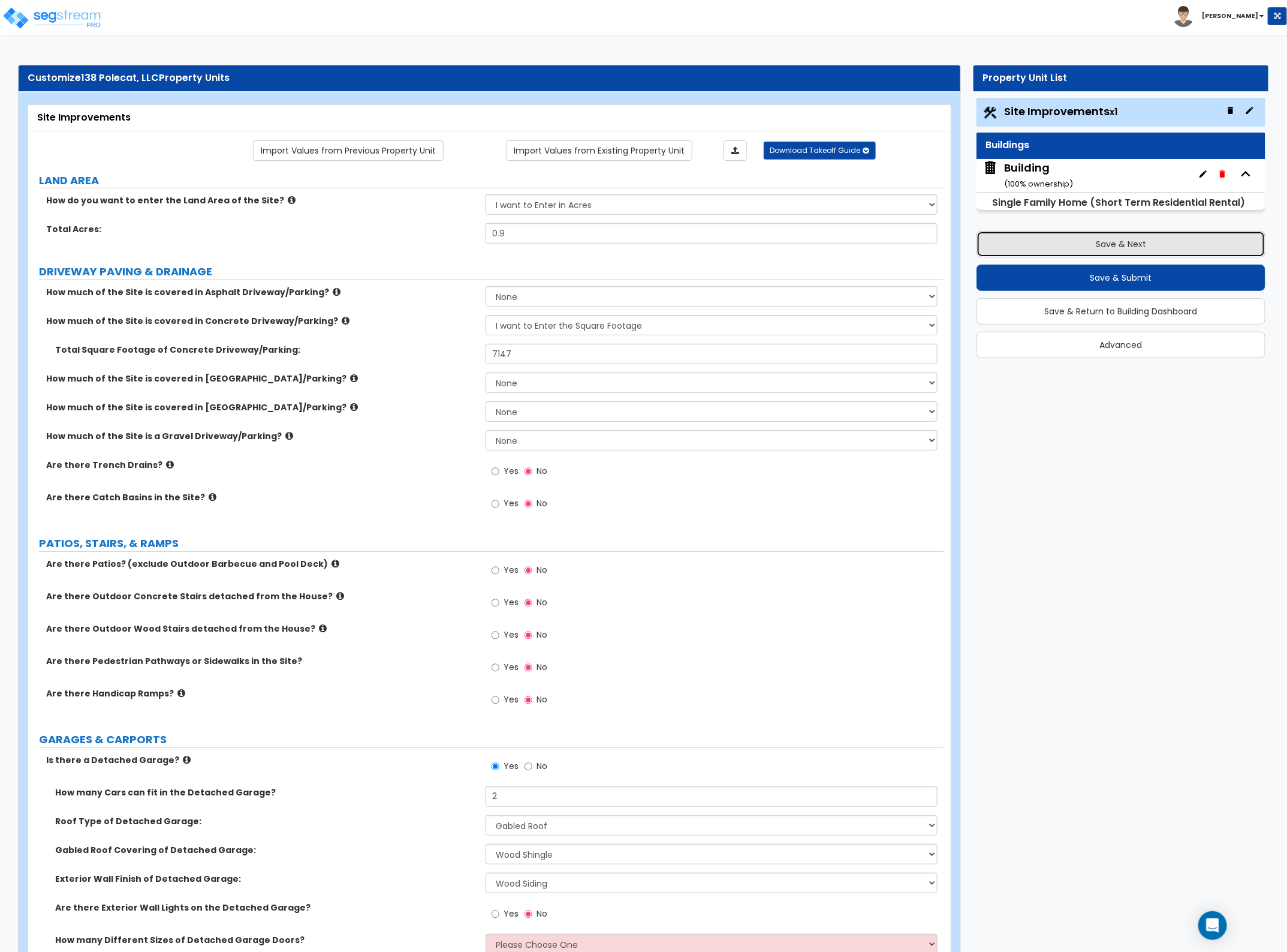
click at [1070, 250] on button "Save & Next" at bounding box center [1121, 244] width 289 height 26
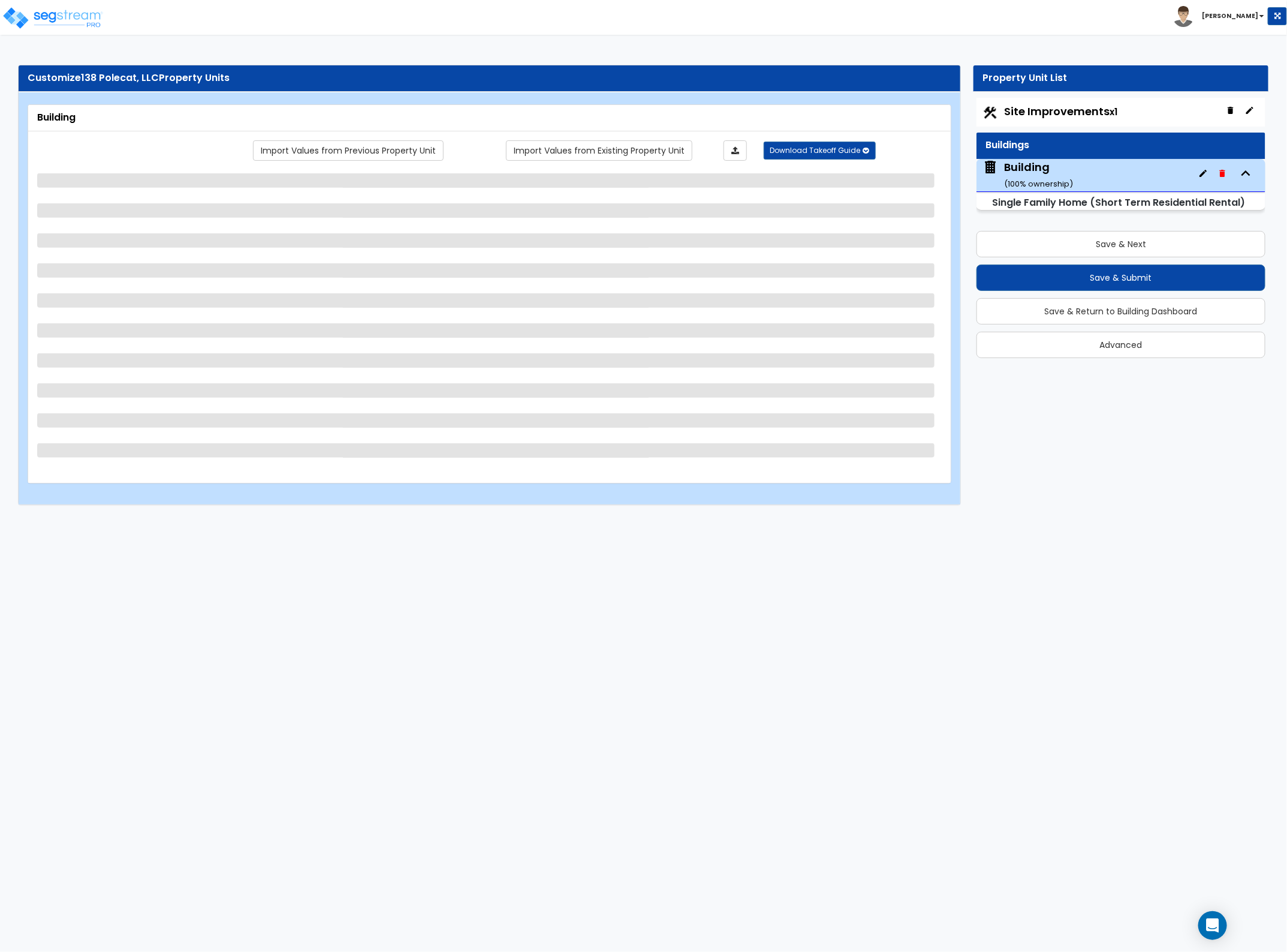
select select "2"
select select "7"
select select "3"
select select "5"
select select "2"
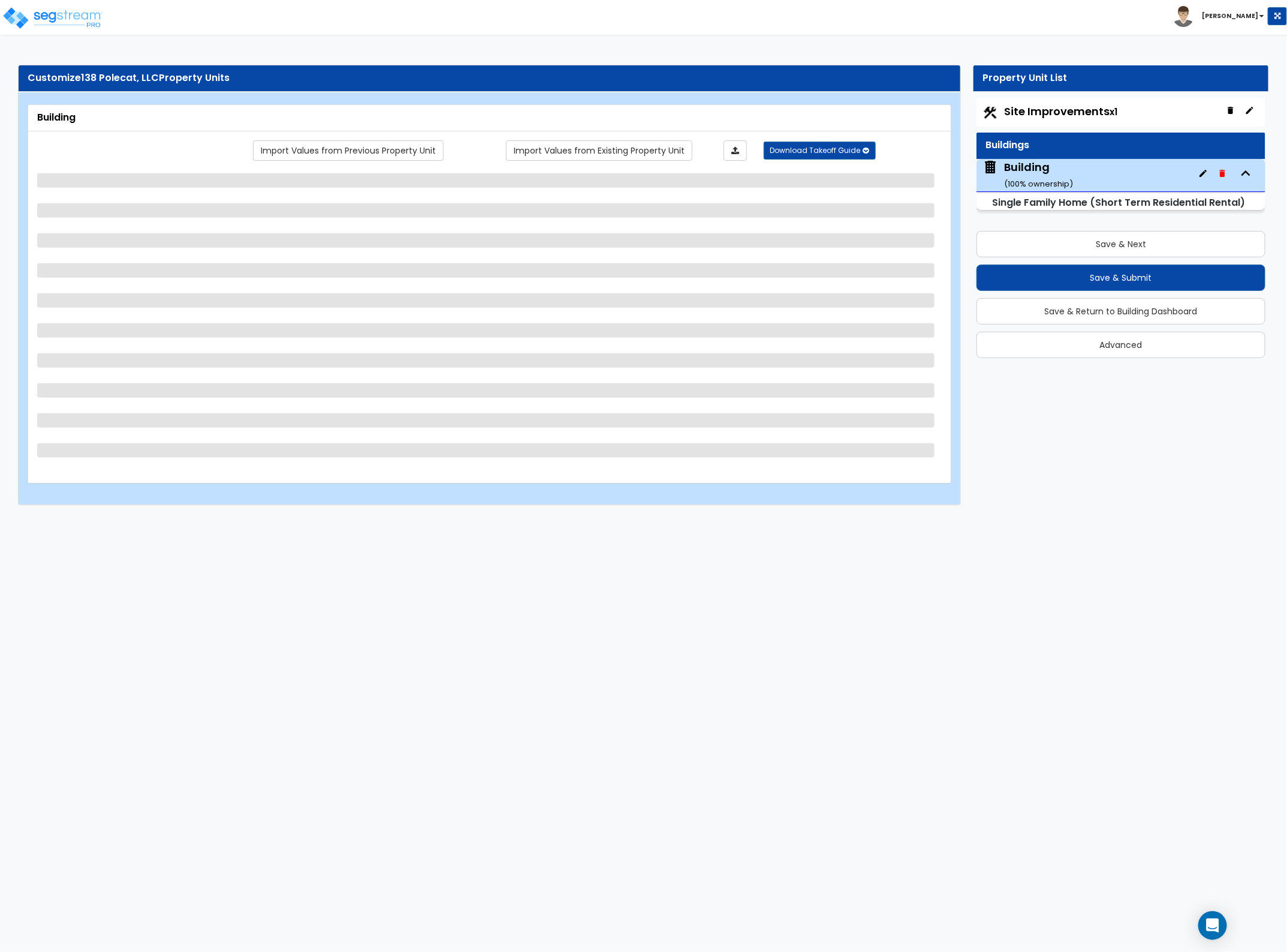
select select "1"
select select "3"
select select "2"
select select "4"
select select "3"
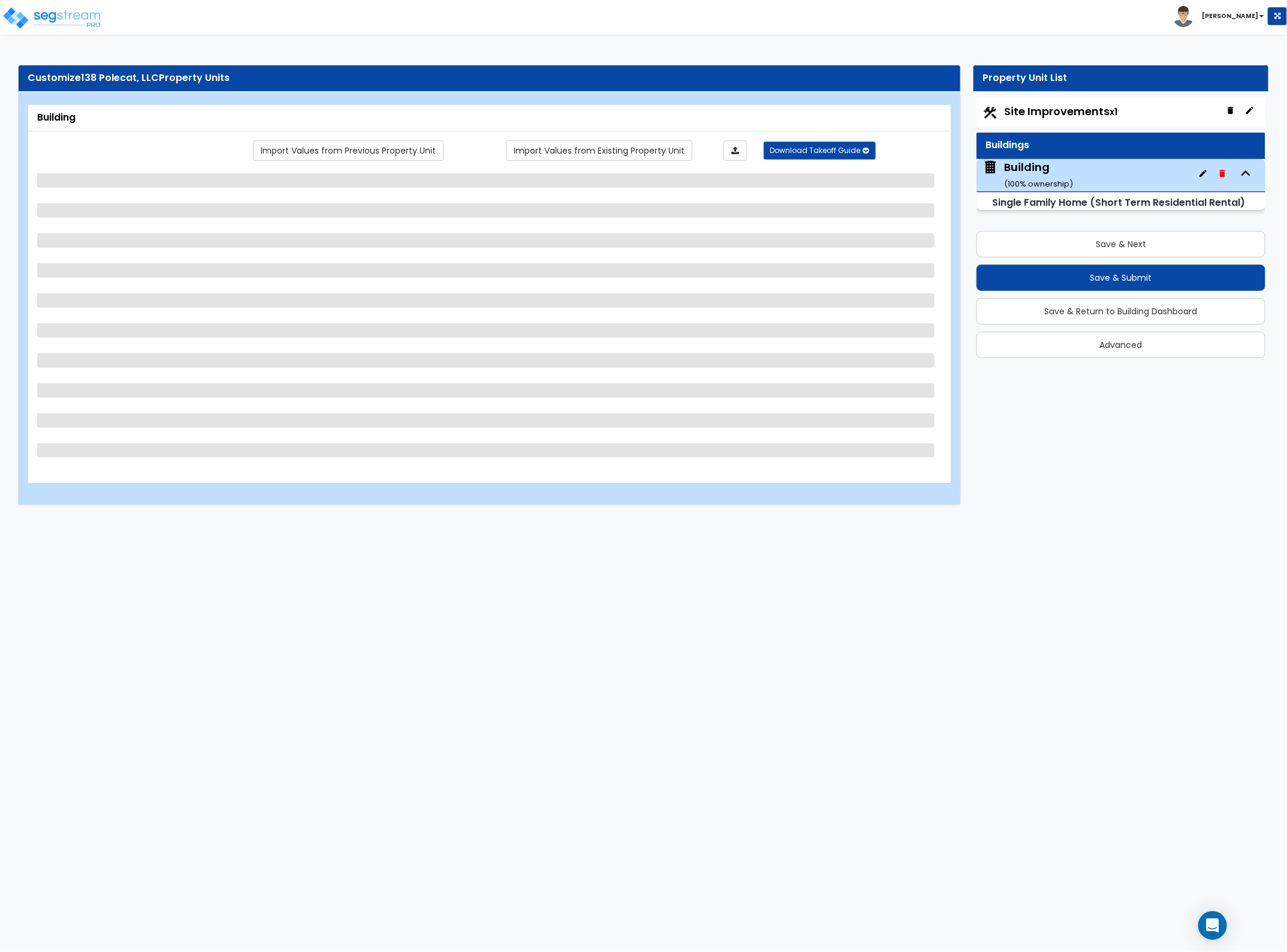
select select "1"
select select "3"
select select "5"
select select "1"
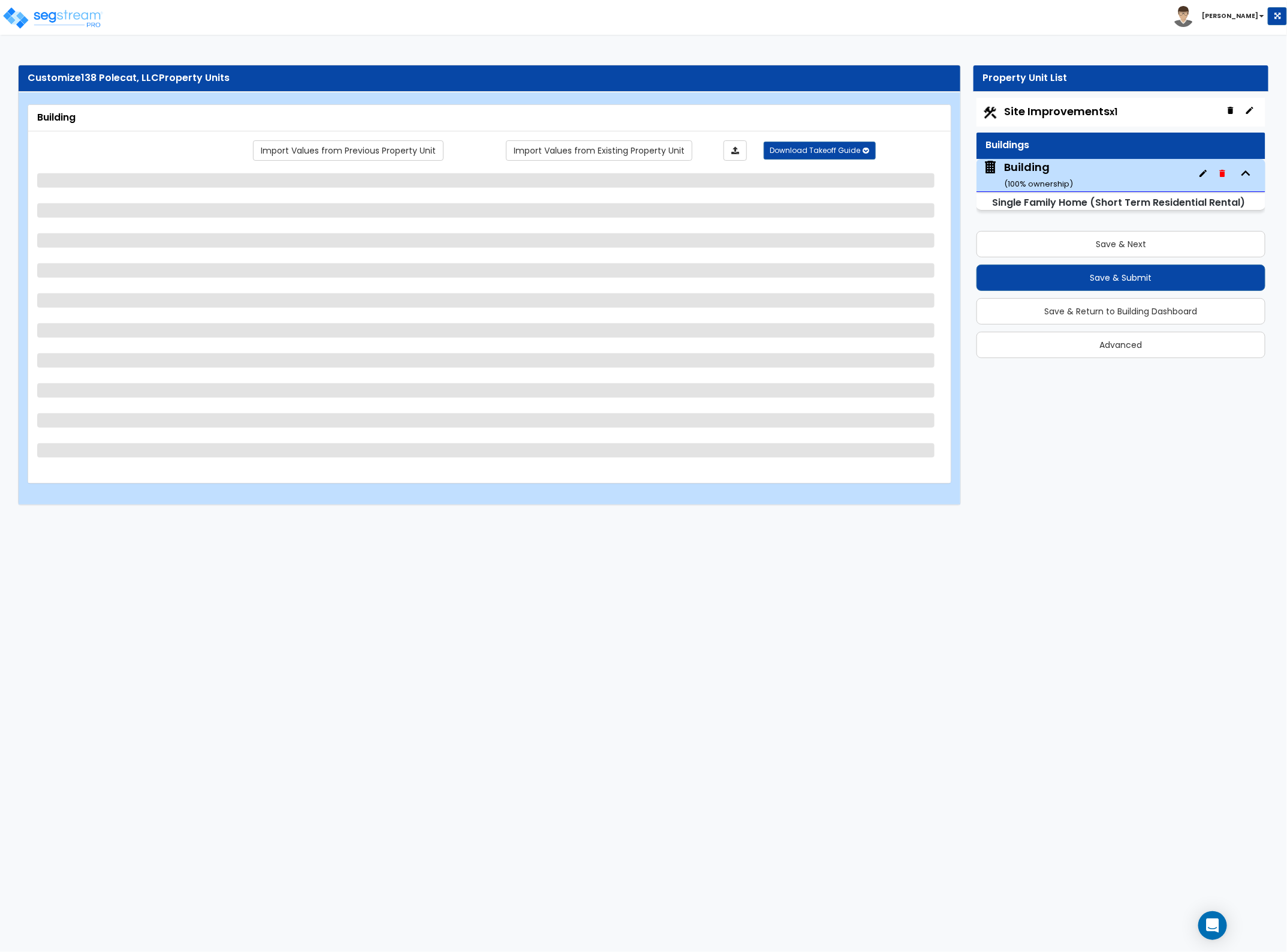
select select "1"
select select "2"
select select "5"
select select "1"
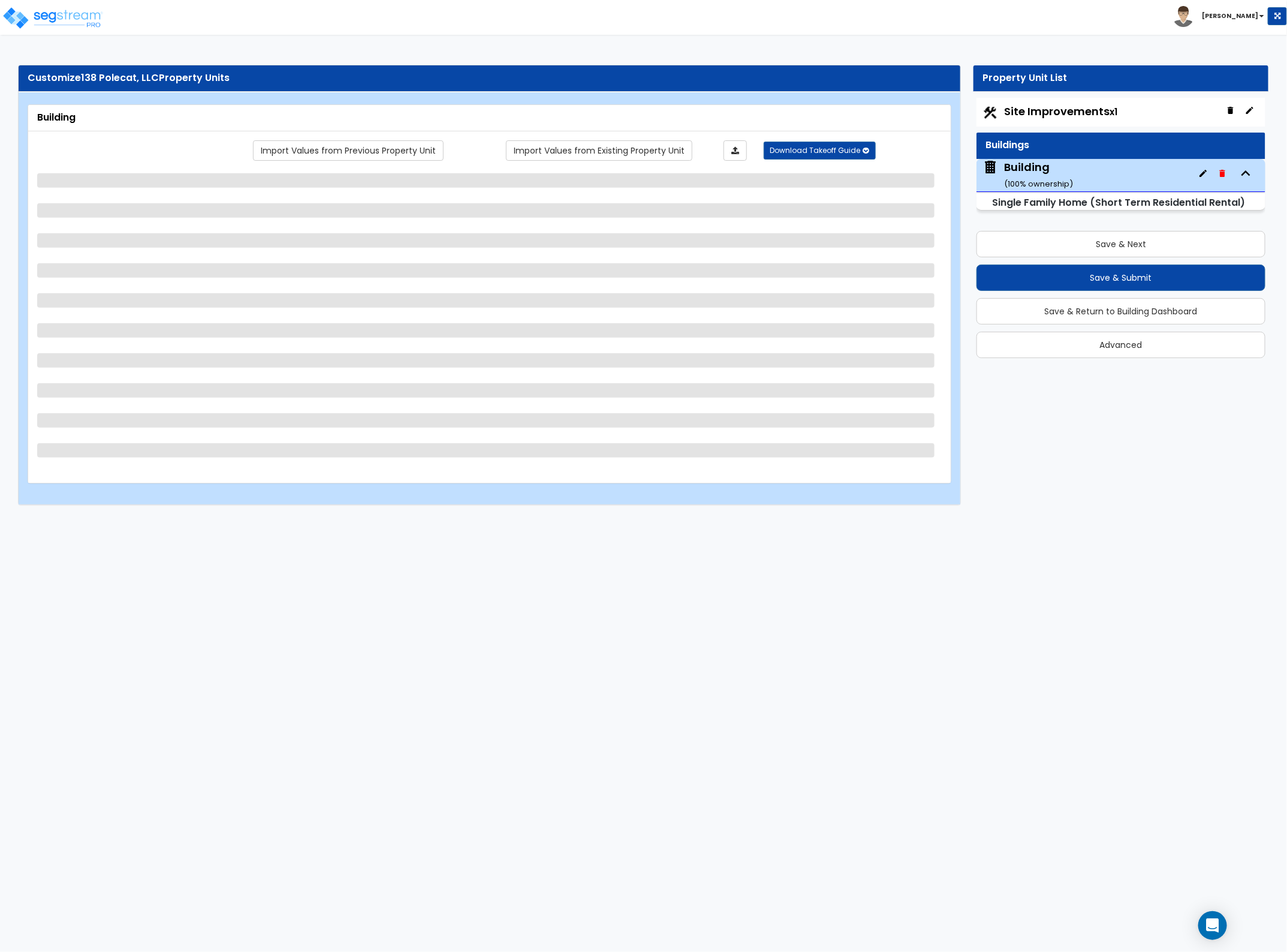
select select "3"
select select "7"
select select "3"
select select "2"
select select "3"
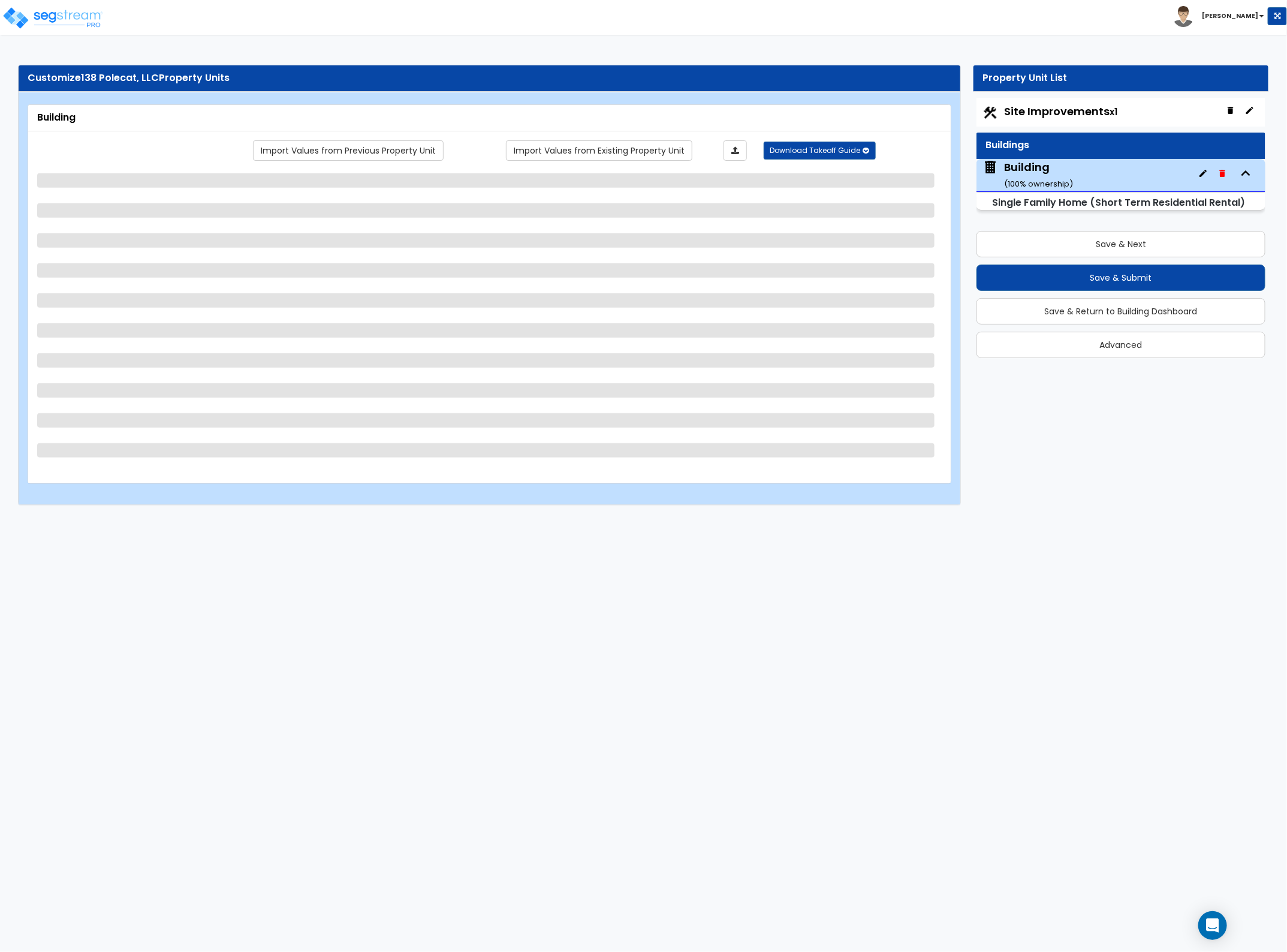
select select "1"
select select "3"
select select "1"
select select "4"
select select "2"
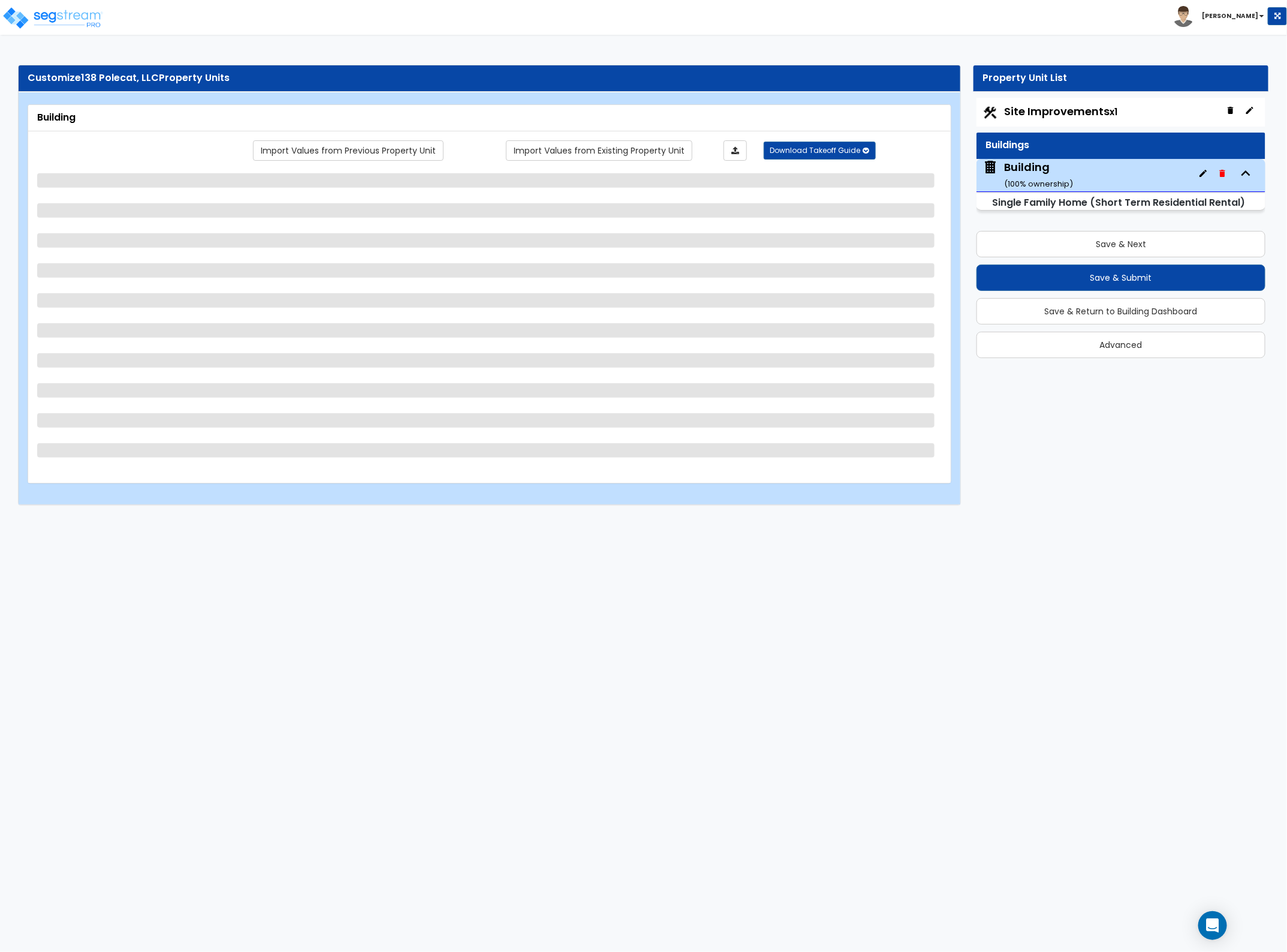
select select "2"
select select "5"
select select "1"
select select "2"
select select "5"
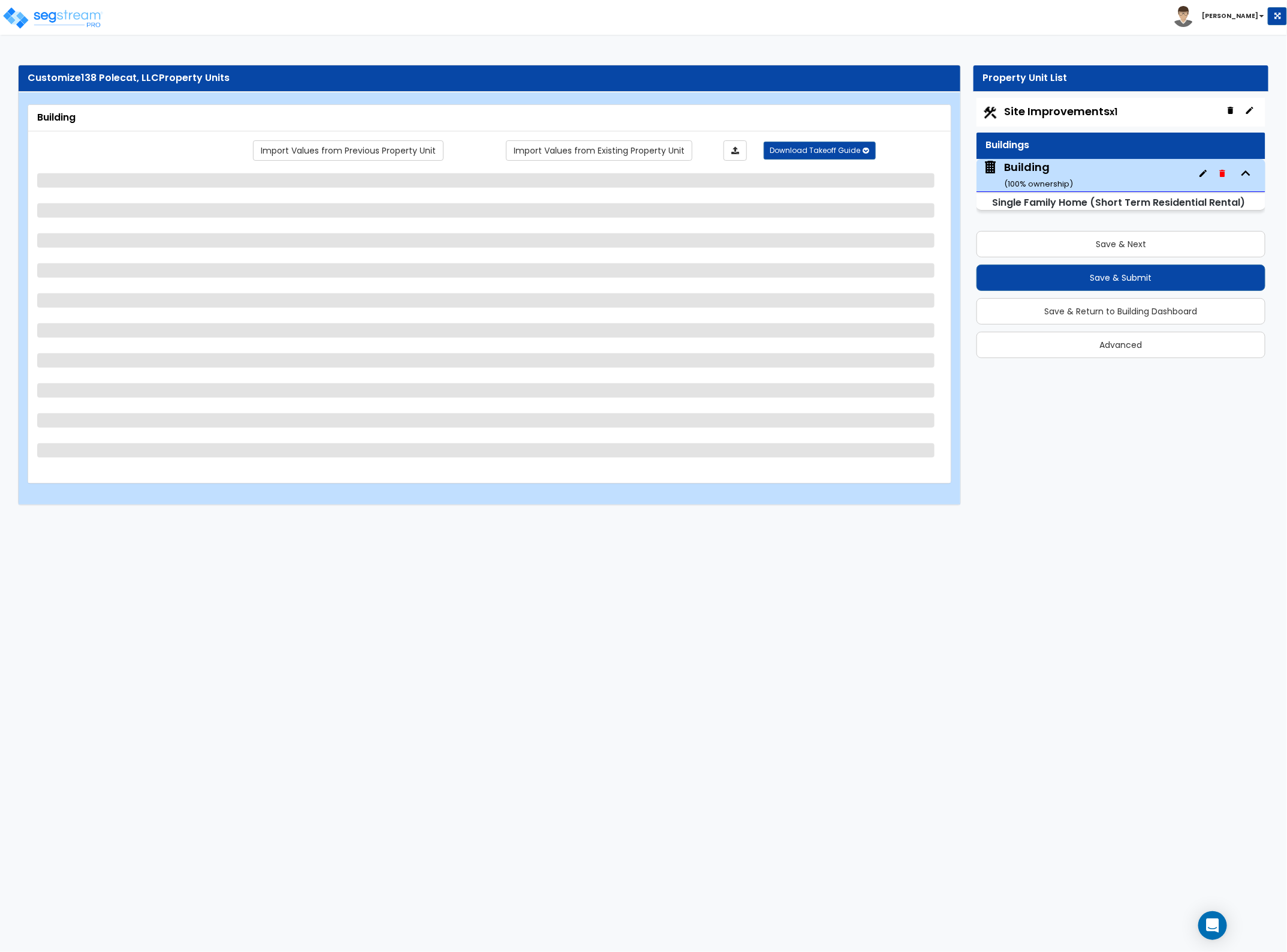
select select "1"
select select "7"
select select "1"
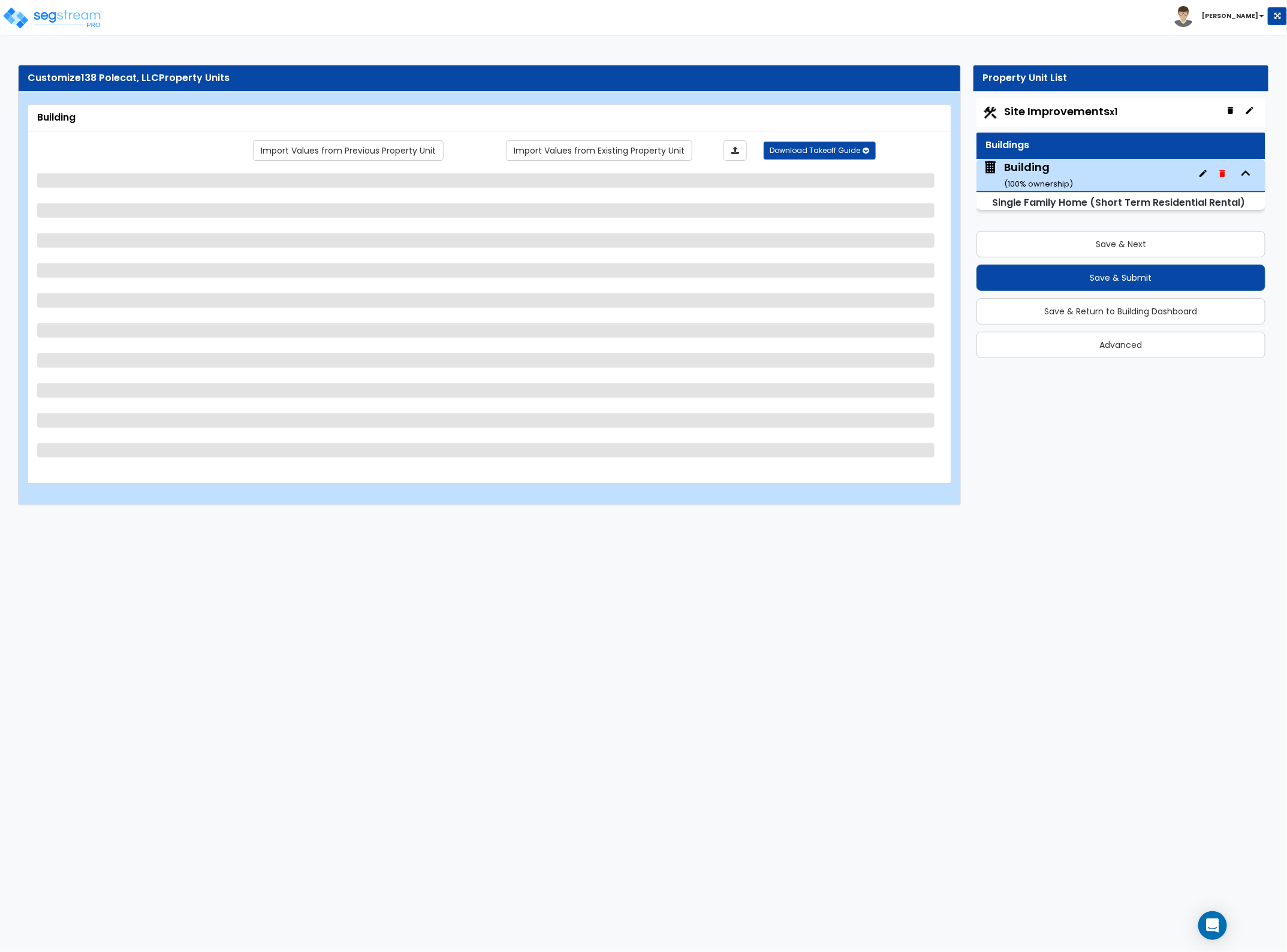
select select "1"
select select "2"
select select "1"
select select "2"
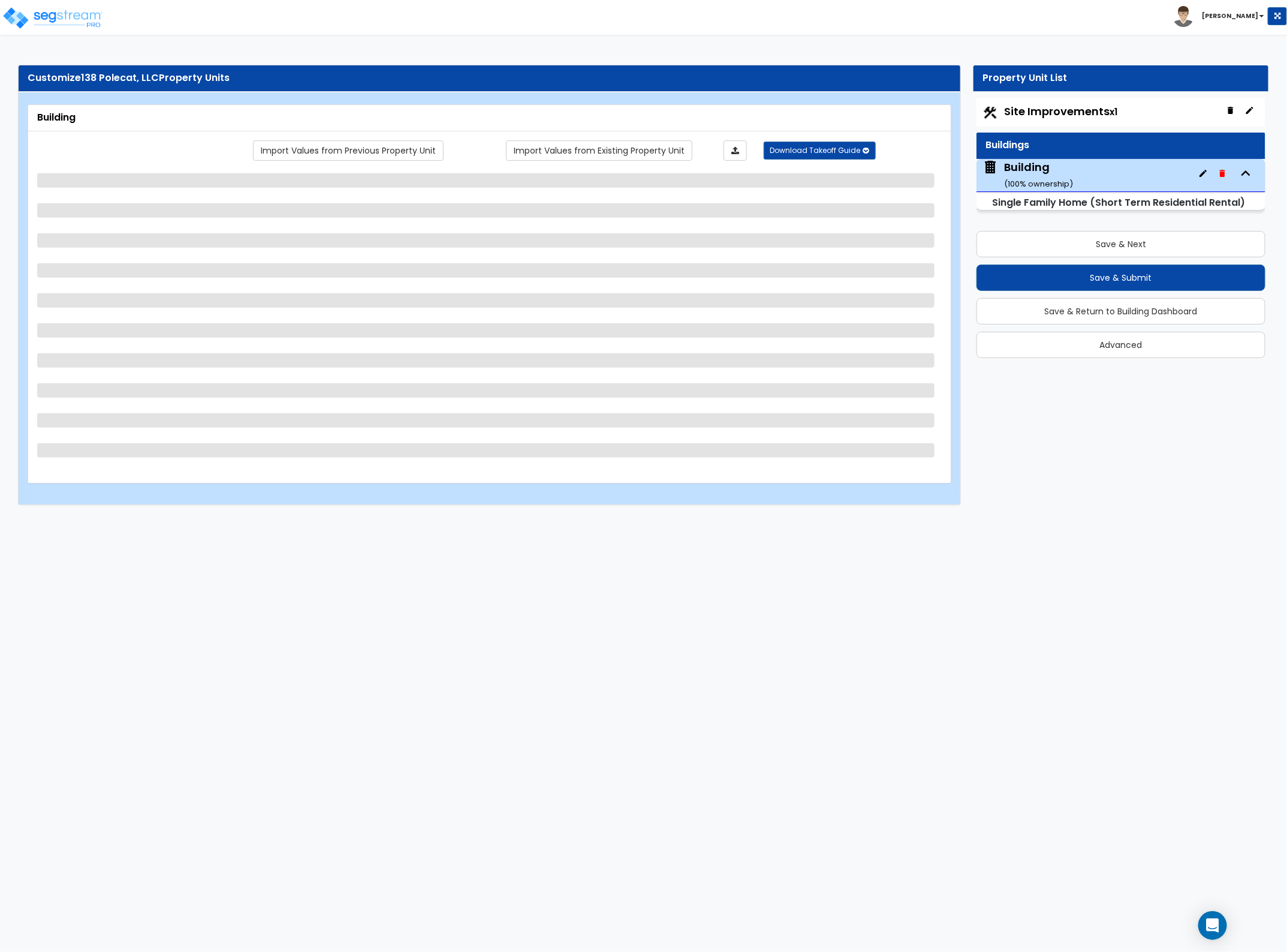
select select "4"
select select "3"
select select "2"
select select "1"
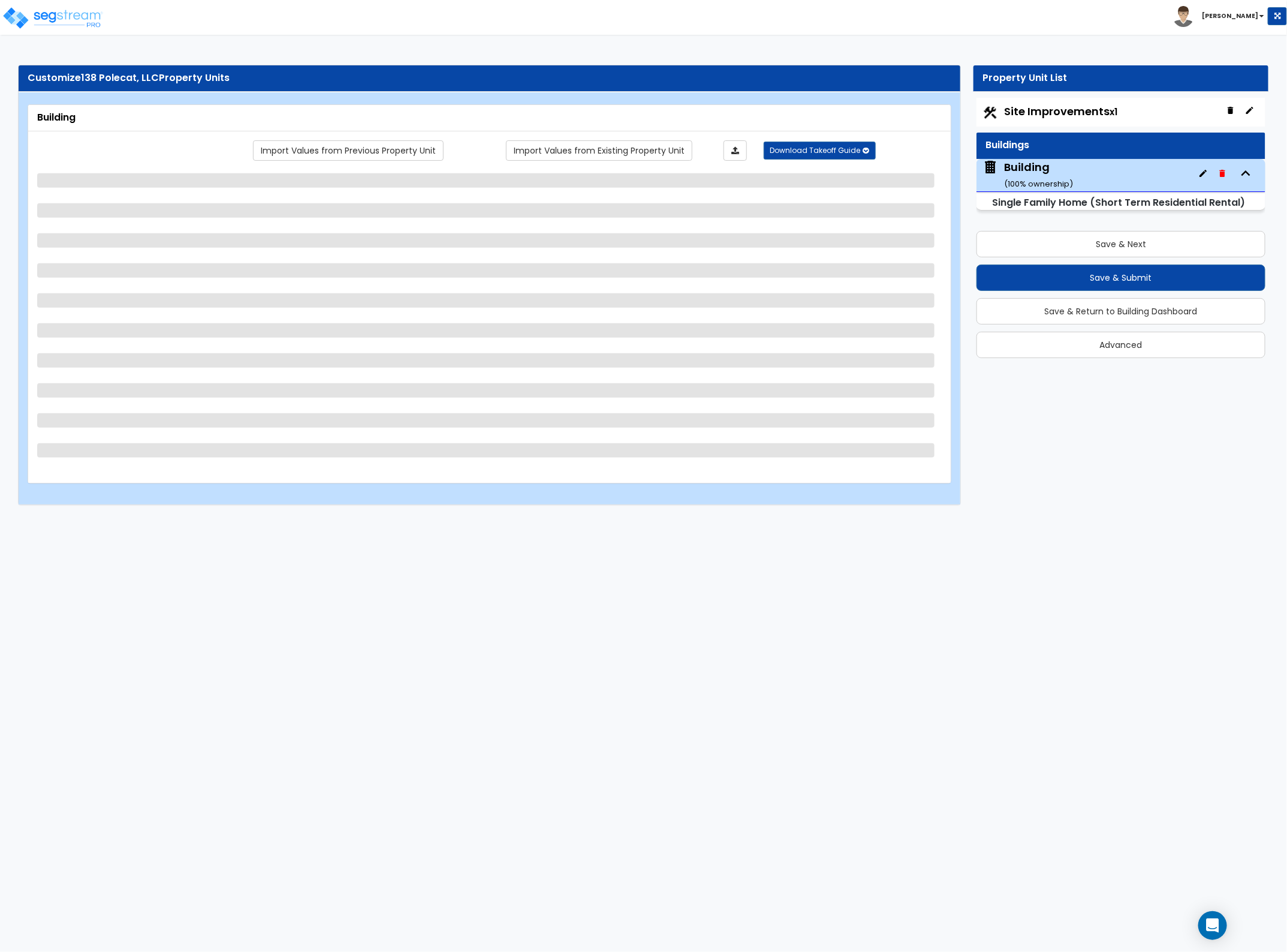
select select "2"
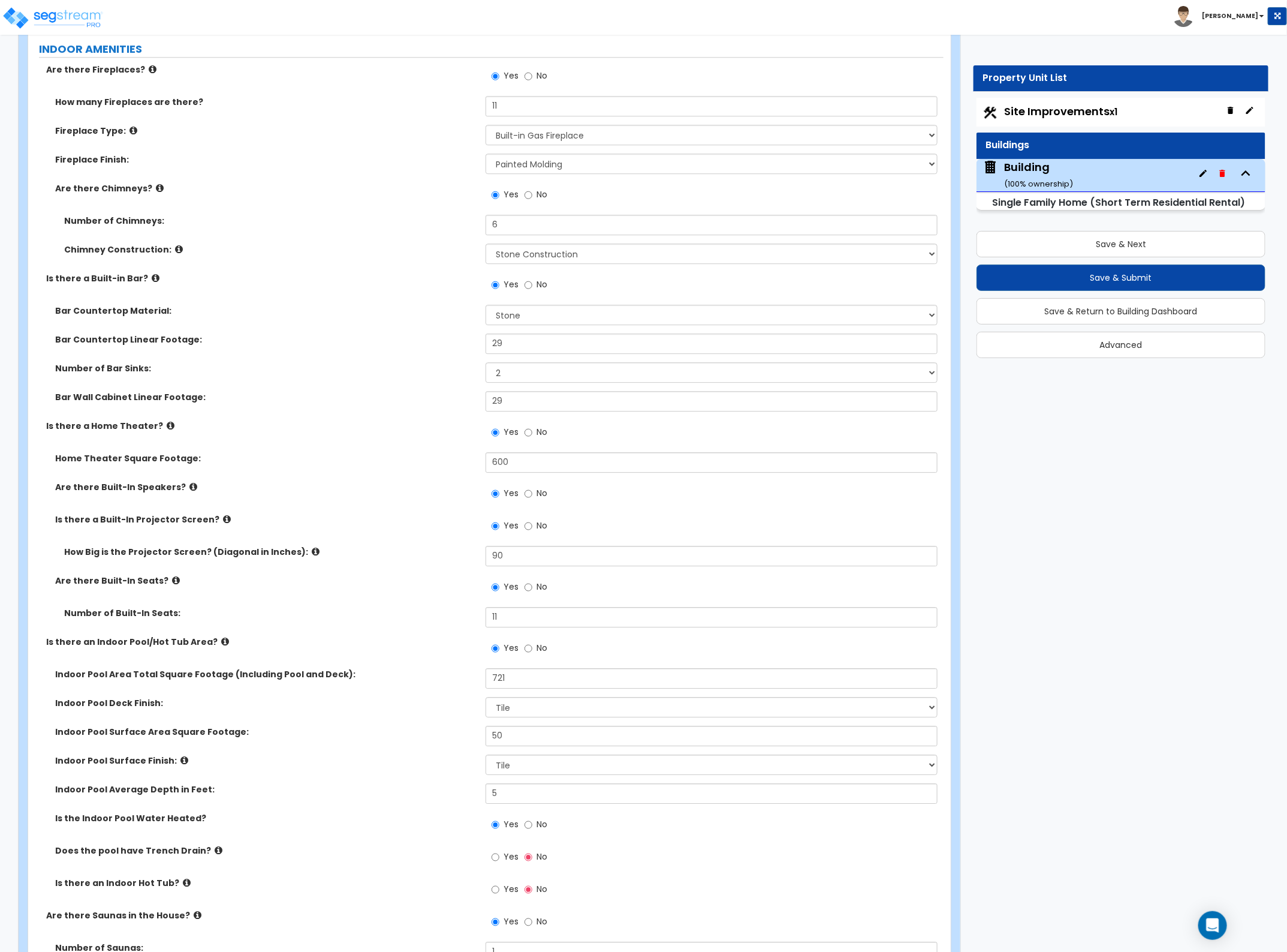
scroll to position [4446, 0]
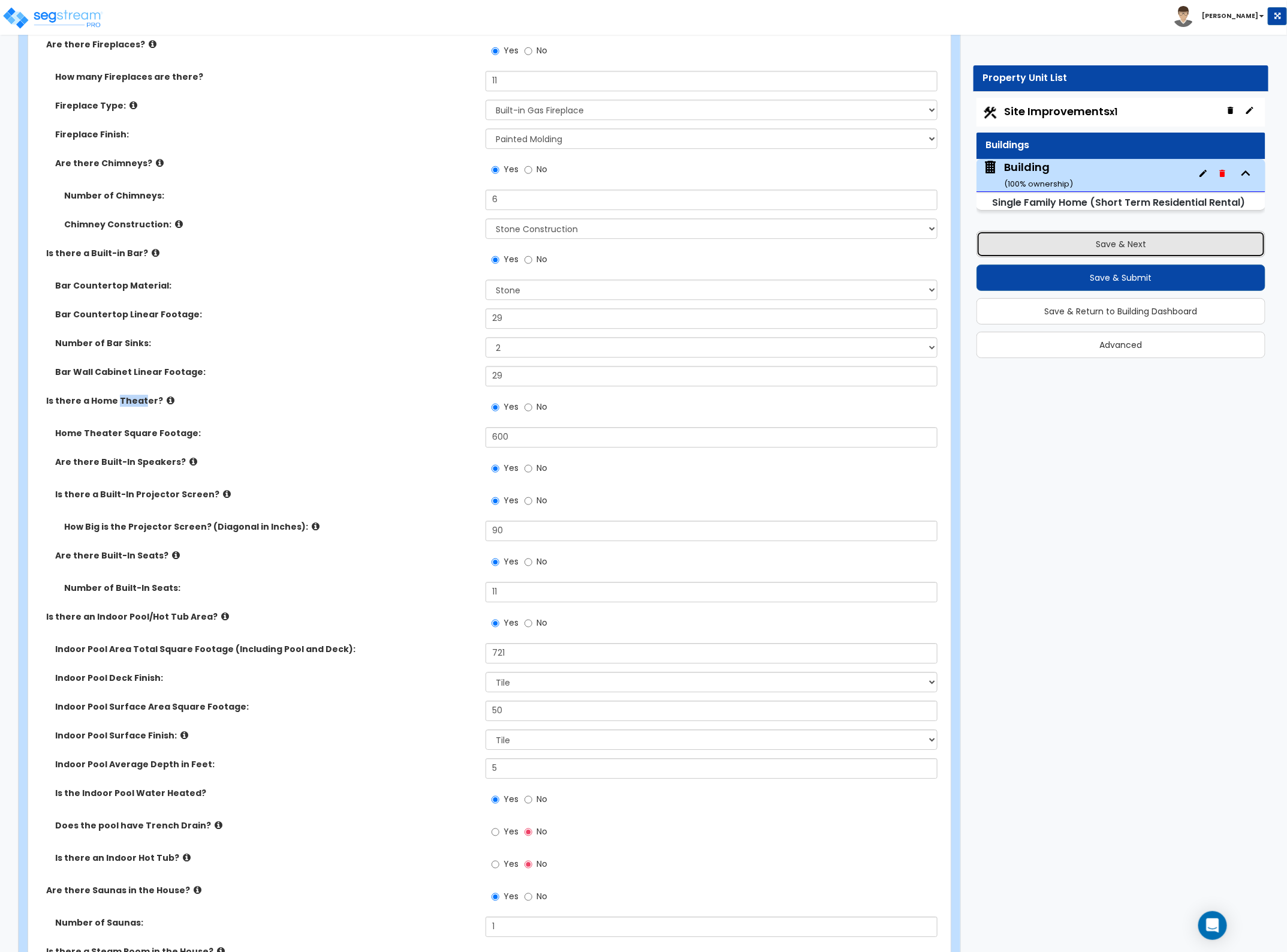
click at [1094, 247] on button "Save & Next" at bounding box center [1121, 244] width 289 height 26
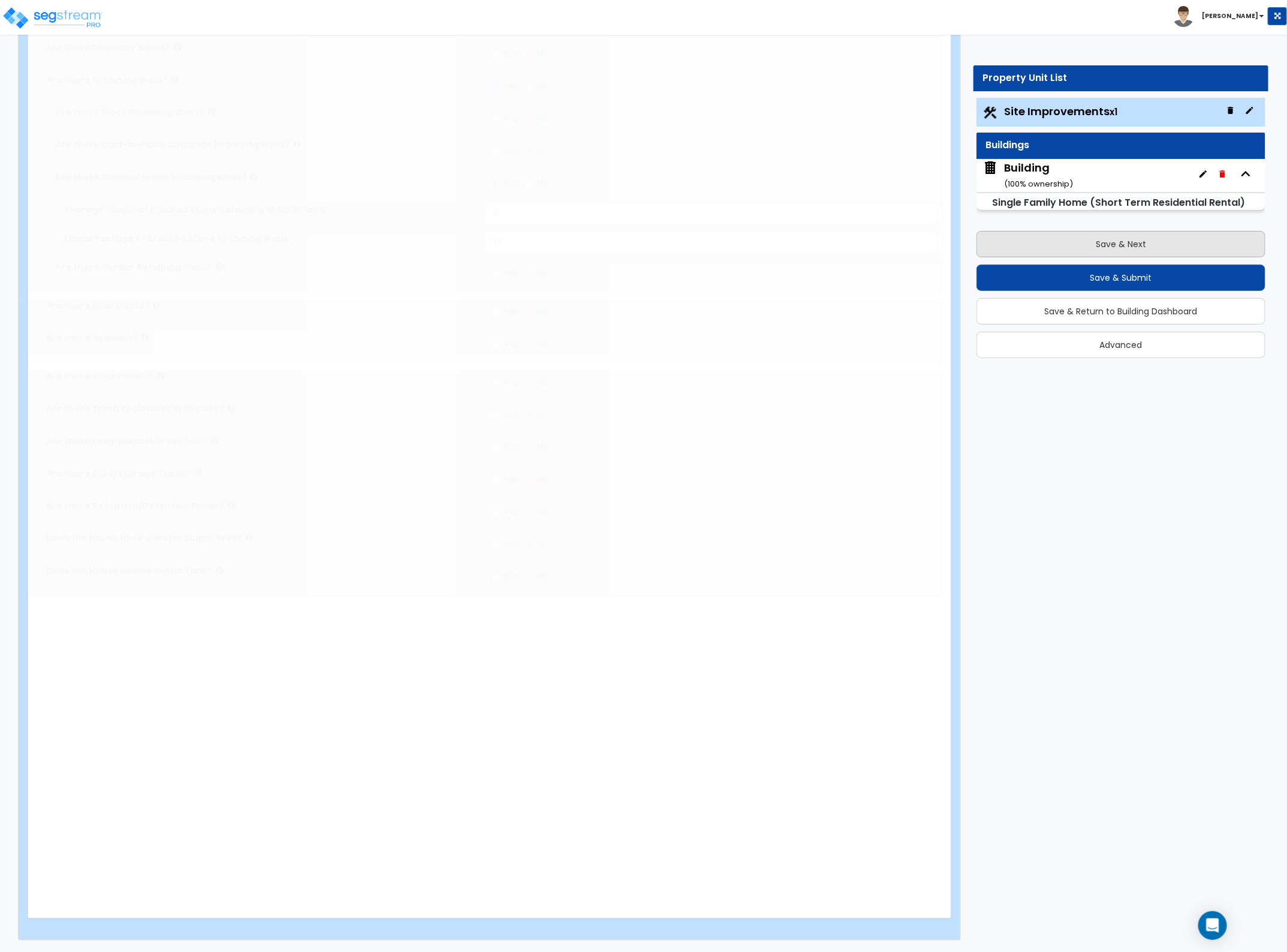
scroll to position [0, 0]
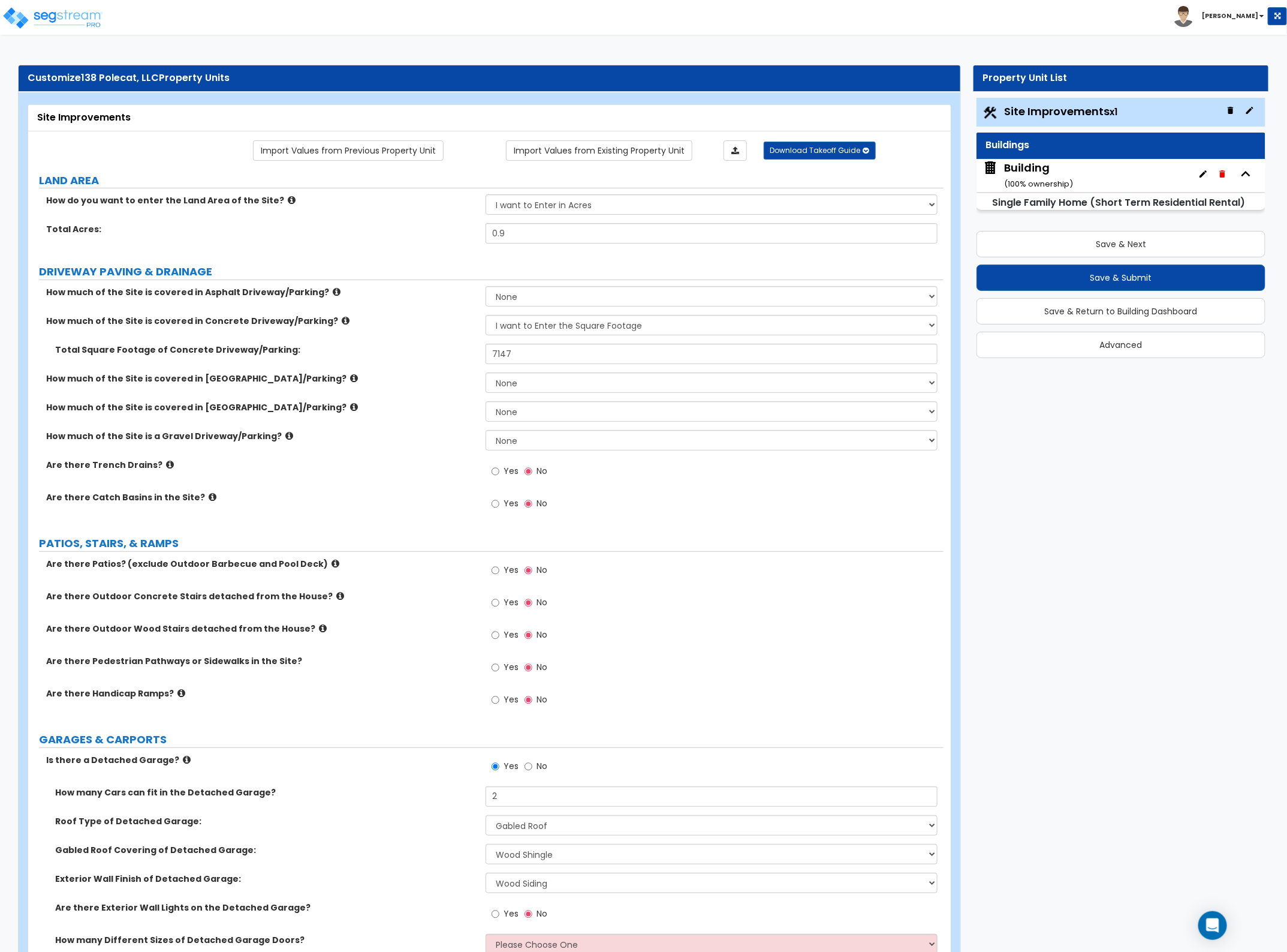
click at [1032, 168] on div "Building ( 100 % ownership)" at bounding box center [1039, 176] width 69 height 30
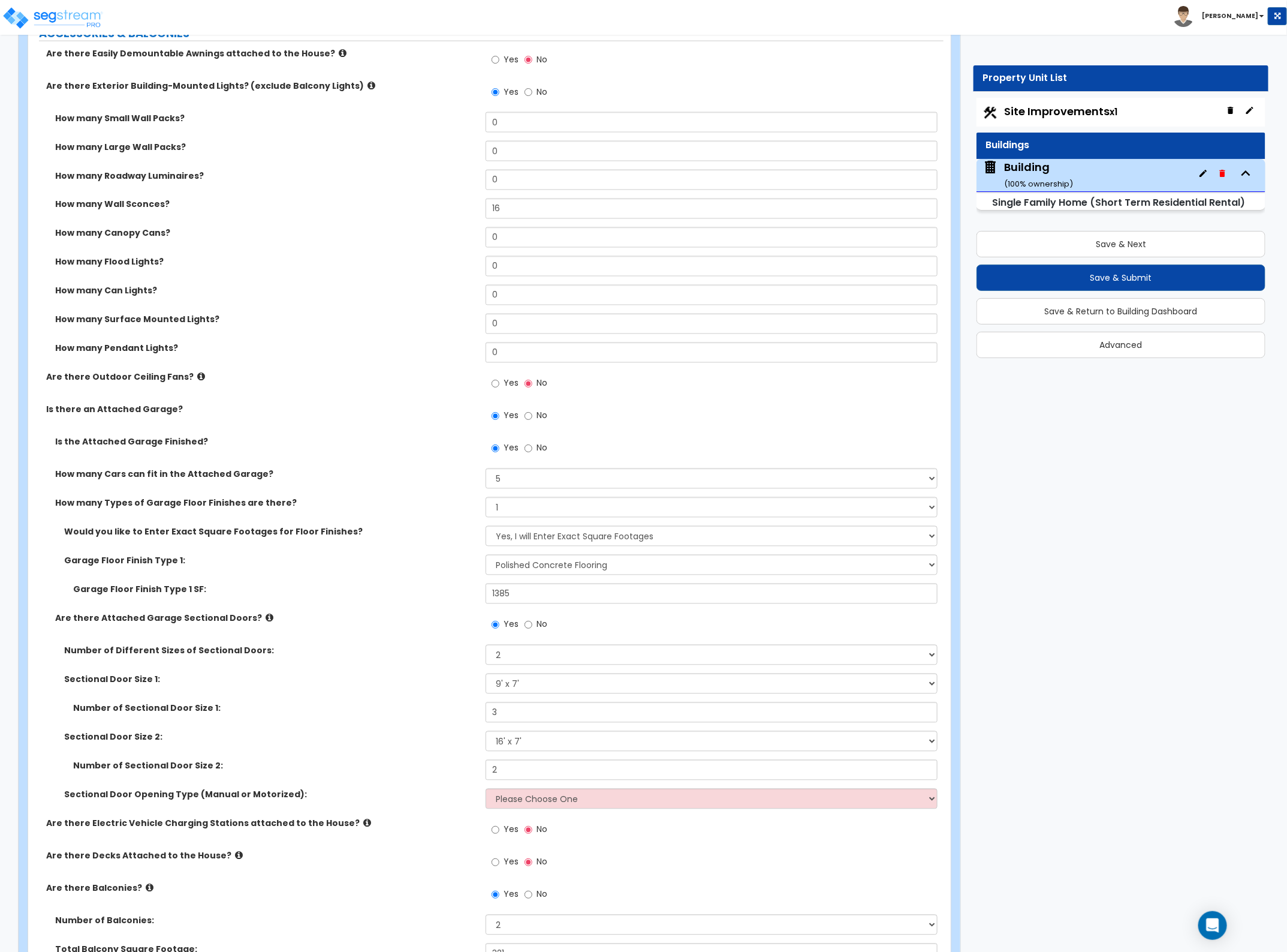
click at [817, 414] on div "Yes No" at bounding box center [714, 419] width 457 height 32
click at [829, 431] on div "Yes No" at bounding box center [714, 419] width 457 height 32
click at [630, 805] on select "Please Choose One All Manual All Motorized Some are Motorized" at bounding box center [711, 799] width 451 height 21
click at [485, 790] on select "Please Choose One All Manual All Motorized Some are Motorized" at bounding box center [711, 799] width 451 height 21
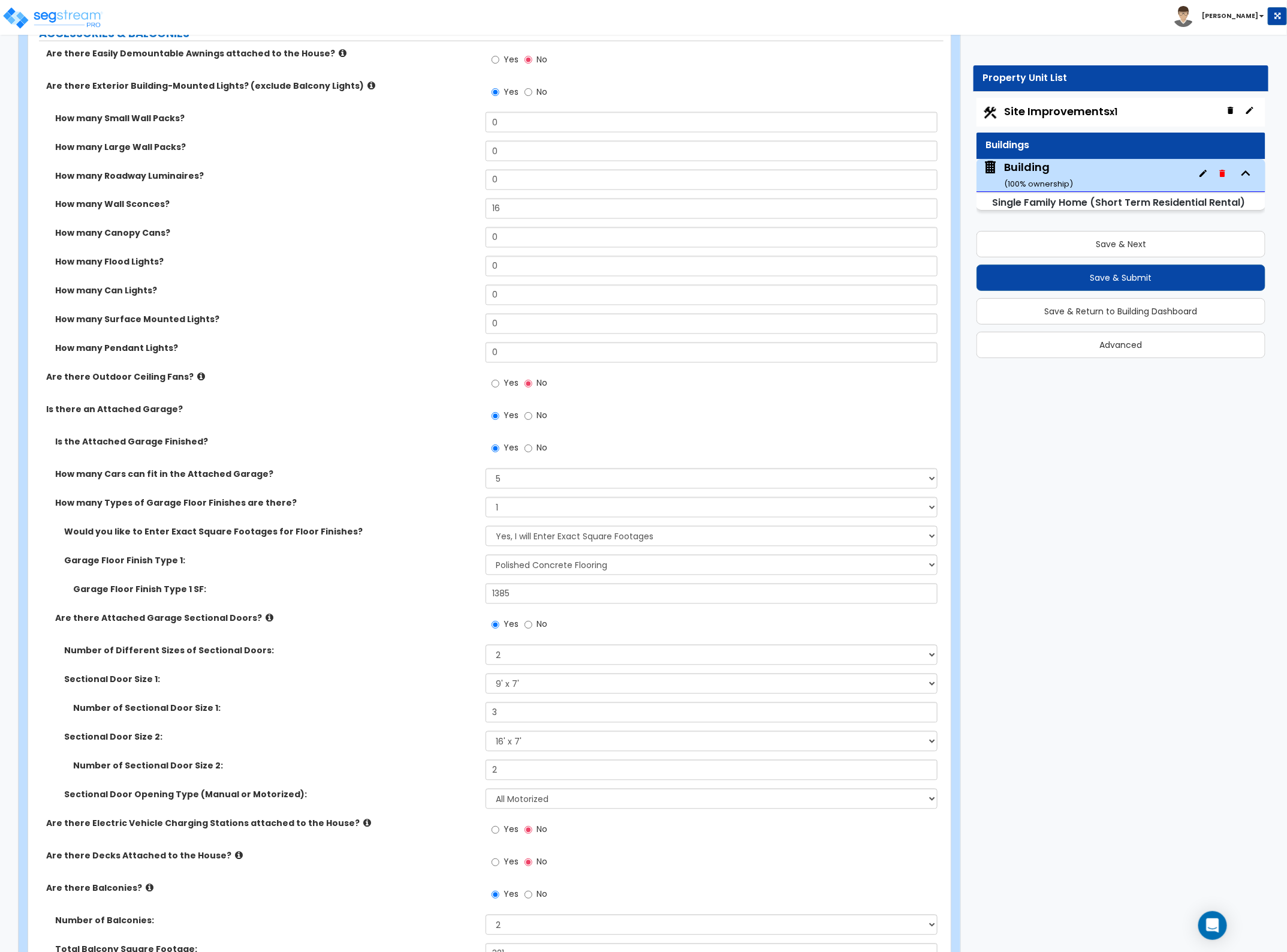
click at [665, 845] on div "Yes No" at bounding box center [714, 833] width 457 height 32
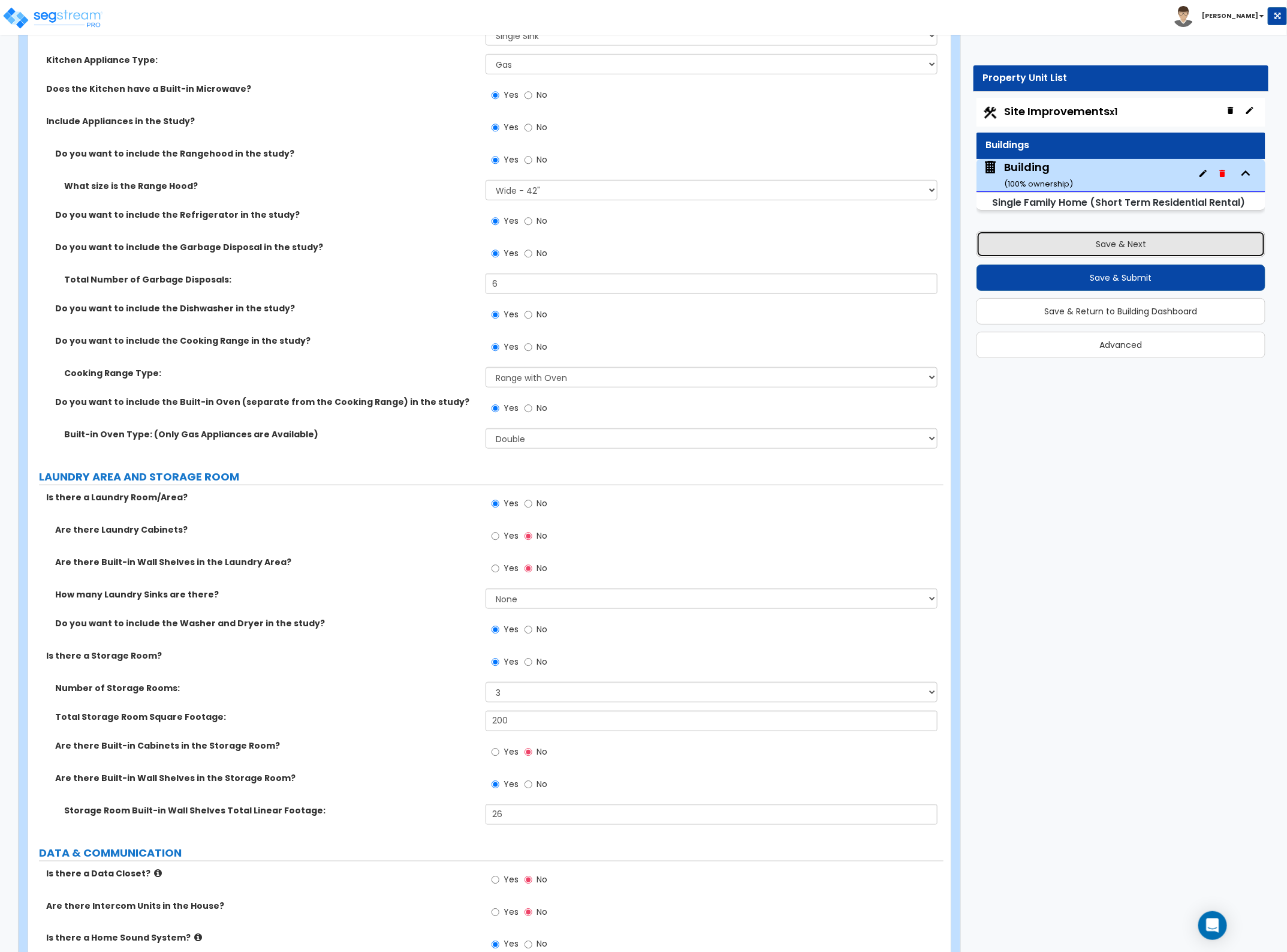
click at [1075, 241] on button "Save & Next" at bounding box center [1121, 244] width 289 height 26
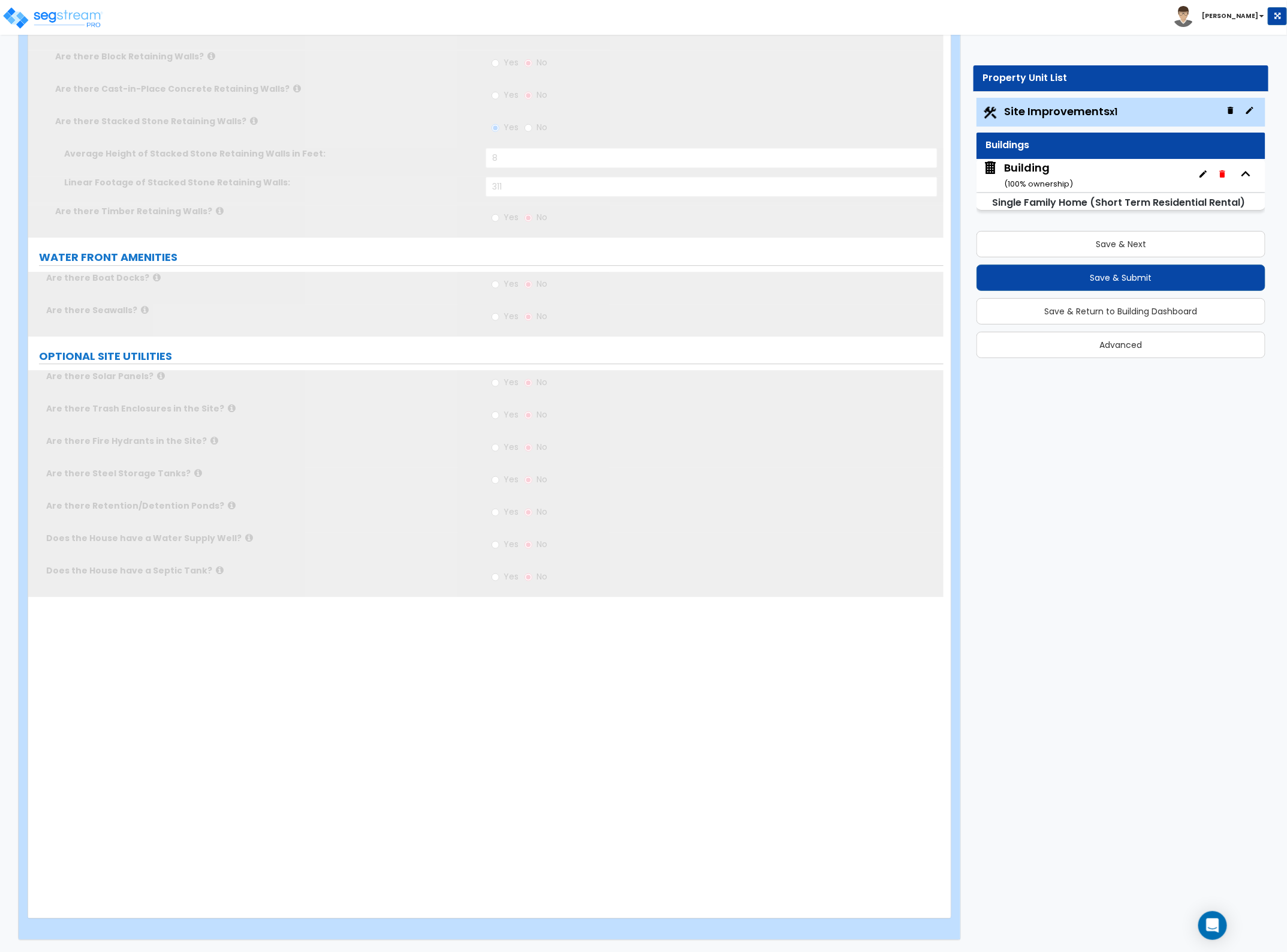
scroll to position [0, 0]
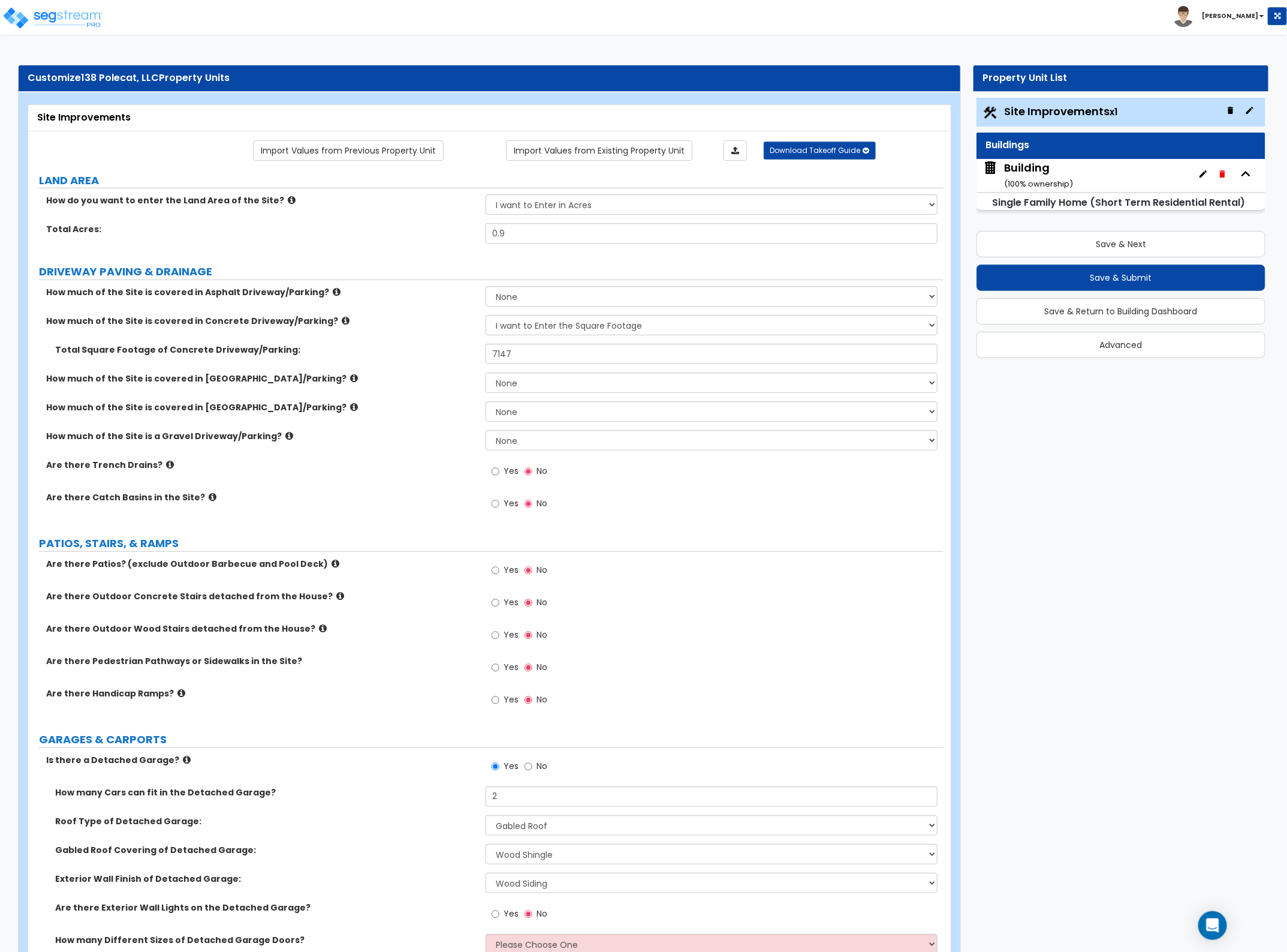
click at [1081, 172] on div "Building ( 100 % ownership)" at bounding box center [1121, 175] width 289 height 33
click at [1076, 241] on button "Save & Next" at bounding box center [1121, 244] width 289 height 26
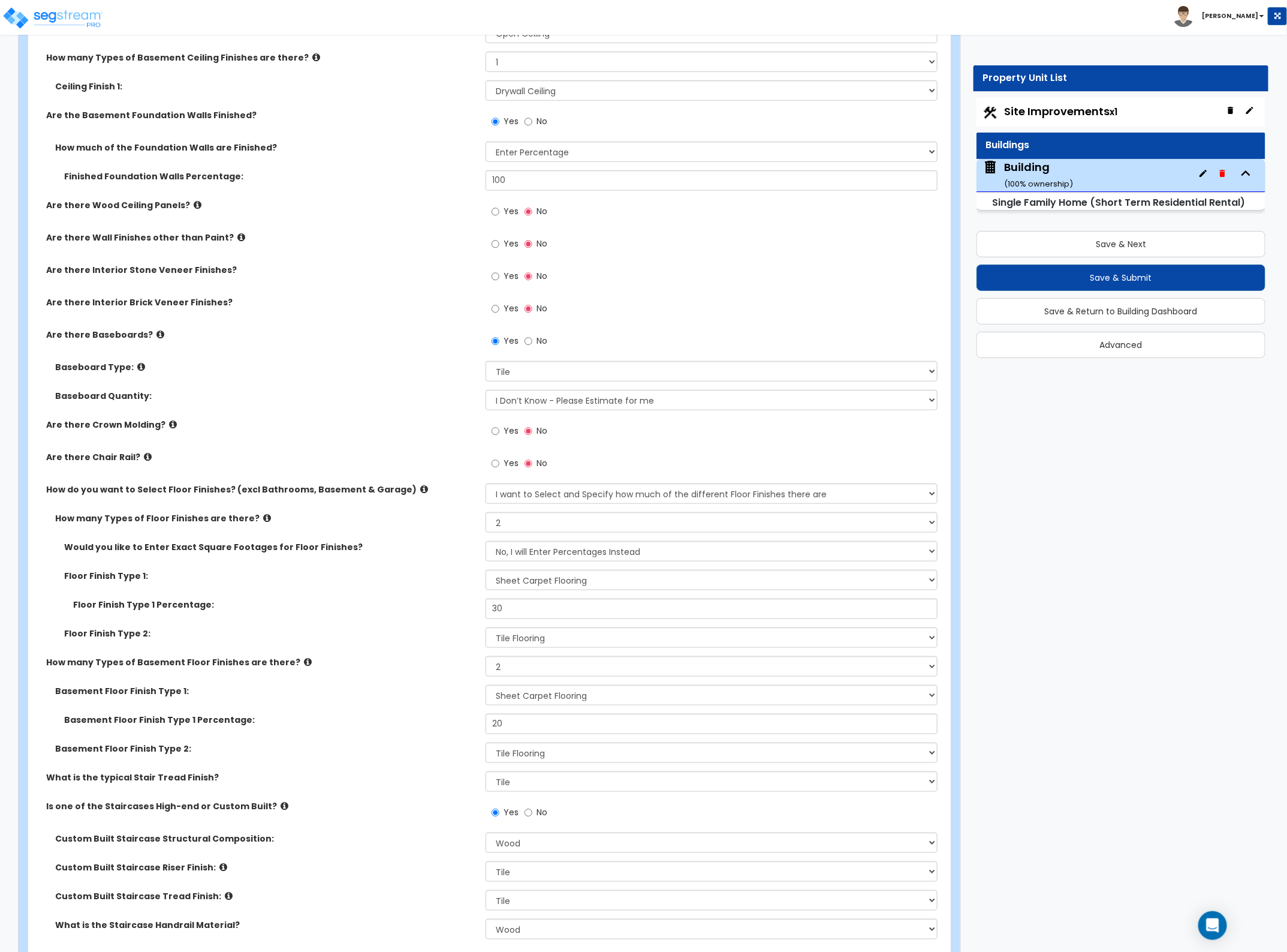
scroll to position [2624, 0]
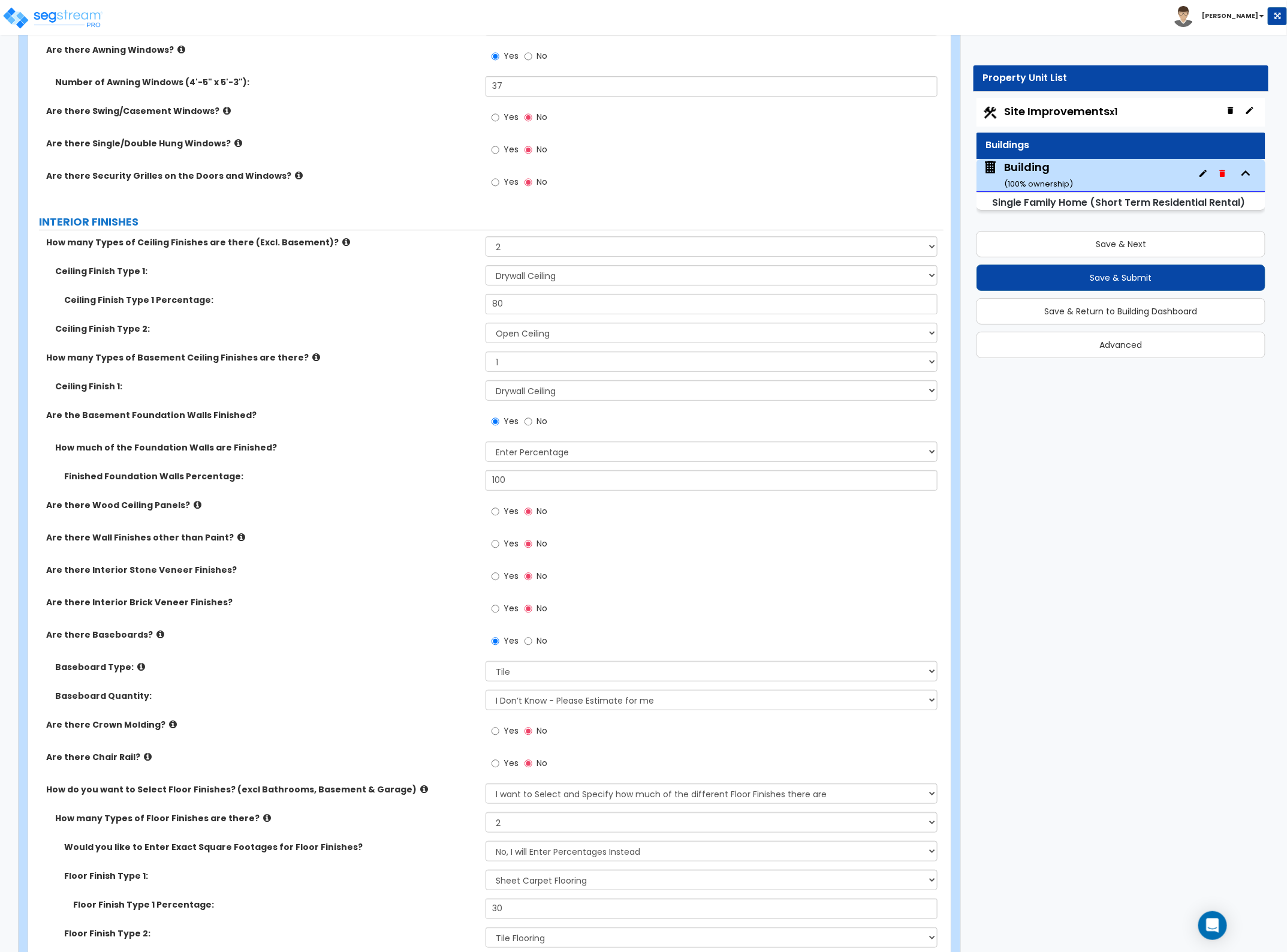
click at [274, 645] on div "Are there Baseboards? Yes No" at bounding box center [486, 644] width 916 height 32
click at [194, 503] on icon at bounding box center [197, 505] width 8 height 9
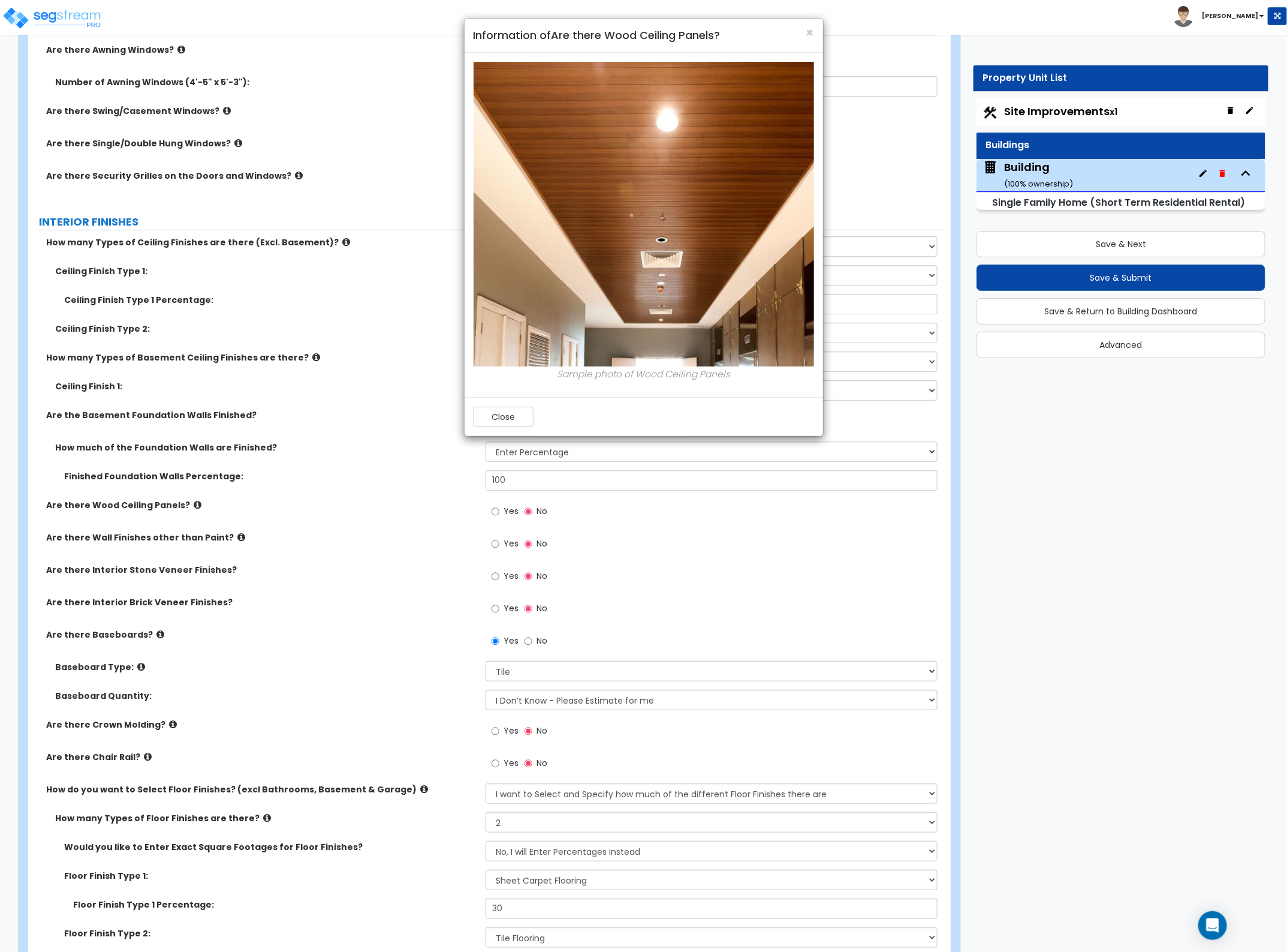
click at [226, 535] on div "× Information of Are there Wood Ceiling Panels? Sample photo of Wood Ceiling Pa…" at bounding box center [643, 476] width 1287 height 952
click at [507, 547] on div "× Information of Are there Wood Ceiling Panels? Sample photo of Wood Ceiling Pa…" at bounding box center [643, 476] width 1287 height 952
click at [511, 543] on div "× Information of Are there Wood Ceiling Panels? Sample photo of Wood Ceiling Pa…" at bounding box center [643, 476] width 1287 height 952
click at [490, 423] on button "Close" at bounding box center [503, 417] width 59 height 21
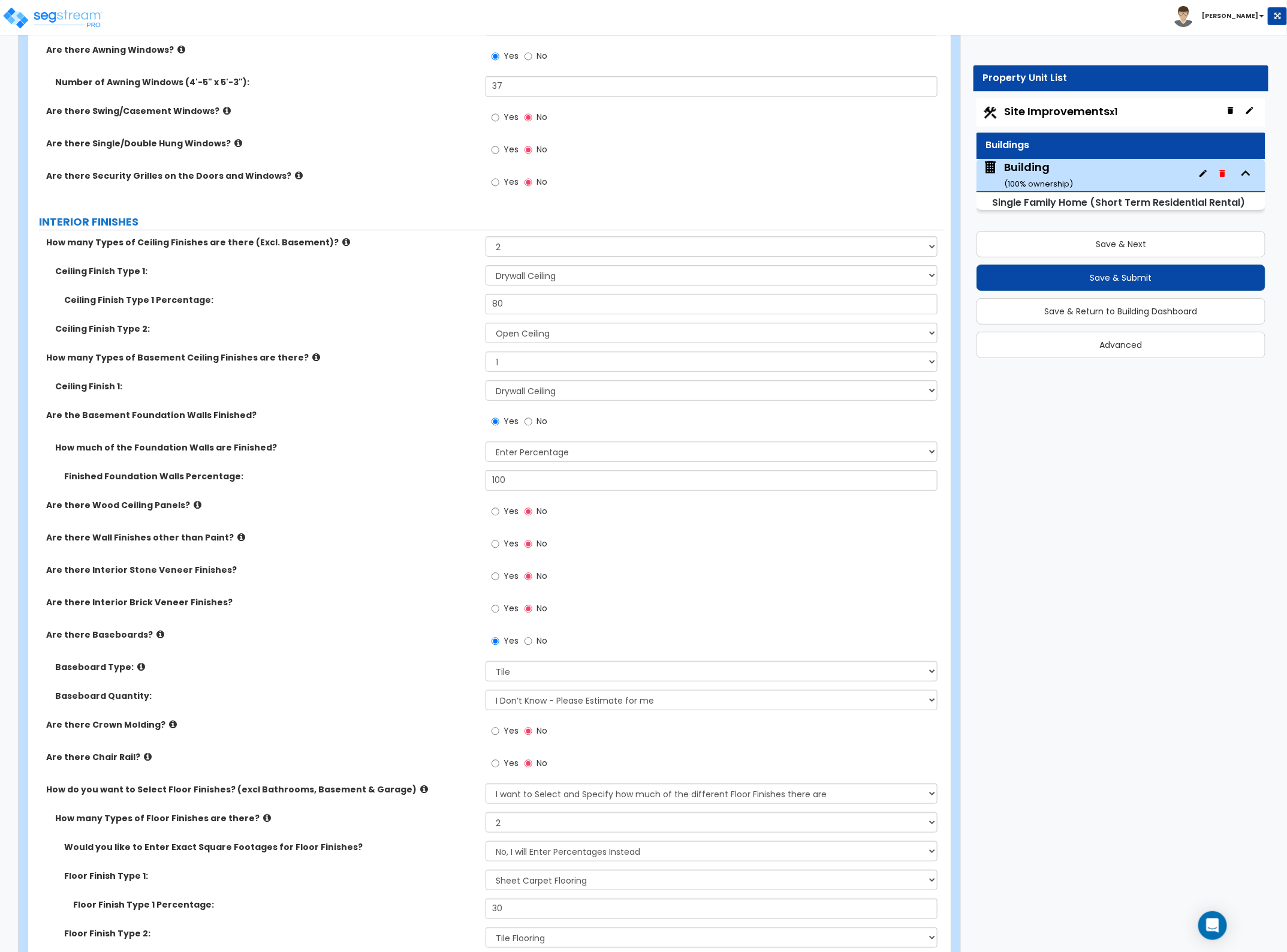
click at [504, 546] on span "Yes" at bounding box center [511, 543] width 15 height 12
click at [500, 546] on input "Yes" at bounding box center [496, 544] width 8 height 13
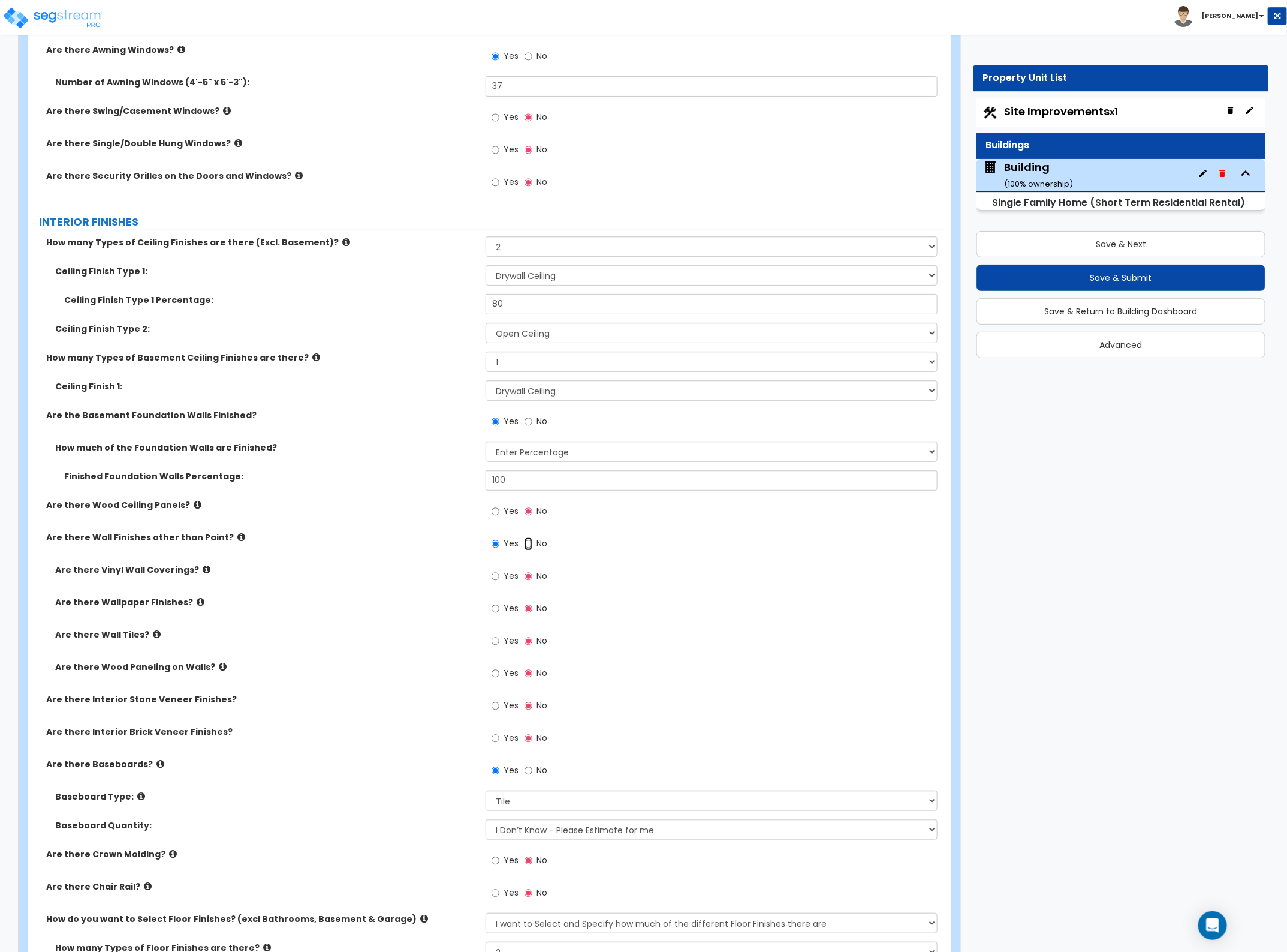
click at [527, 540] on input "No" at bounding box center [529, 544] width 8 height 13
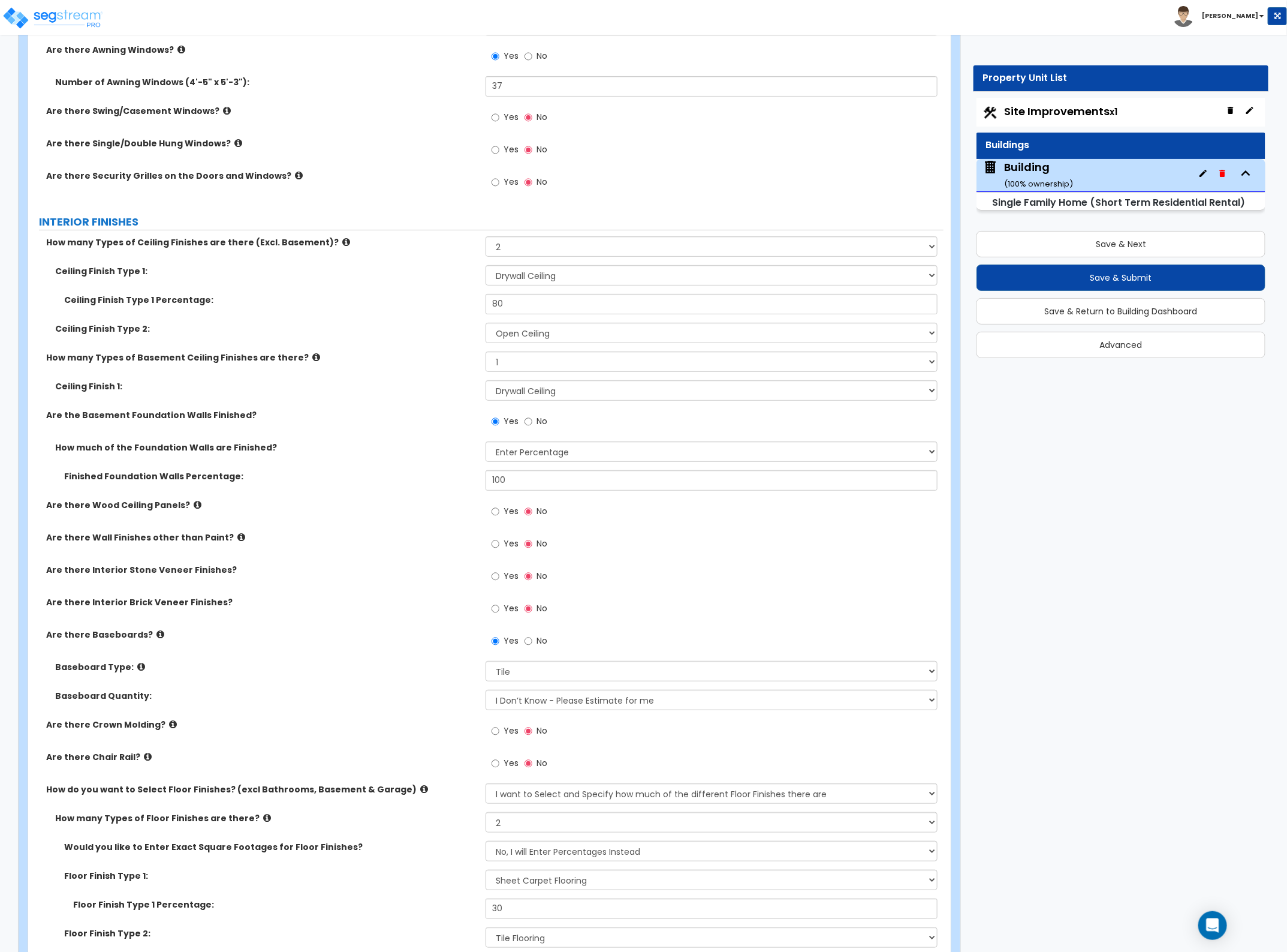
click at [427, 522] on div "Are there Wood Ceiling Panels? Yes No" at bounding box center [486, 515] width 916 height 32
click at [1094, 241] on button "Save & Next" at bounding box center [1121, 244] width 289 height 26
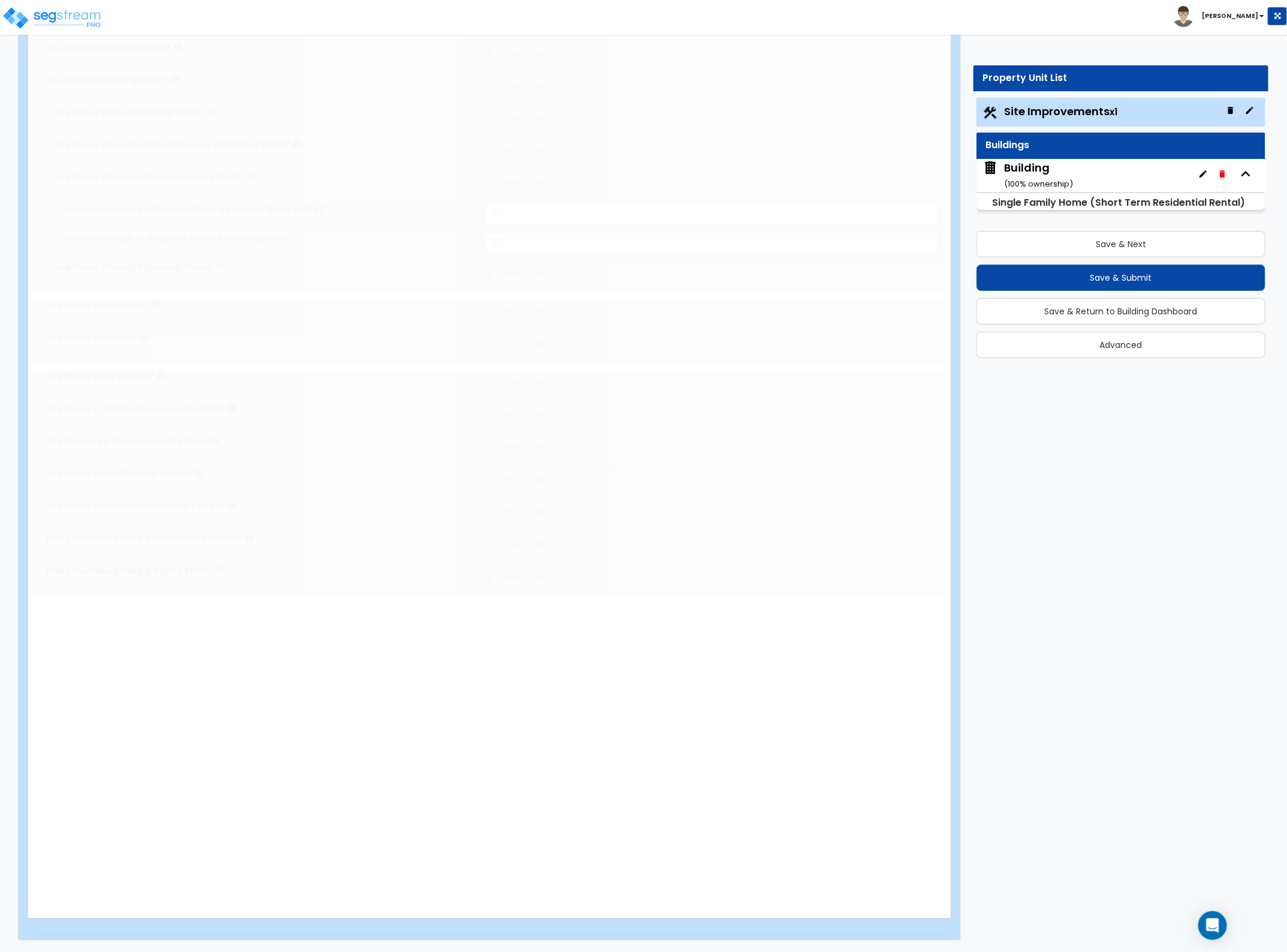
scroll to position [0, 0]
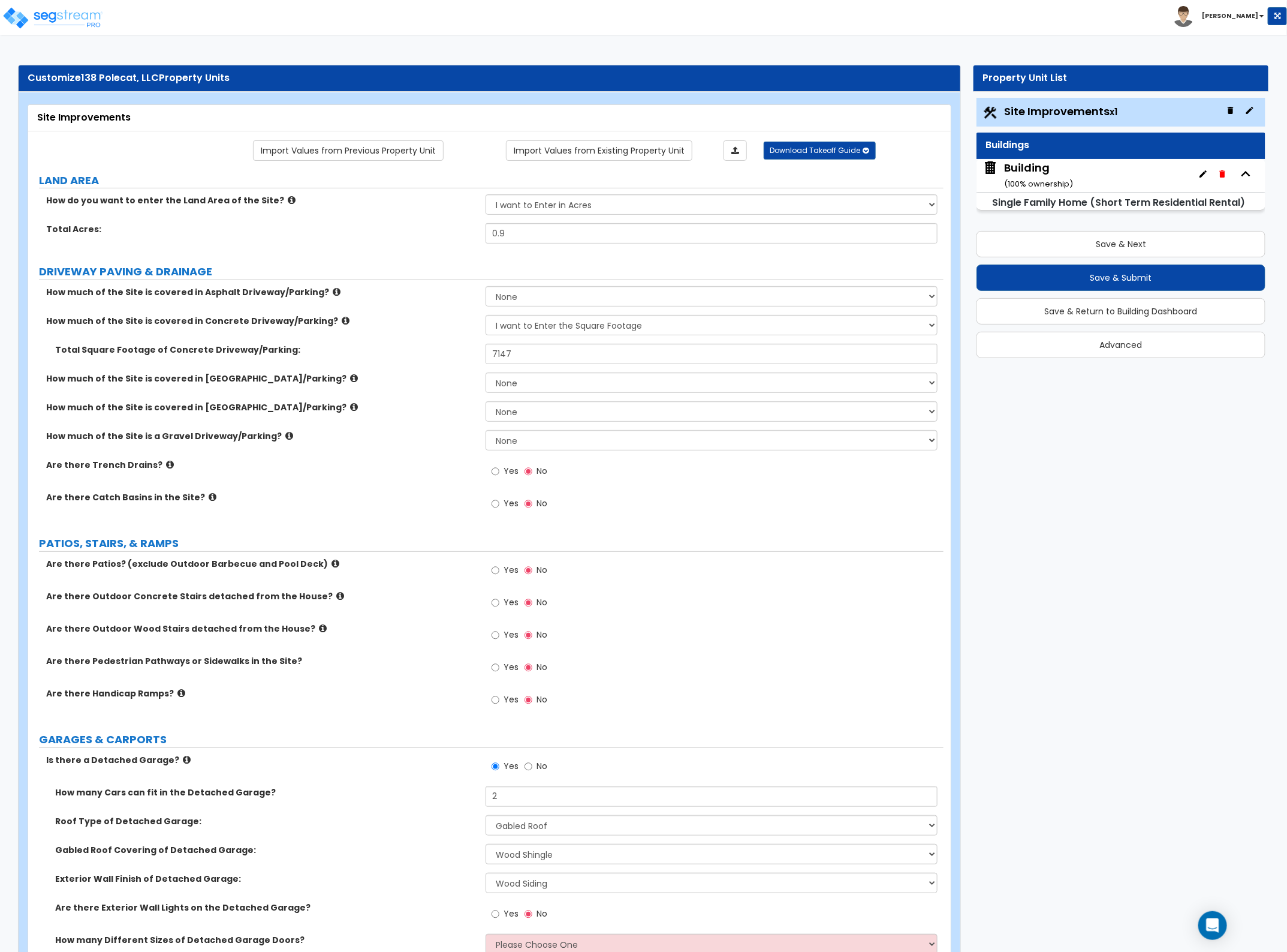
click at [426, 451] on div "How much of the Site is a Gravel Driveway/Parking? None I want to Enter an Appr…" at bounding box center [486, 444] width 916 height 28
click at [1088, 186] on div "Building ( 100 % ownership)" at bounding box center [1121, 175] width 289 height 33
click at [1023, 174] on div "Building ( 100 % ownership)" at bounding box center [1039, 176] width 69 height 30
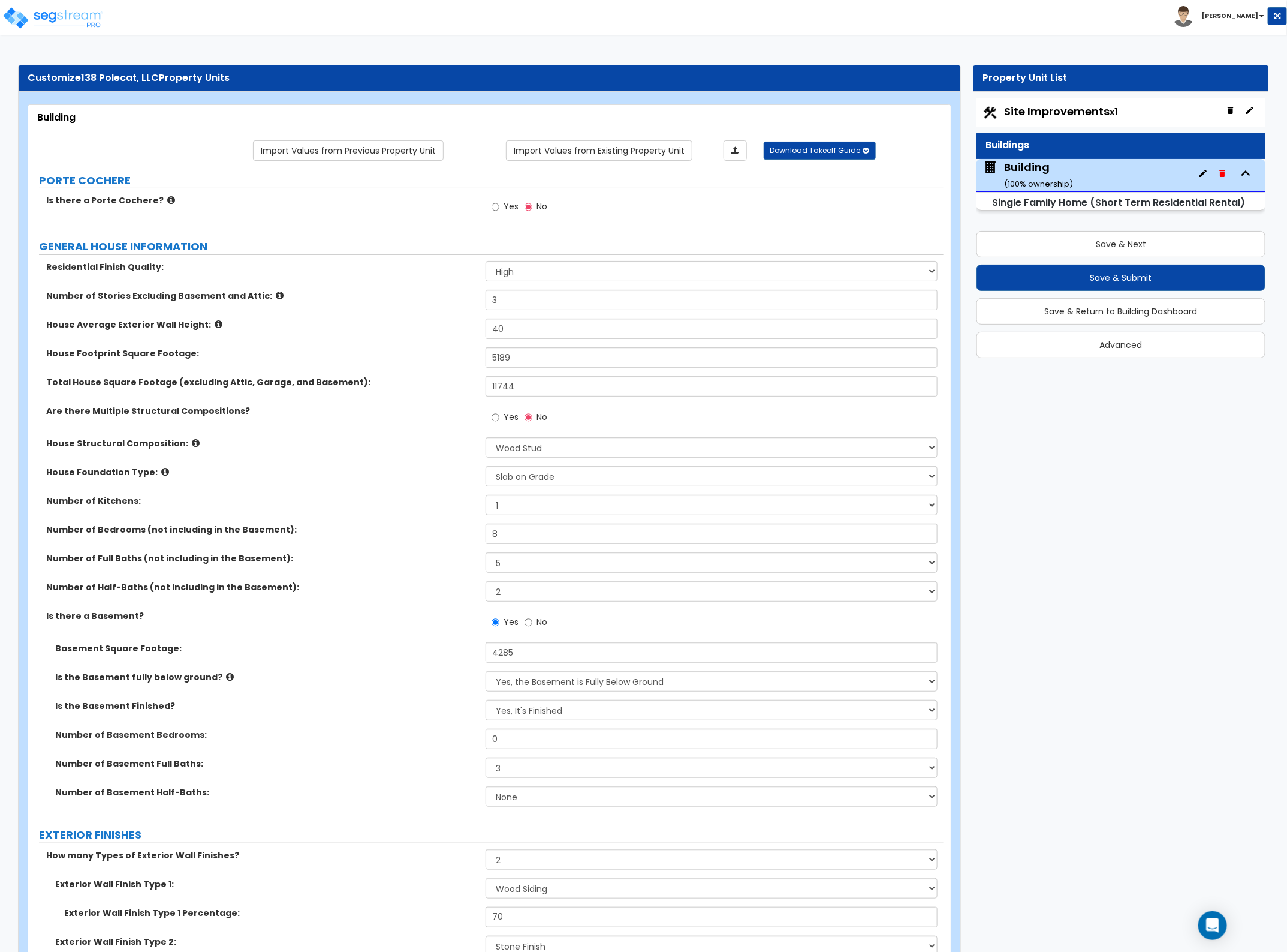
scroll to position [3887, 0]
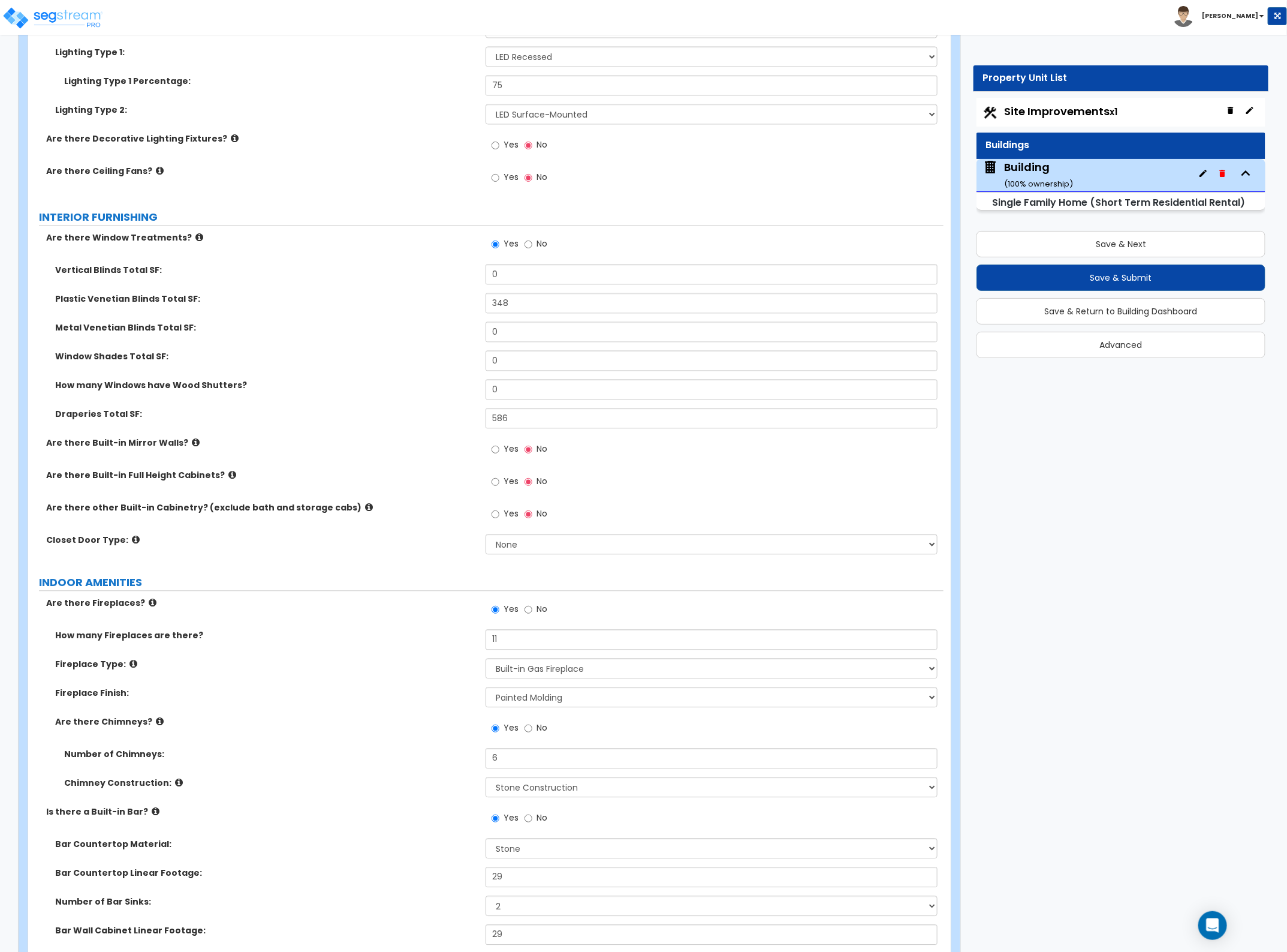
click at [306, 588] on label "INDOOR AMENITIES" at bounding box center [491, 582] width 905 height 16
